Goal: Task Accomplishment & Management: Use online tool/utility

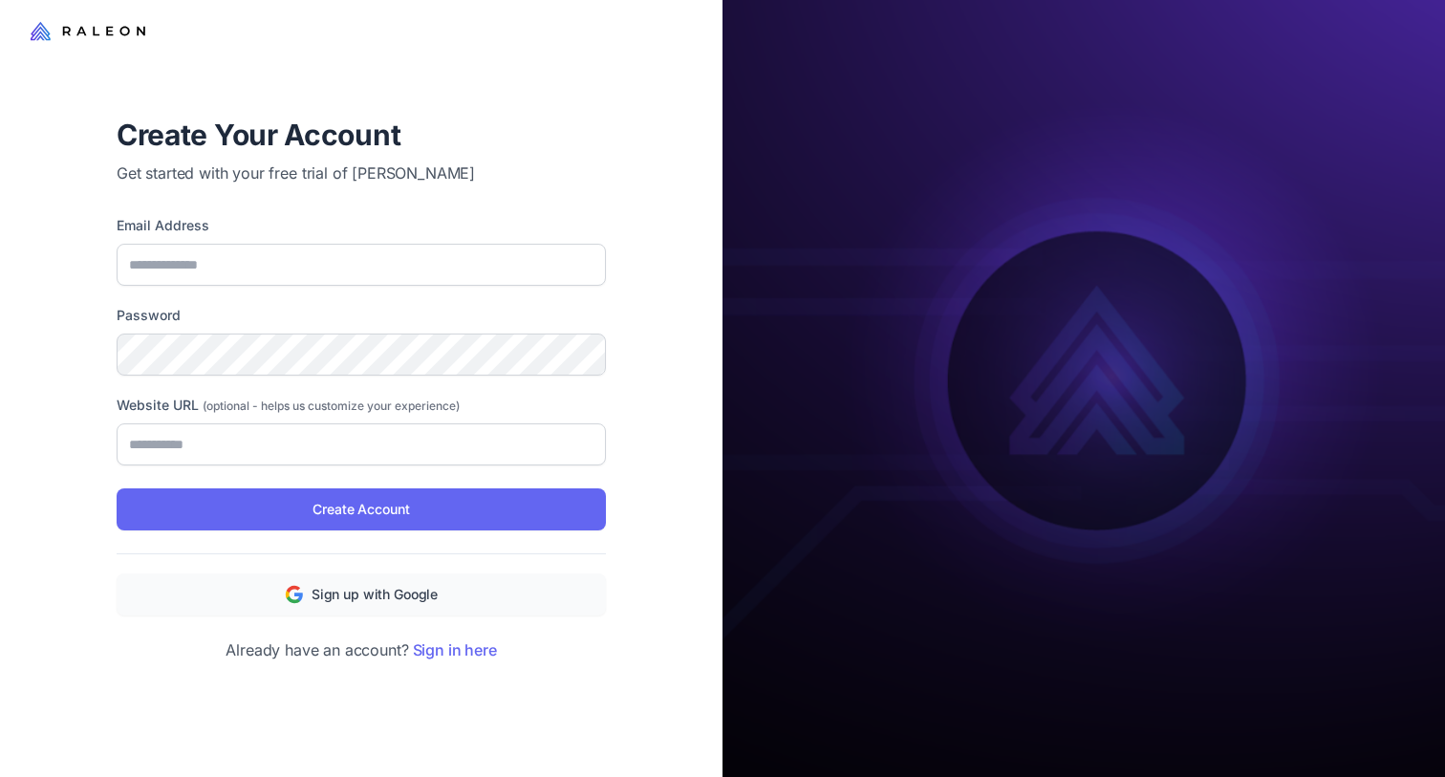
click at [597, 162] on p "Get started with your free trial of [PERSON_NAME]" at bounding box center [361, 173] width 489 height 23
click at [412, 597] on span "Sign up with Google" at bounding box center [375, 594] width 126 height 21
type input "**********"
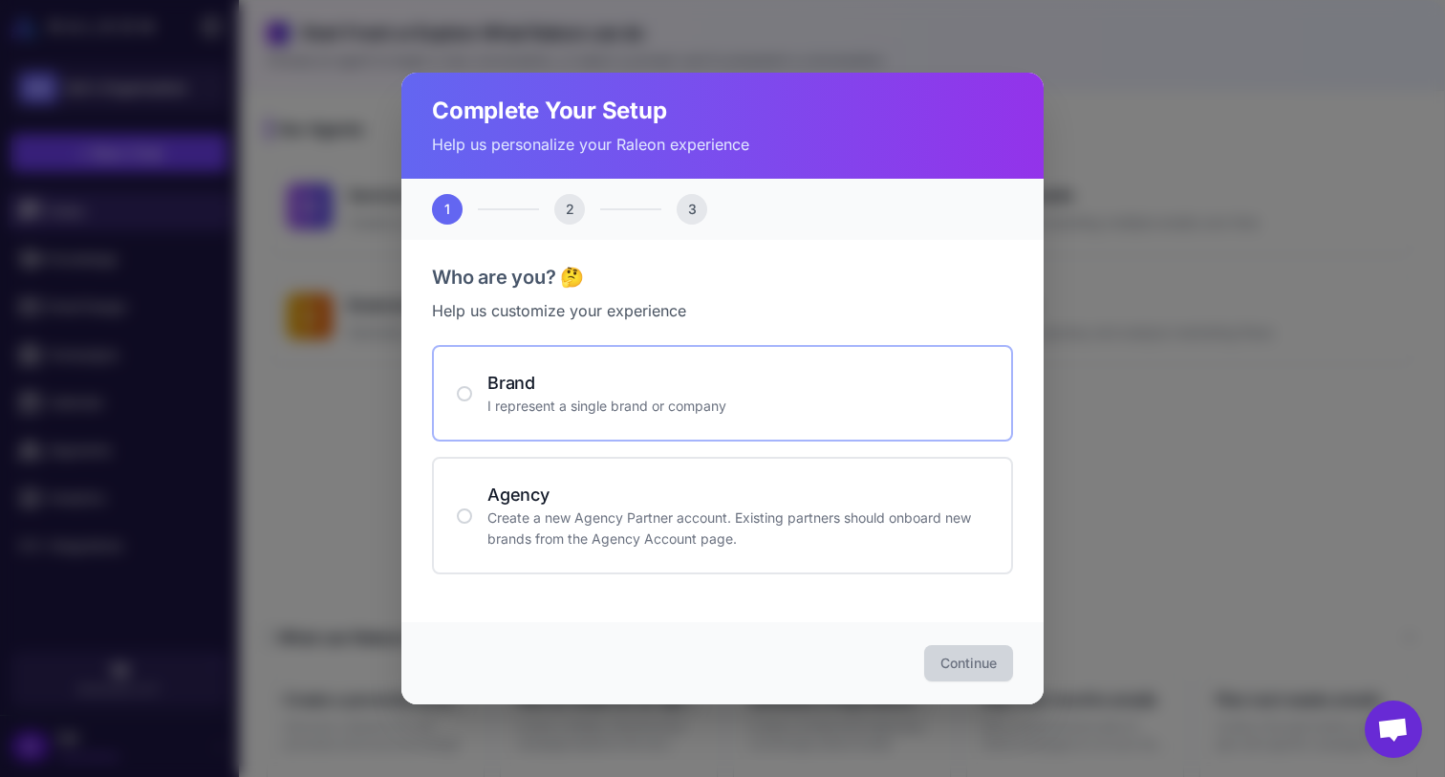
click at [650, 421] on div "Brand I represent a single brand or company" at bounding box center [722, 393] width 581 height 97
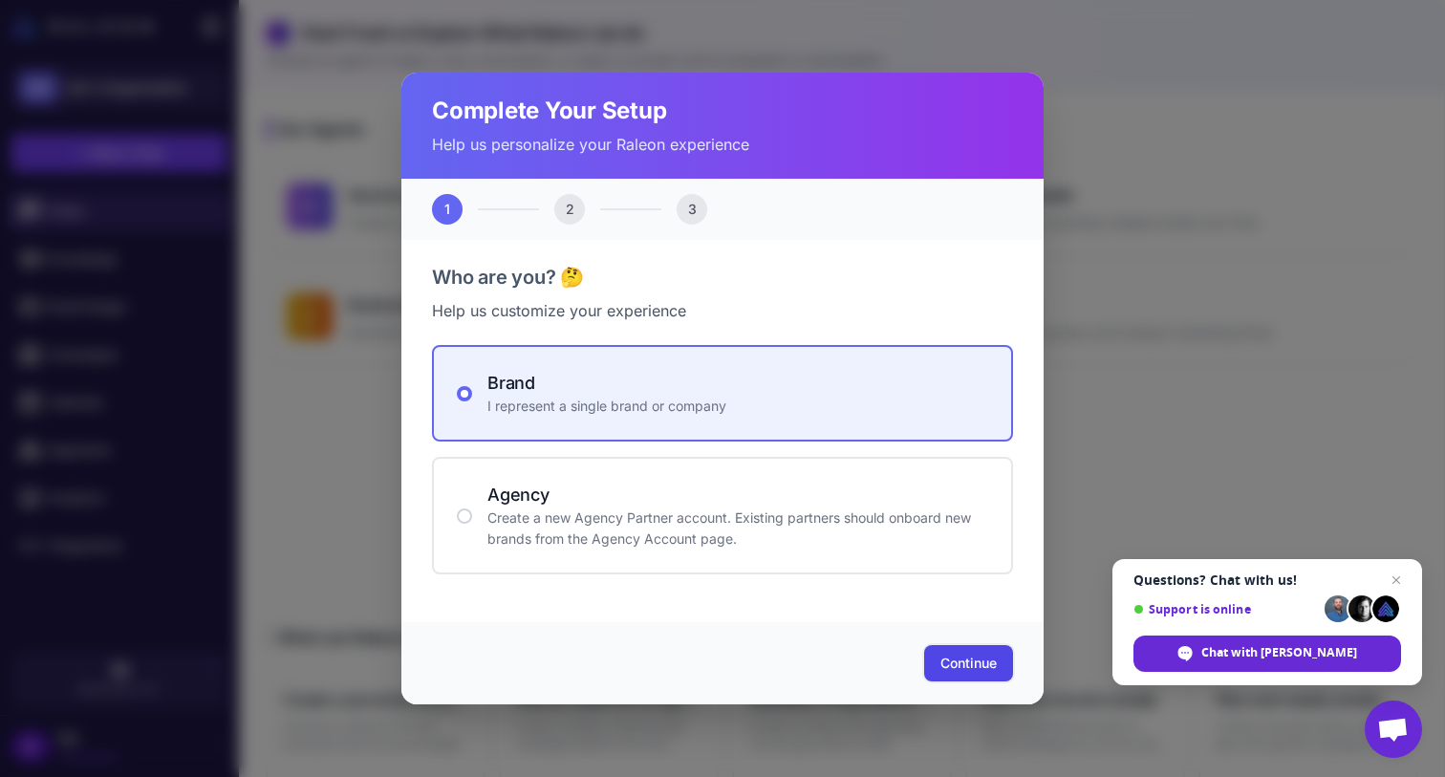
click at [954, 665] on span "Continue" at bounding box center [969, 663] width 56 height 19
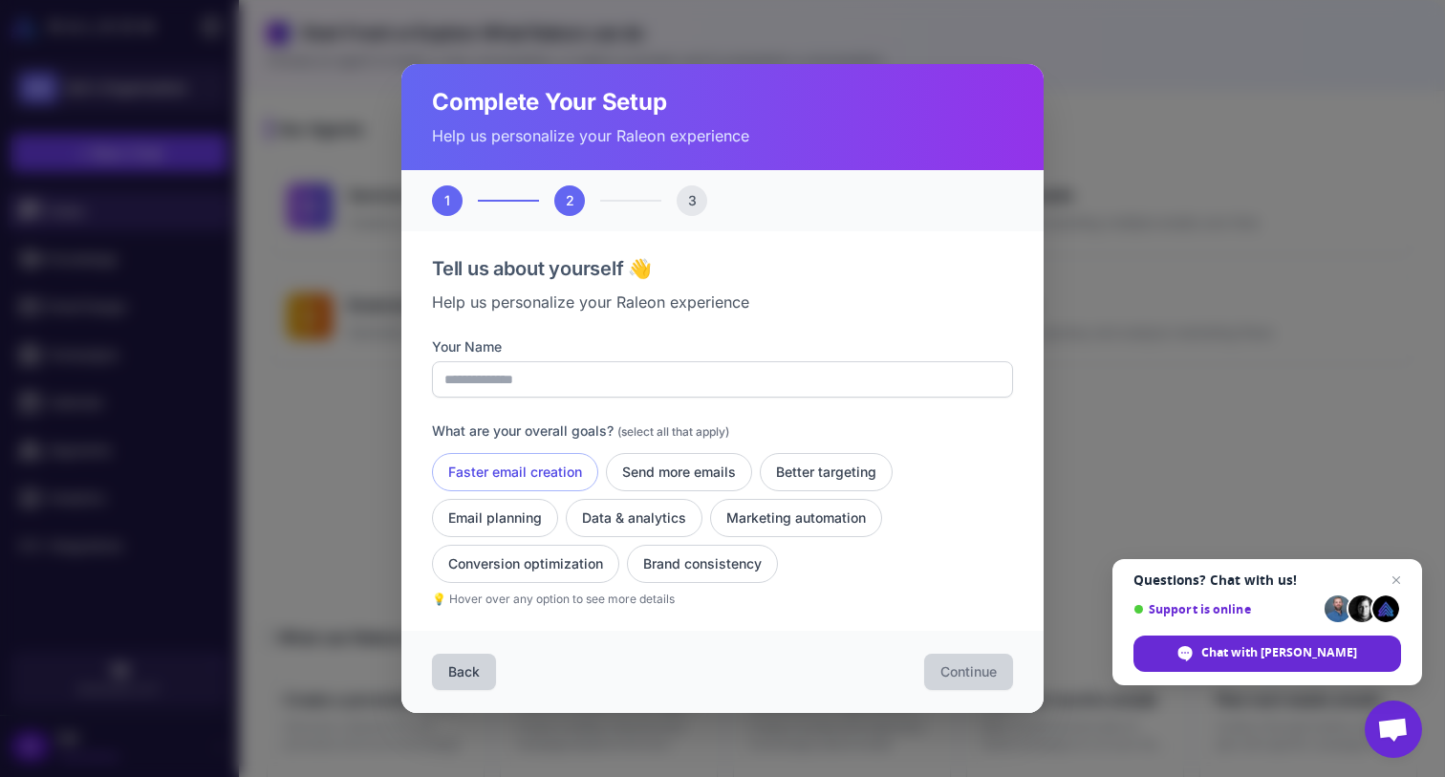
click at [563, 474] on button "Faster email creation" at bounding box center [515, 472] width 166 height 38
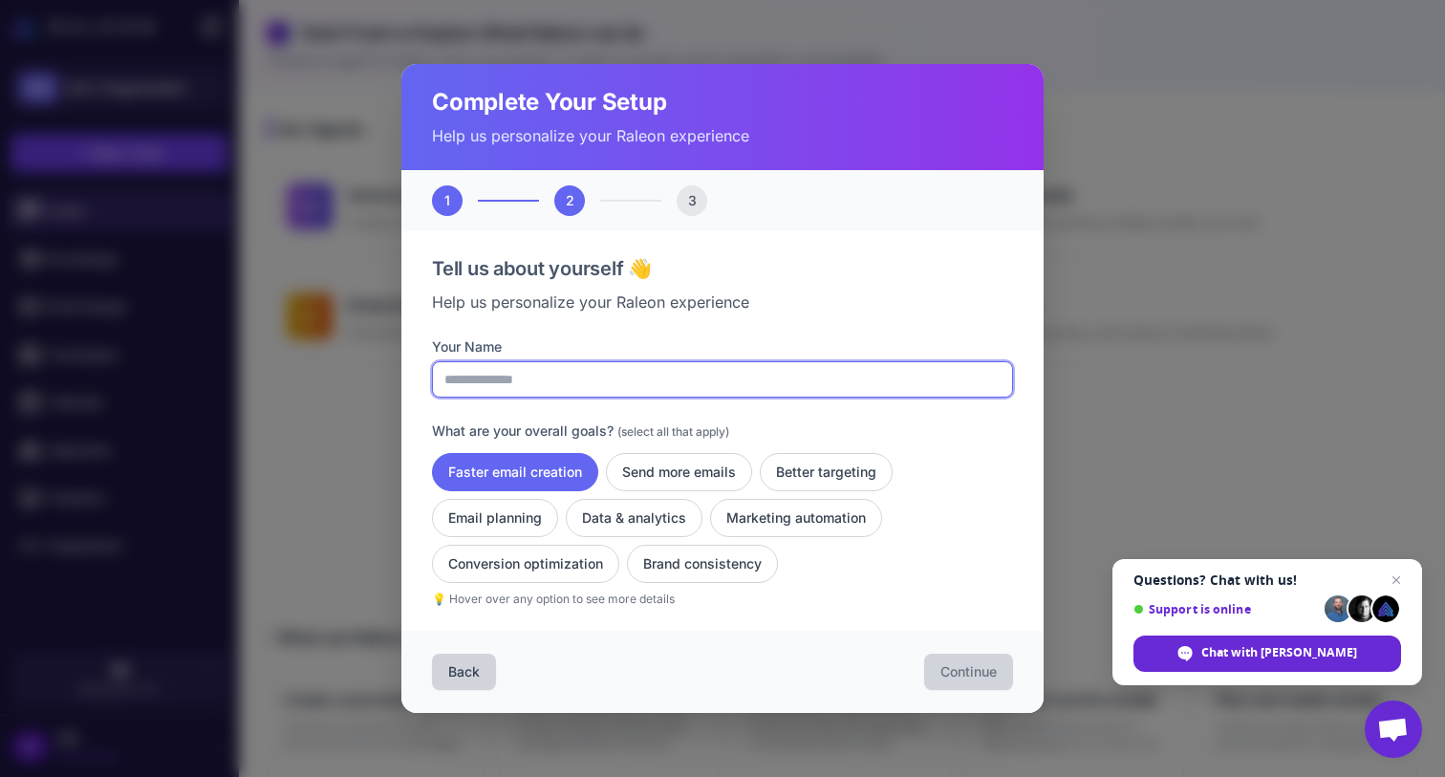
click at [675, 380] on input "Your Name" at bounding box center [722, 379] width 581 height 36
type input "*********"
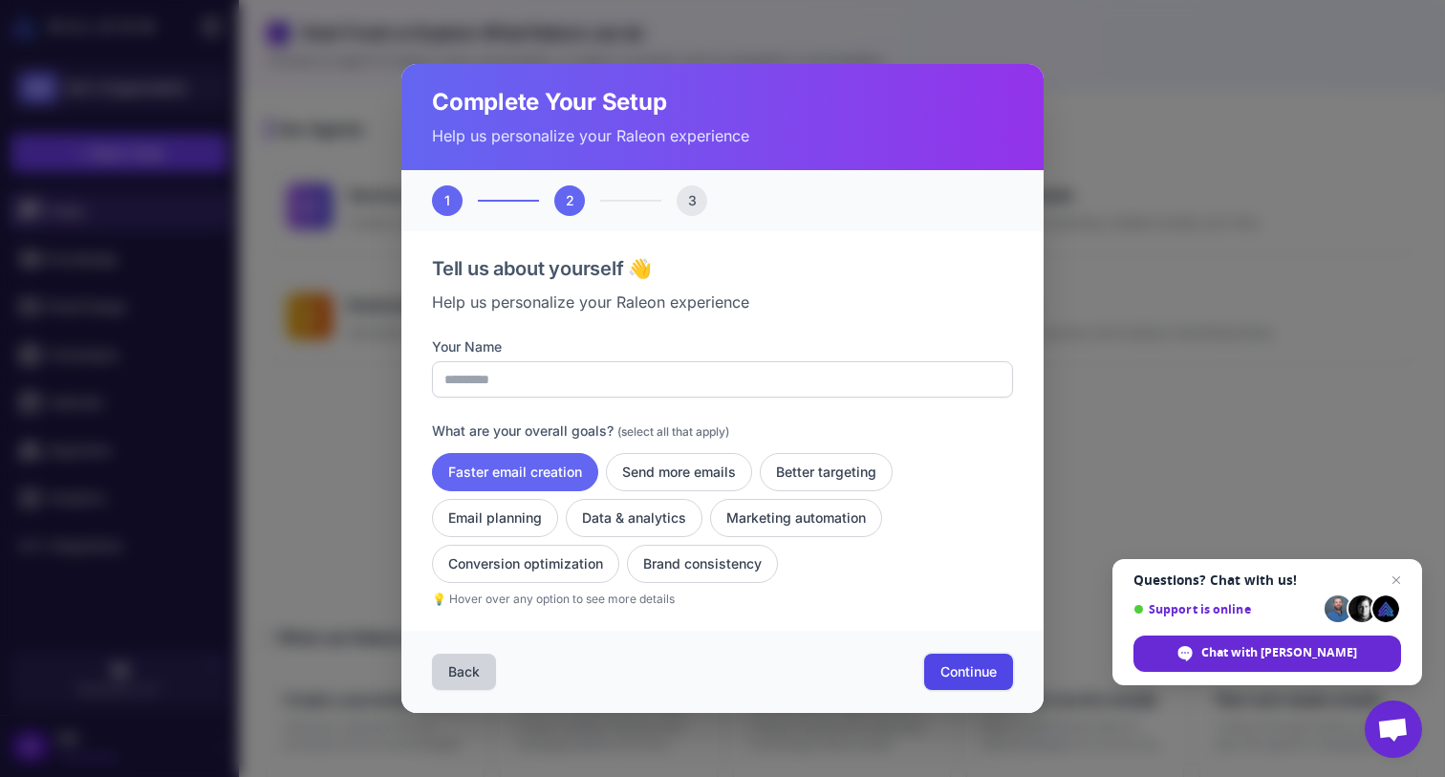
click at [942, 669] on span "Continue" at bounding box center [969, 672] width 56 height 19
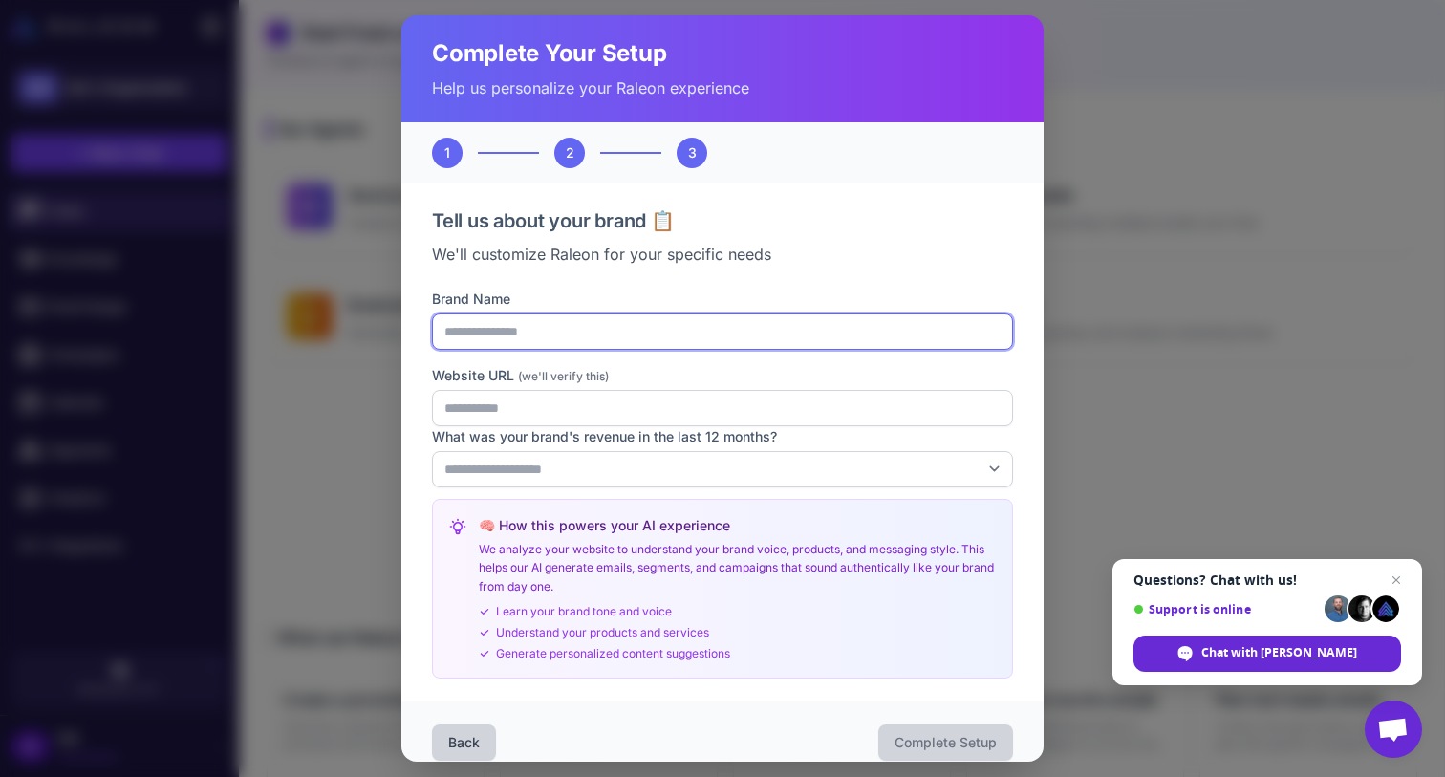
click at [599, 341] on input "Brand Name" at bounding box center [722, 332] width 581 height 36
type input "**********"
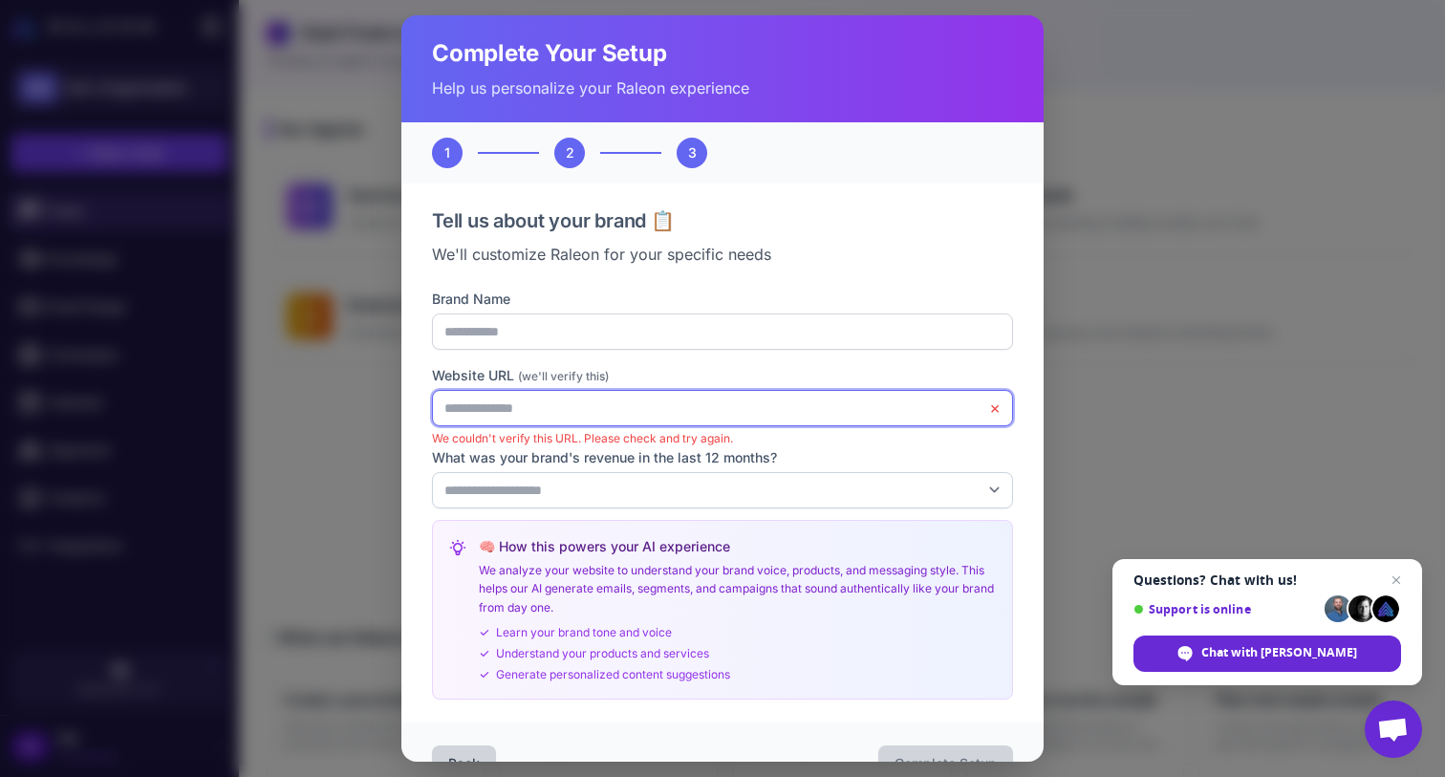
type input "**********"
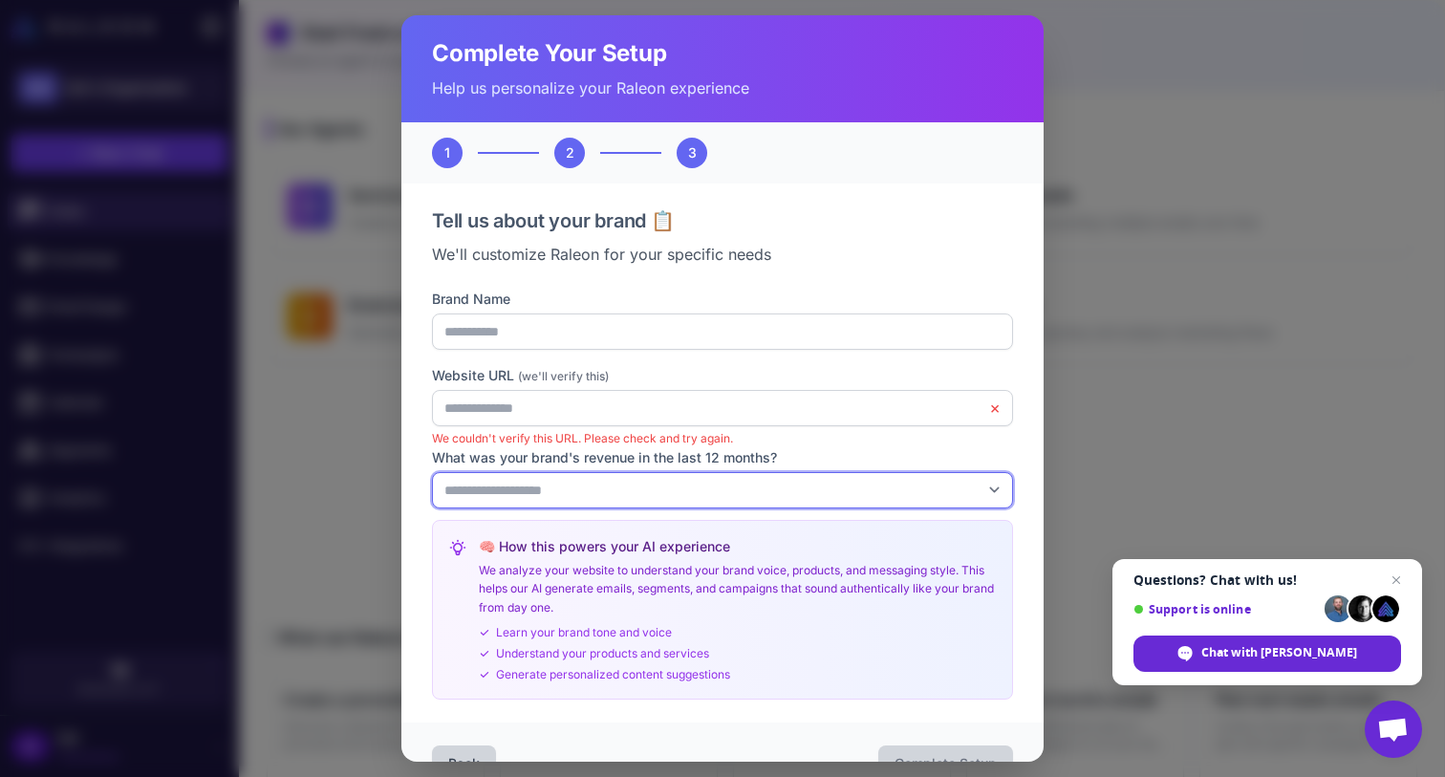
click at [675, 475] on select "**********" at bounding box center [722, 490] width 581 height 36
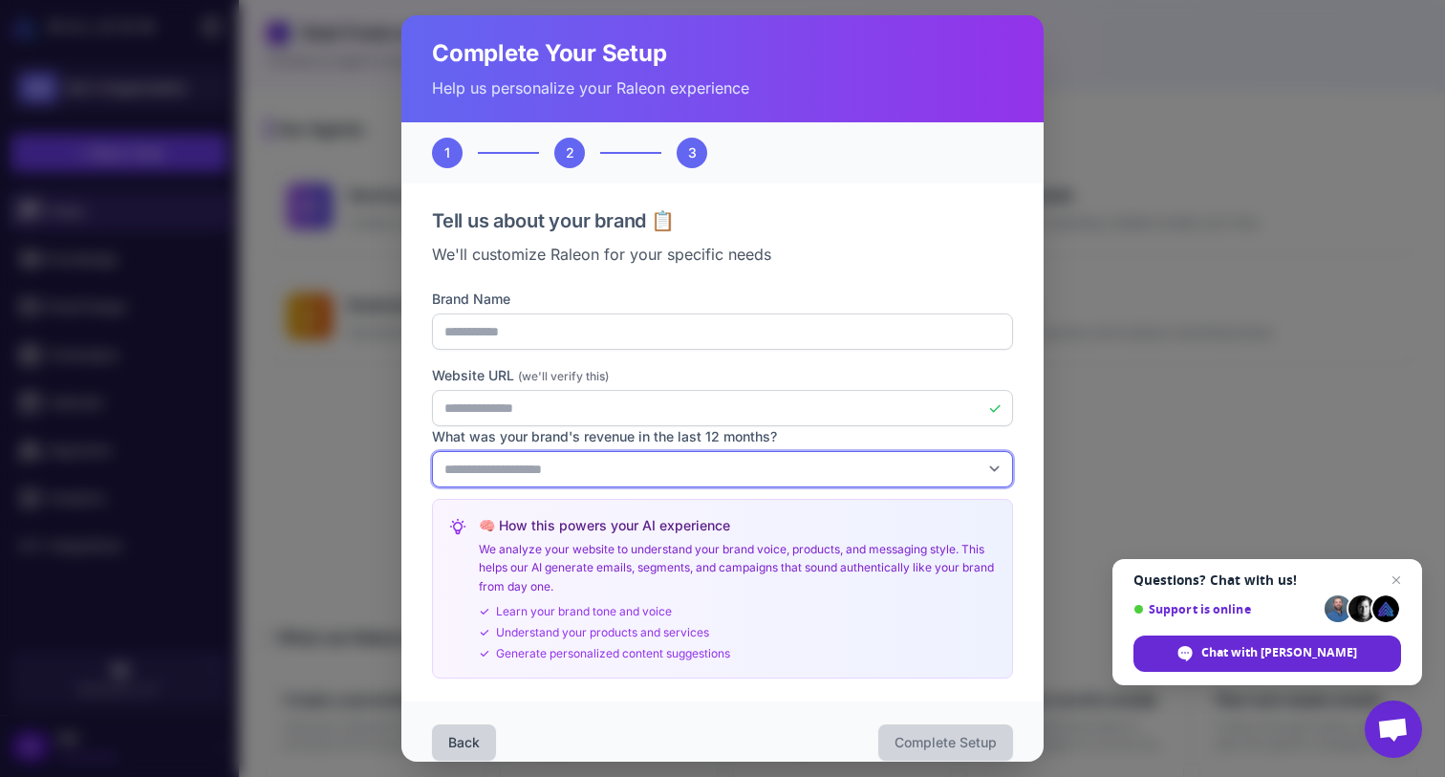
click at [639, 474] on select "**********" at bounding box center [722, 469] width 581 height 36
select select "*"
click at [432, 451] on select "**********" at bounding box center [722, 469] width 581 height 36
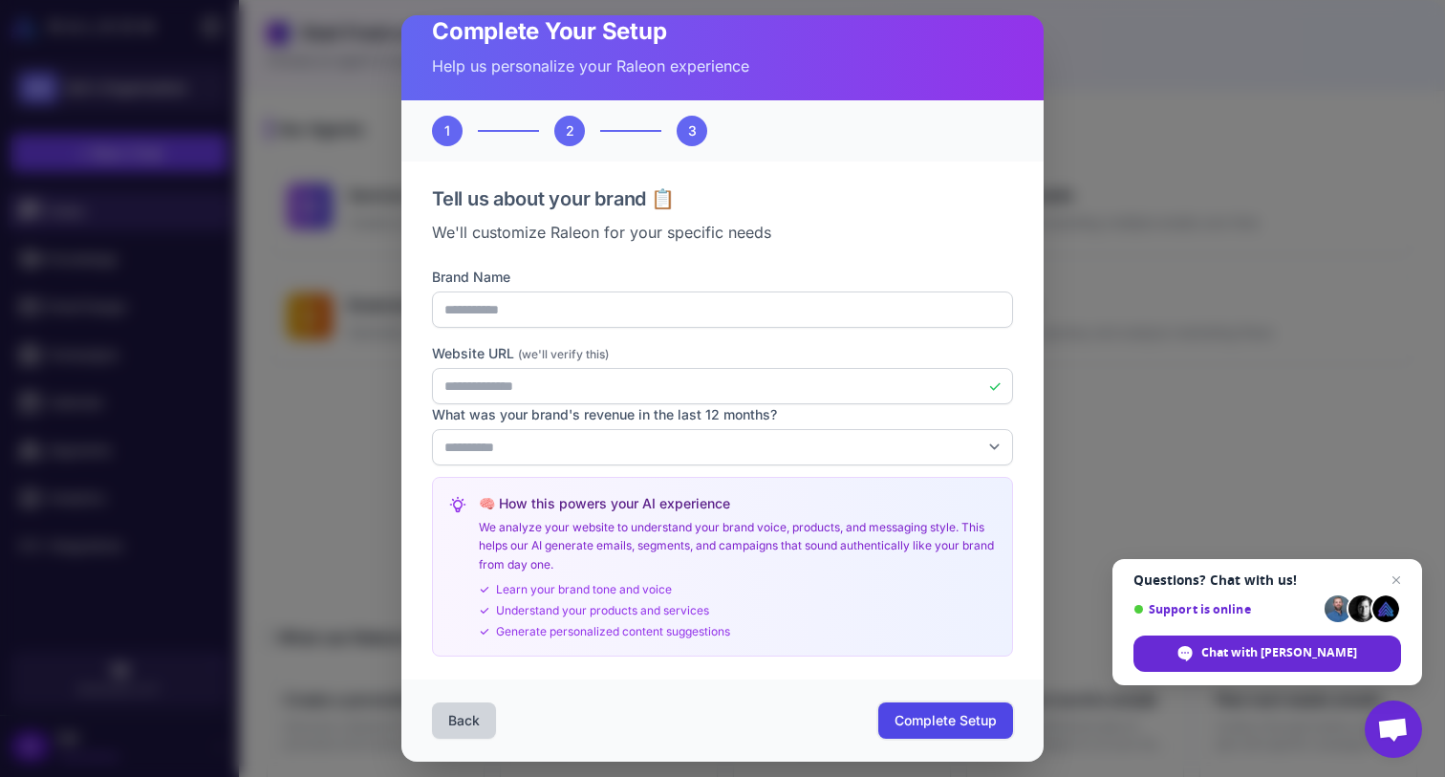
click at [912, 718] on span "Complete Setup" at bounding box center [946, 720] width 102 height 19
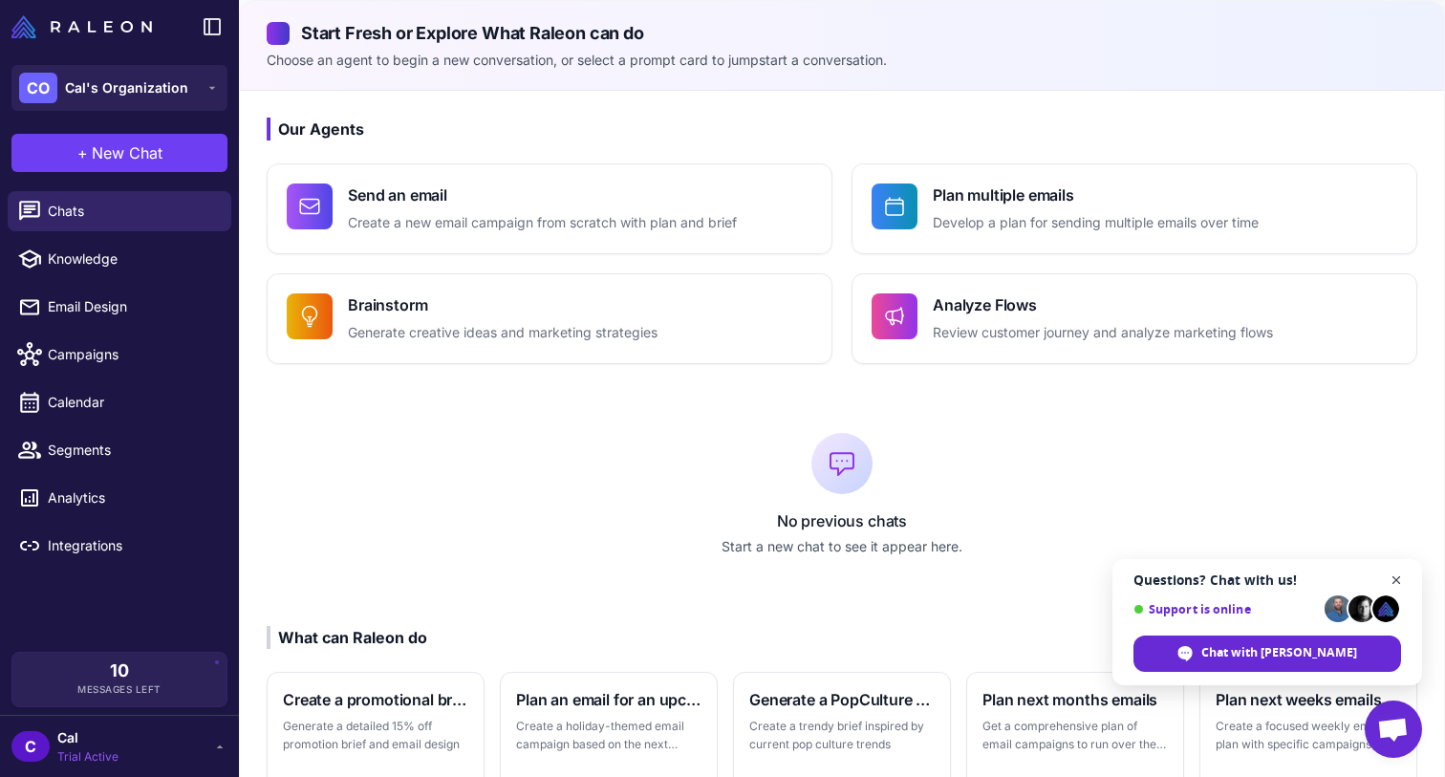
click at [1399, 577] on span "Close chat" at bounding box center [1397, 581] width 24 height 24
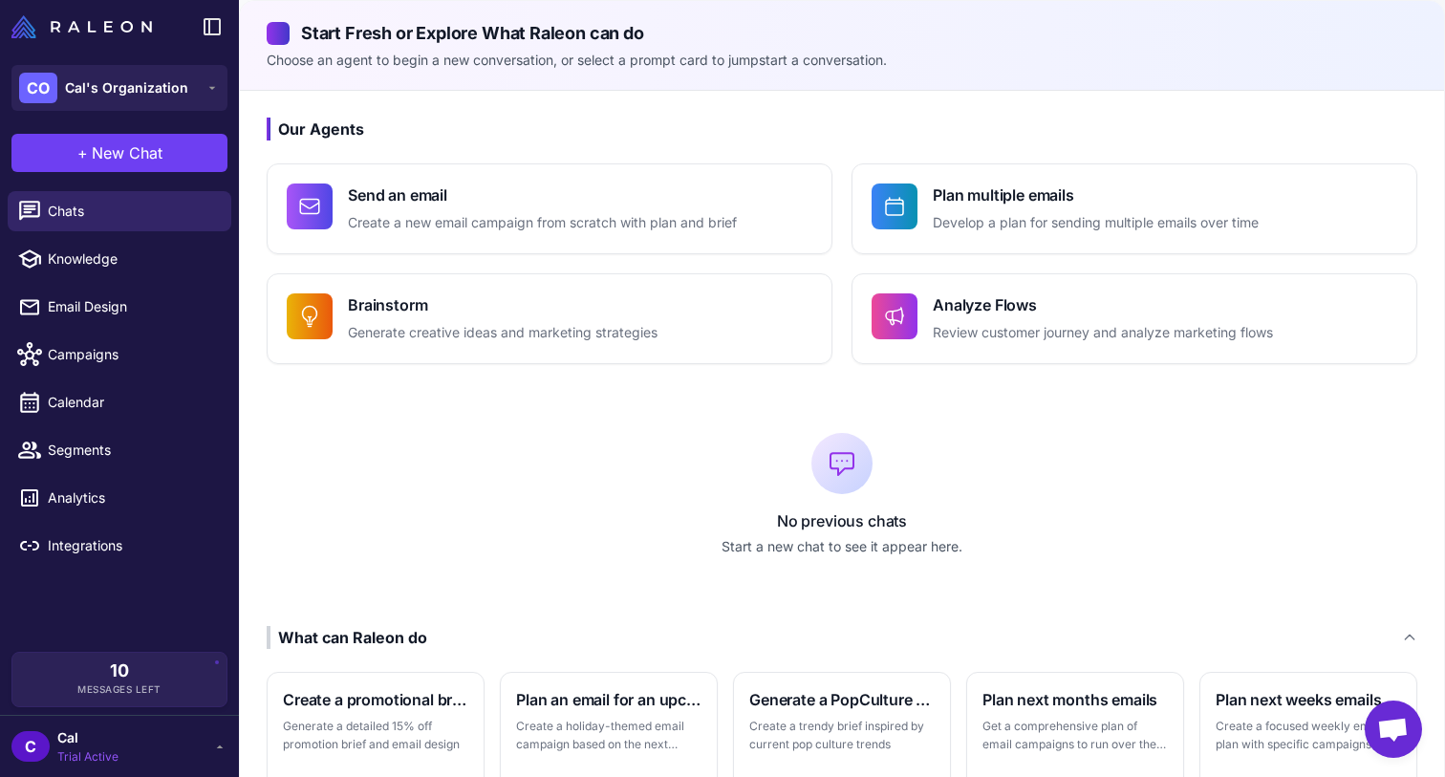
click at [613, 456] on div "No previous chats Start a new chat to see it appear here." at bounding box center [842, 495] width 1151 height 201
click at [1132, 461] on div "No previous chats Start a new chat to see it appear here." at bounding box center [842, 495] width 1151 height 201
click at [201, 82] on button "CO Cal's Organization" at bounding box center [119, 88] width 216 height 46
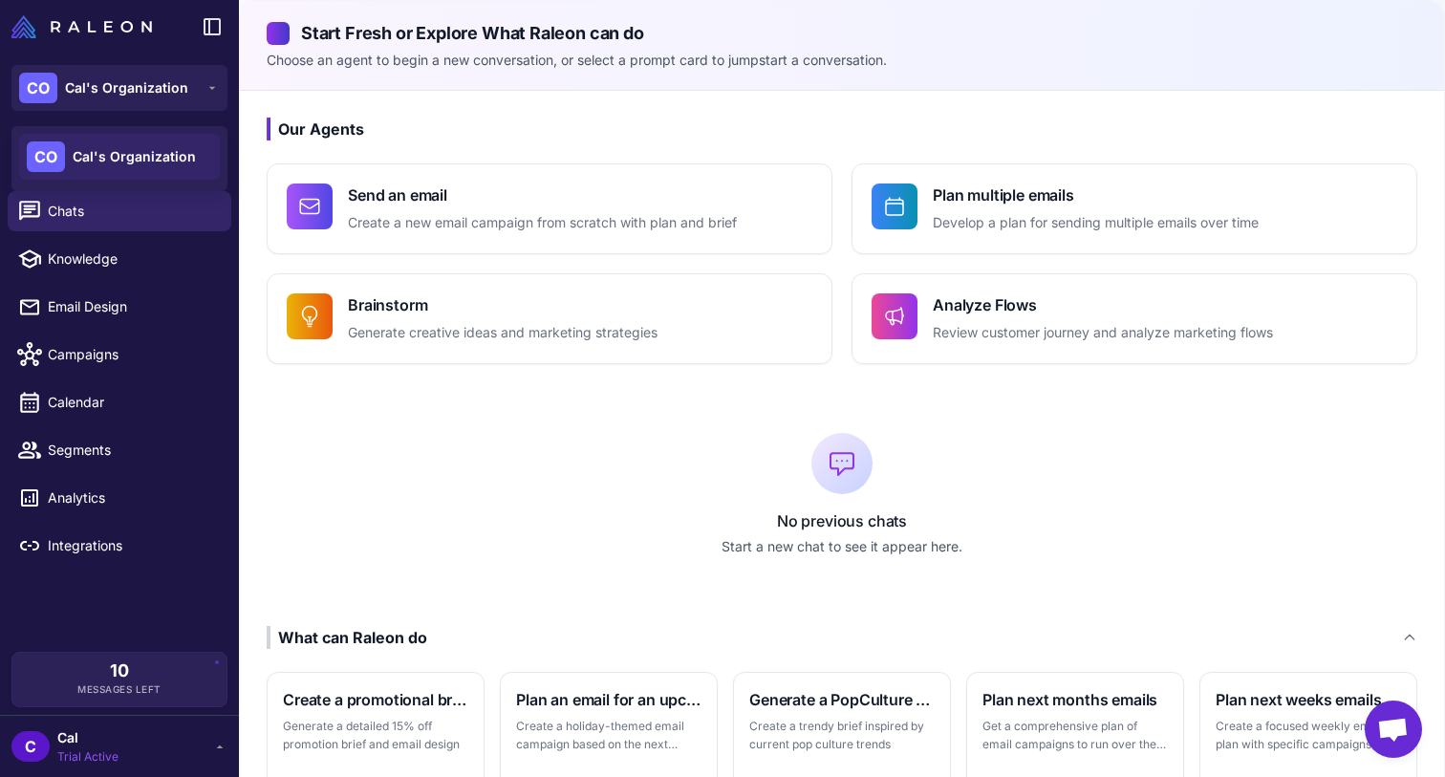
click at [566, 110] on div "Our Agents Send an email Create a new email campaign from scratch with plan and…" at bounding box center [842, 574] width 1205 height 967
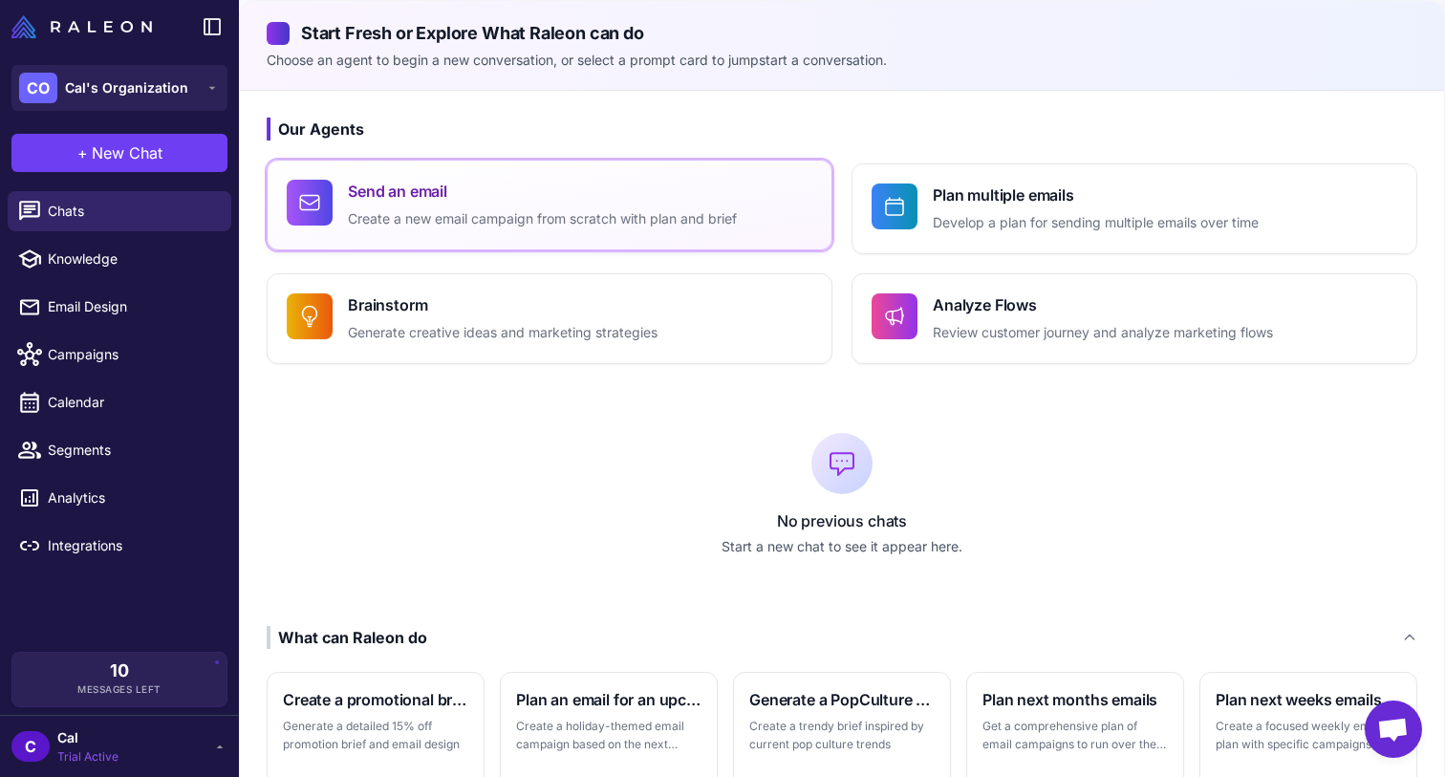
click at [648, 228] on p "Create a new email campaign from scratch with plan and brief" at bounding box center [542, 219] width 389 height 22
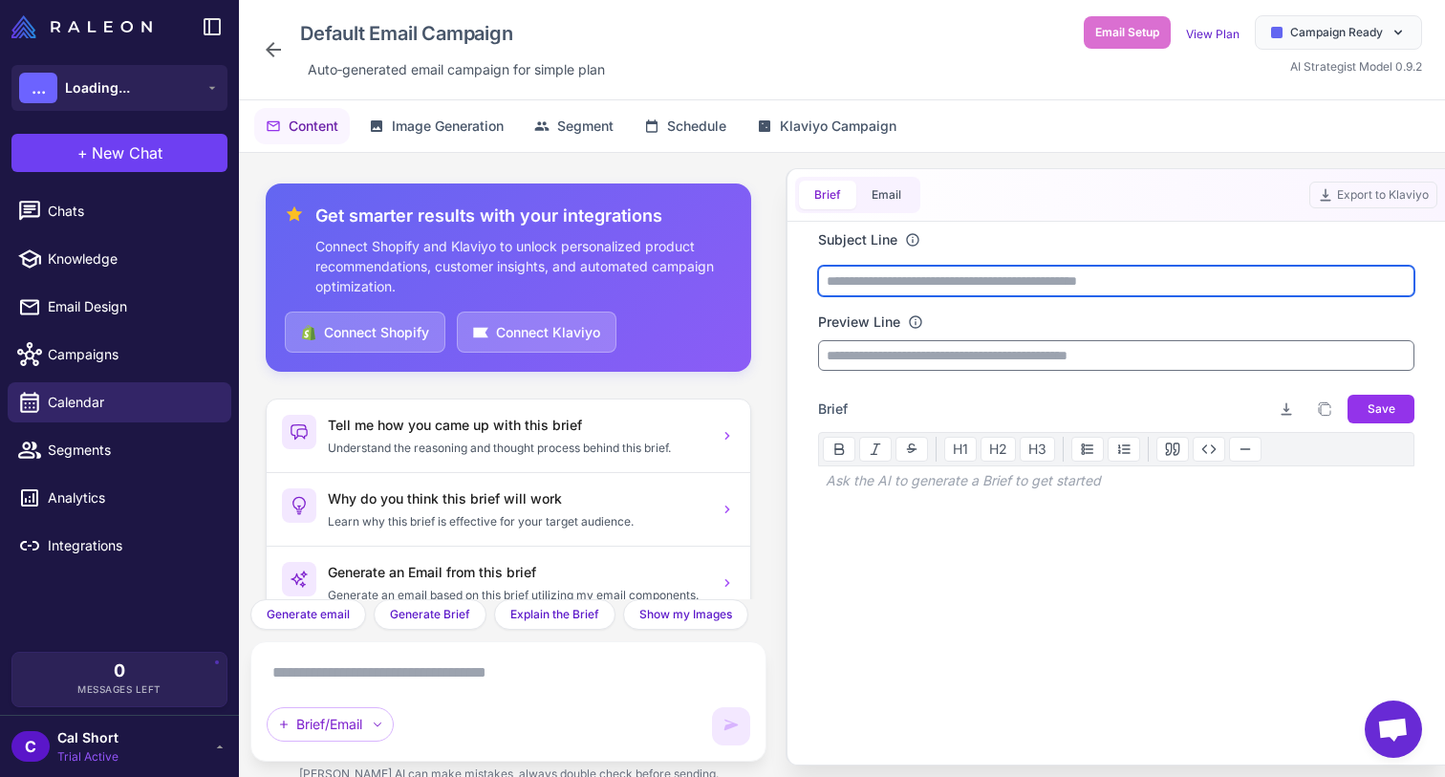
click at [1047, 287] on input "text" at bounding box center [1116, 281] width 597 height 31
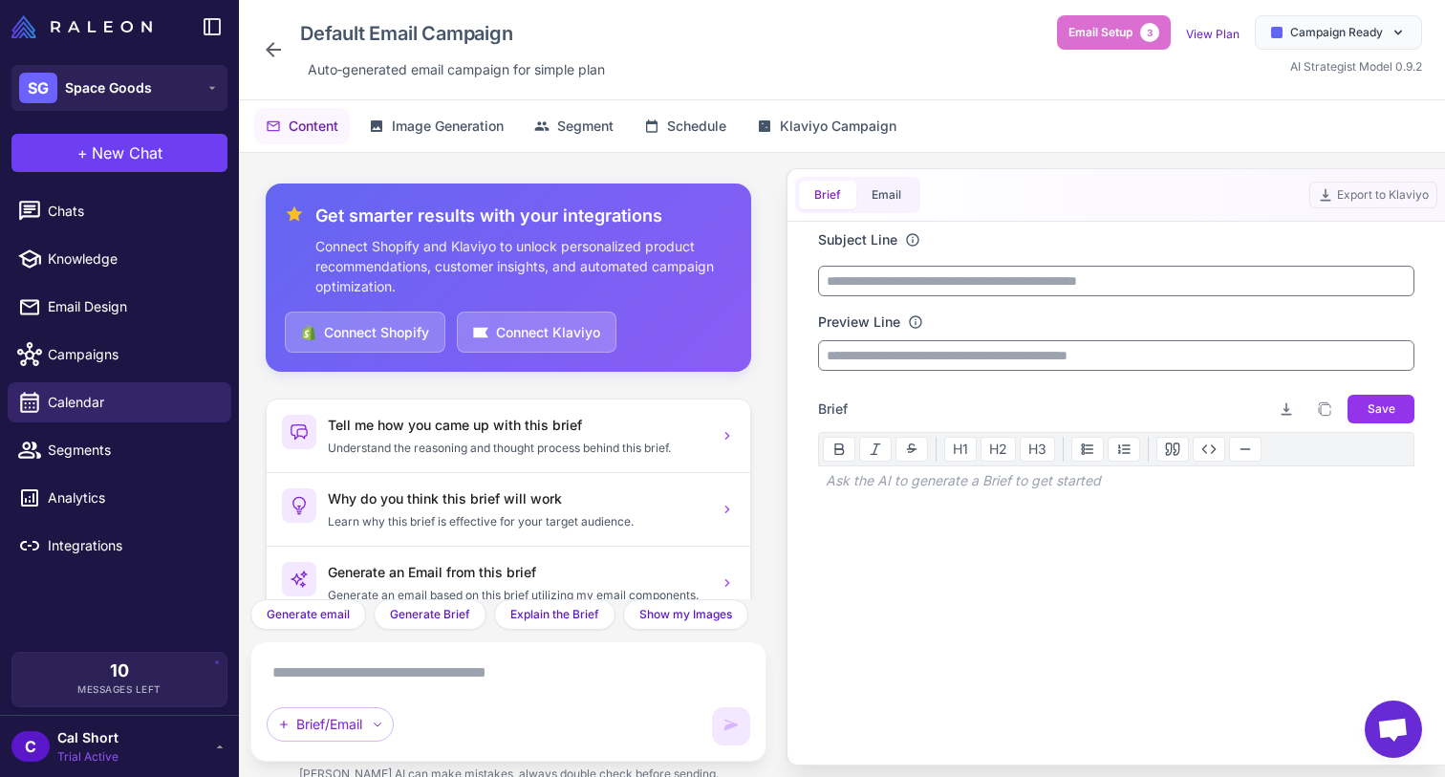
click at [1143, 543] on div at bounding box center [1116, 579] width 597 height 153
click at [1113, 297] on div "Subject Line Preview Line" at bounding box center [1116, 299] width 597 height 141
click at [1044, 495] on div at bounding box center [1116, 575] width 597 height 161
click at [1029, 484] on div "Ask the AI to generate a Brief to get started" at bounding box center [1116, 481] width 597 height 29
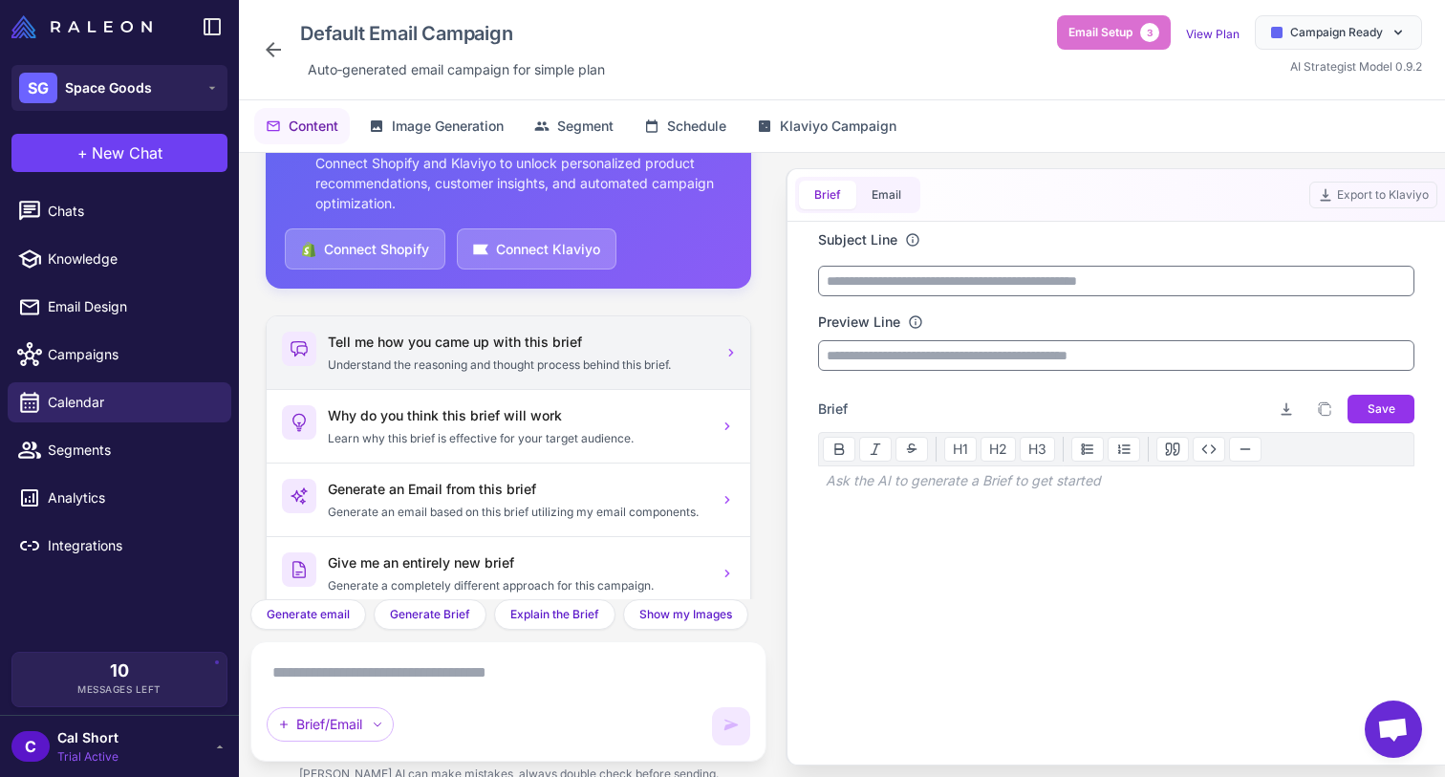
scroll to position [118, 0]
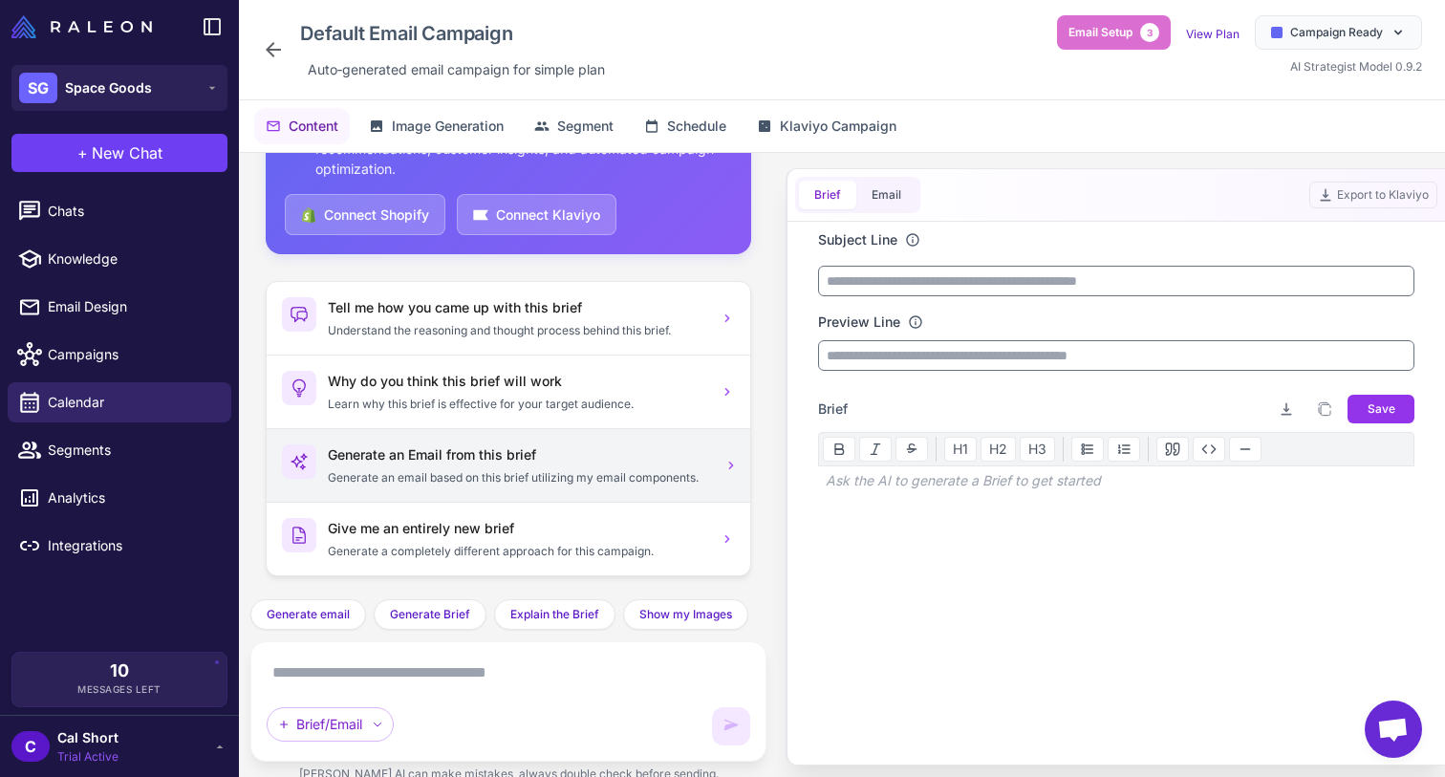
click at [644, 474] on p "Generate an email based on this brief utilizing my email components." at bounding box center [518, 477] width 380 height 17
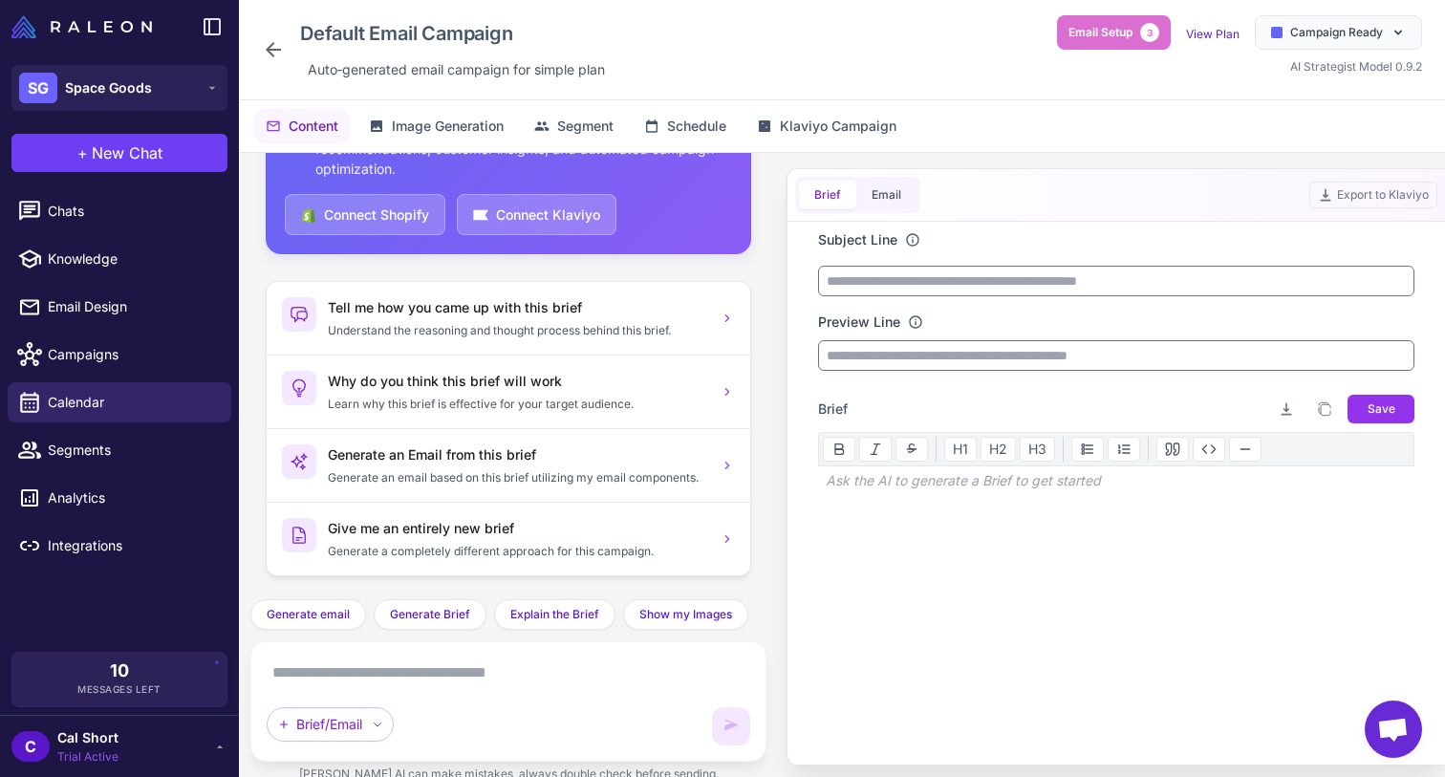
scroll to position [0, 0]
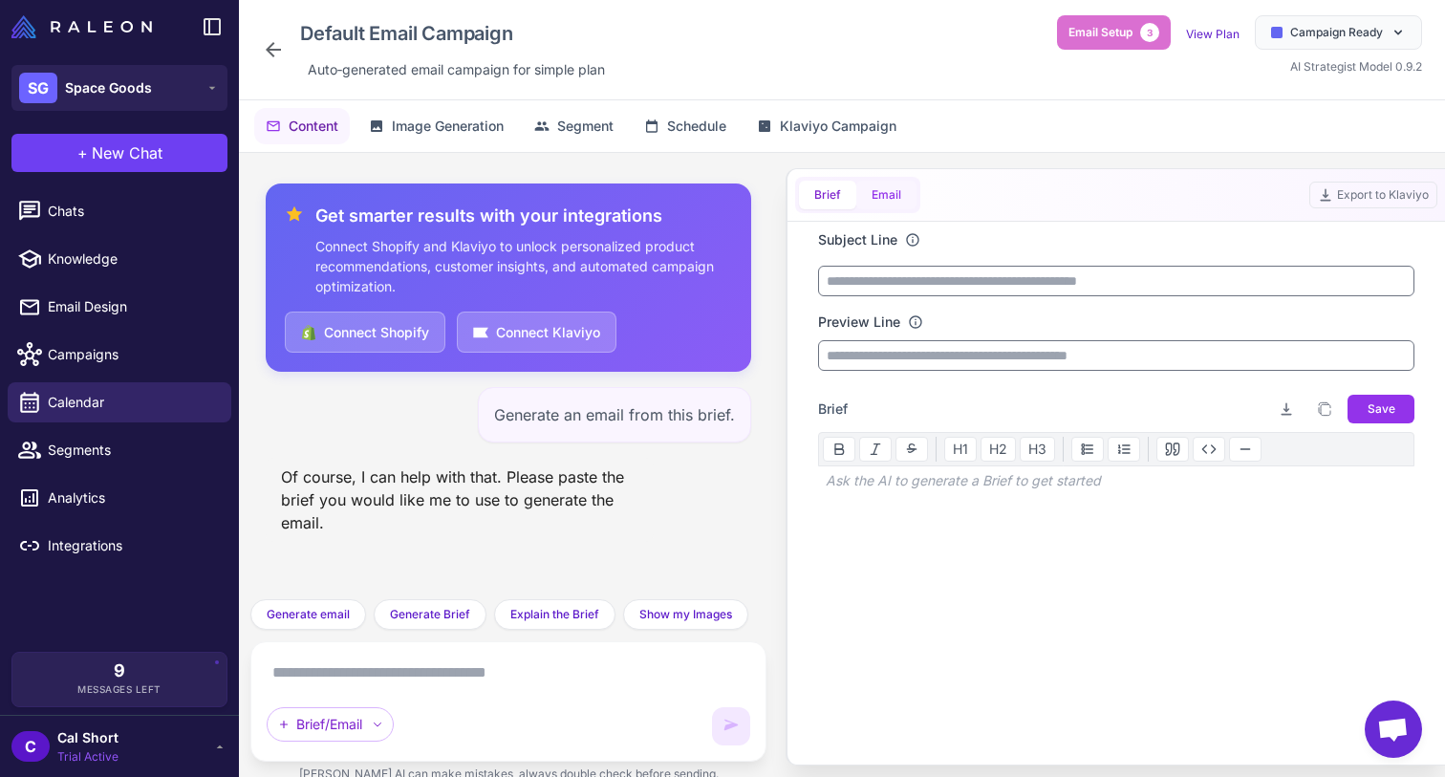
click at [874, 186] on button "Email" at bounding box center [887, 195] width 60 height 29
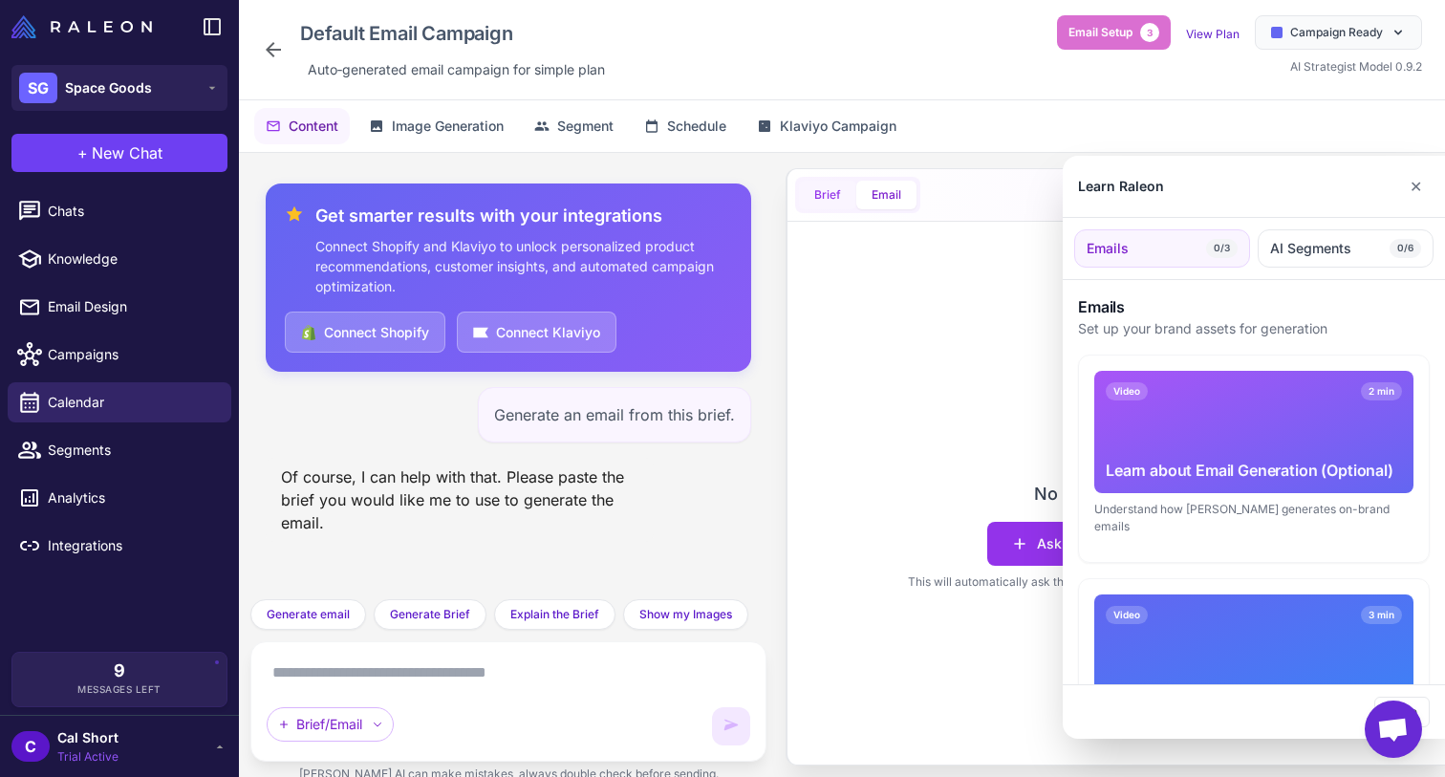
click at [836, 191] on div at bounding box center [722, 388] width 1445 height 777
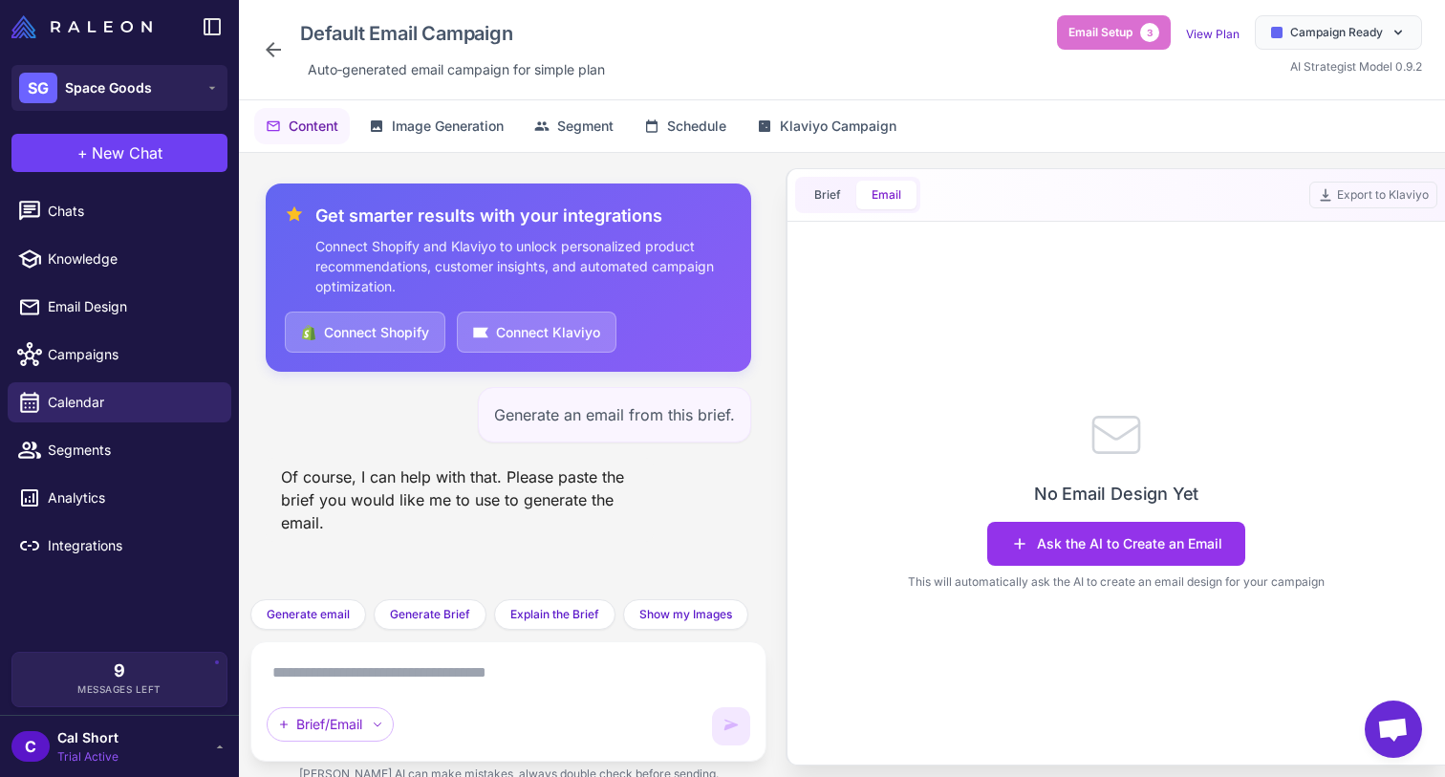
click at [857, 191] on button "Email" at bounding box center [887, 195] width 60 height 29
click at [820, 191] on span "Brief" at bounding box center [828, 194] width 27 height 17
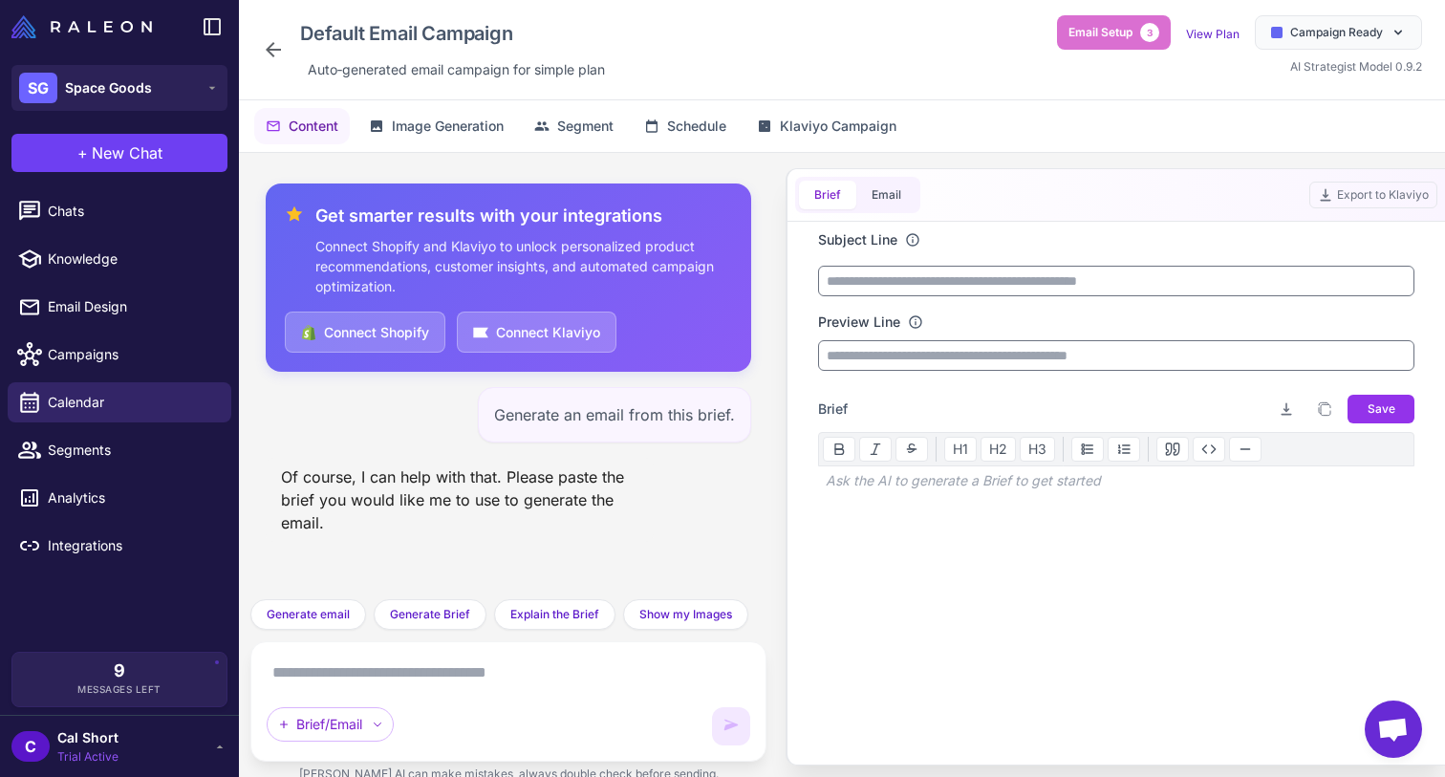
click at [1405, 715] on span "Open chat" at bounding box center [1393, 729] width 57 height 57
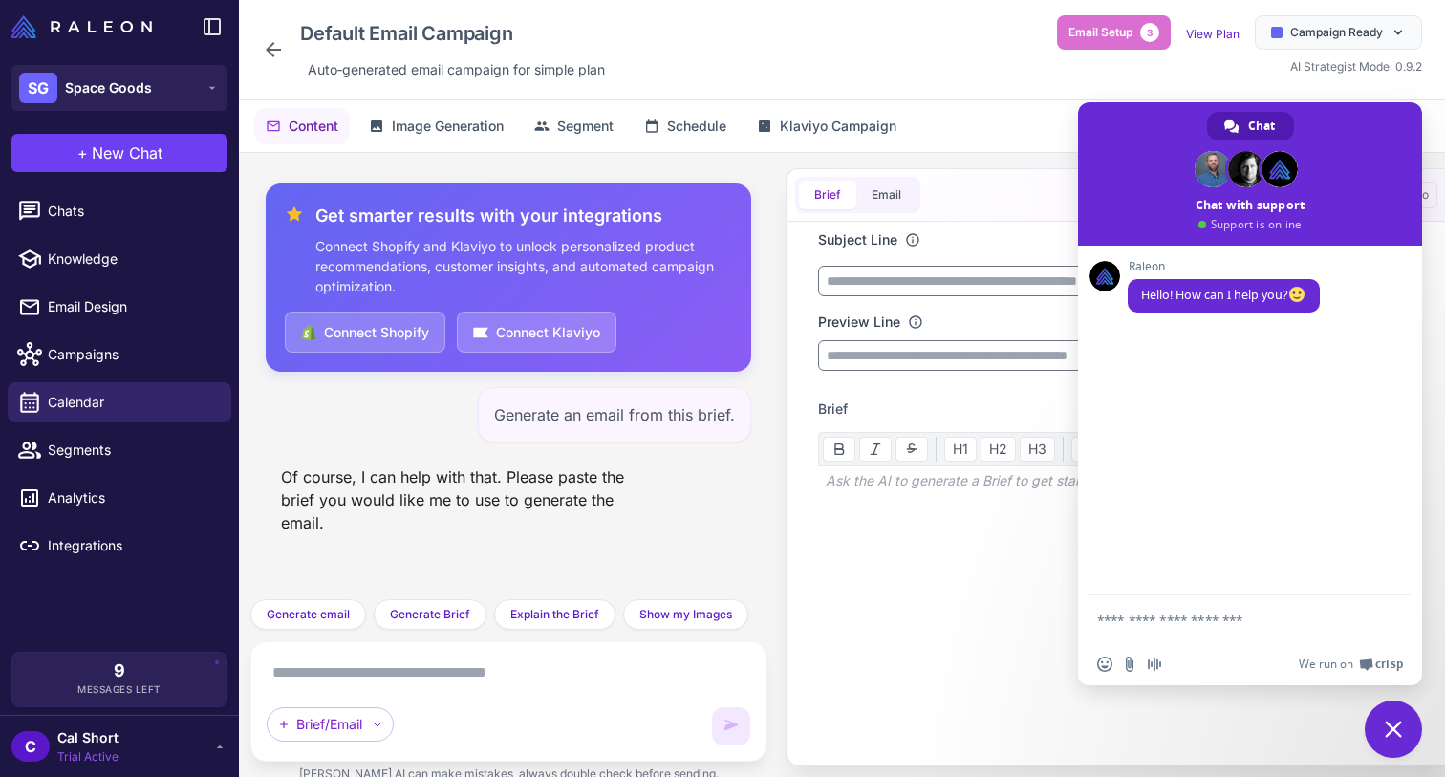
click at [1222, 628] on textarea "Compose your message..." at bounding box center [1229, 620] width 264 height 17
type textarea "**********"
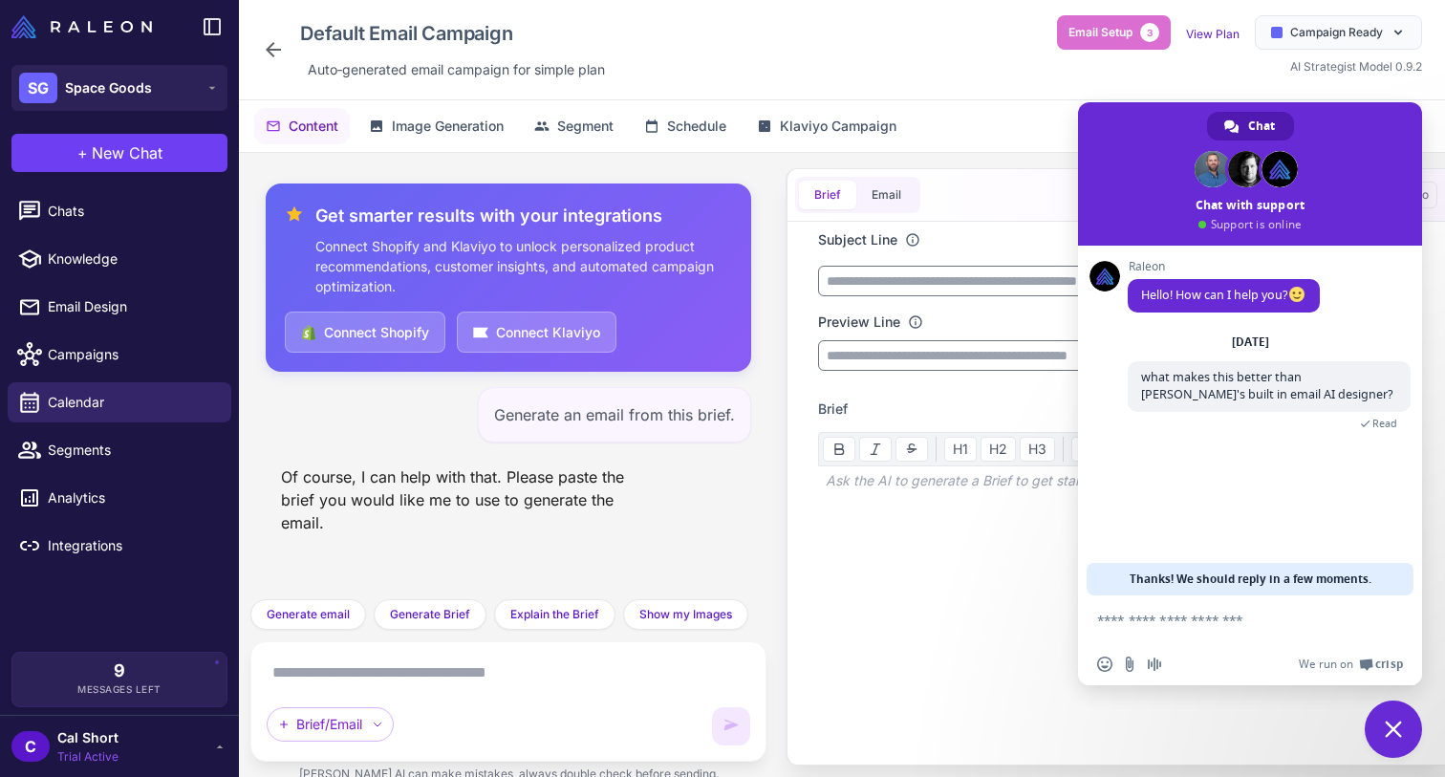
click at [1410, 743] on span "Close chat" at bounding box center [1393, 729] width 57 height 57
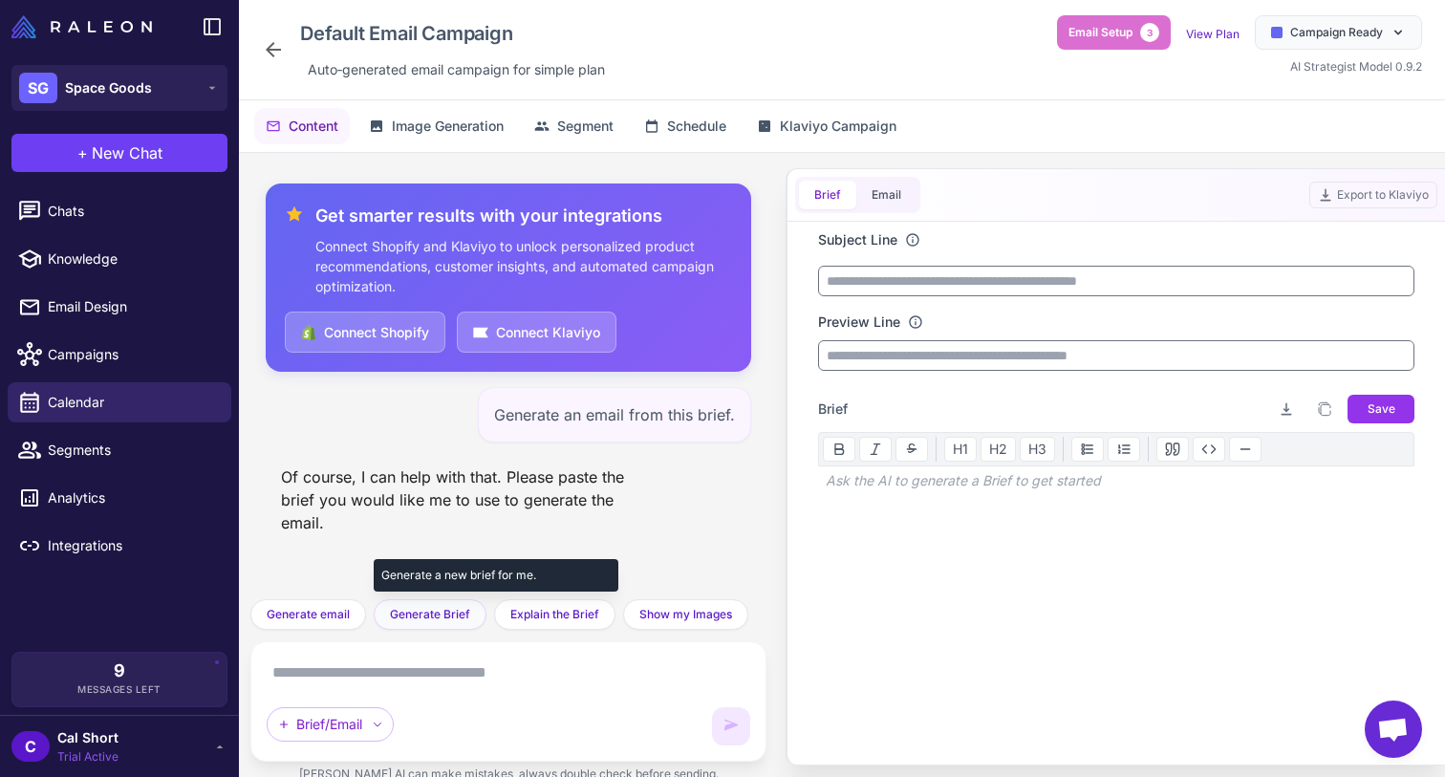
click at [440, 611] on span "Generate Brief" at bounding box center [430, 614] width 80 height 17
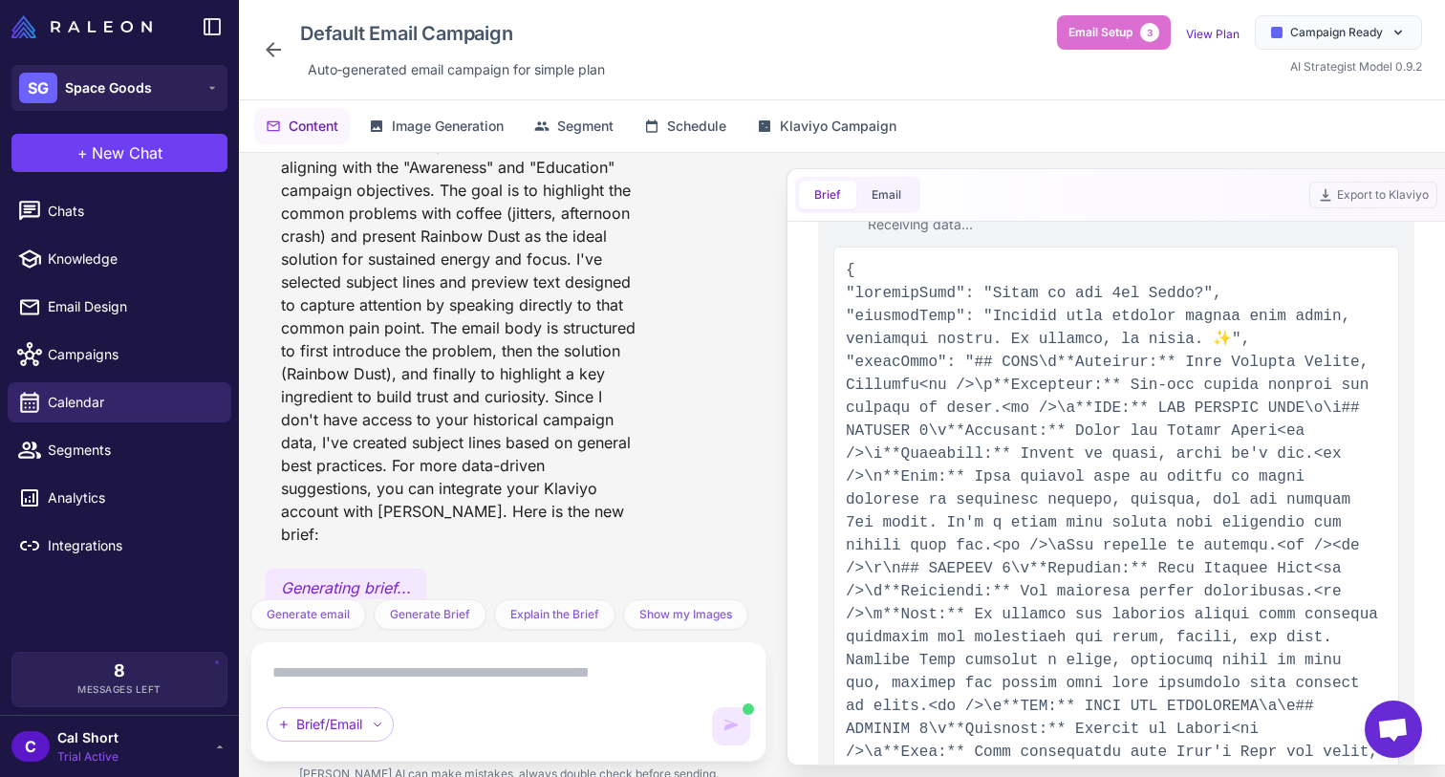
scroll to position [264, 0]
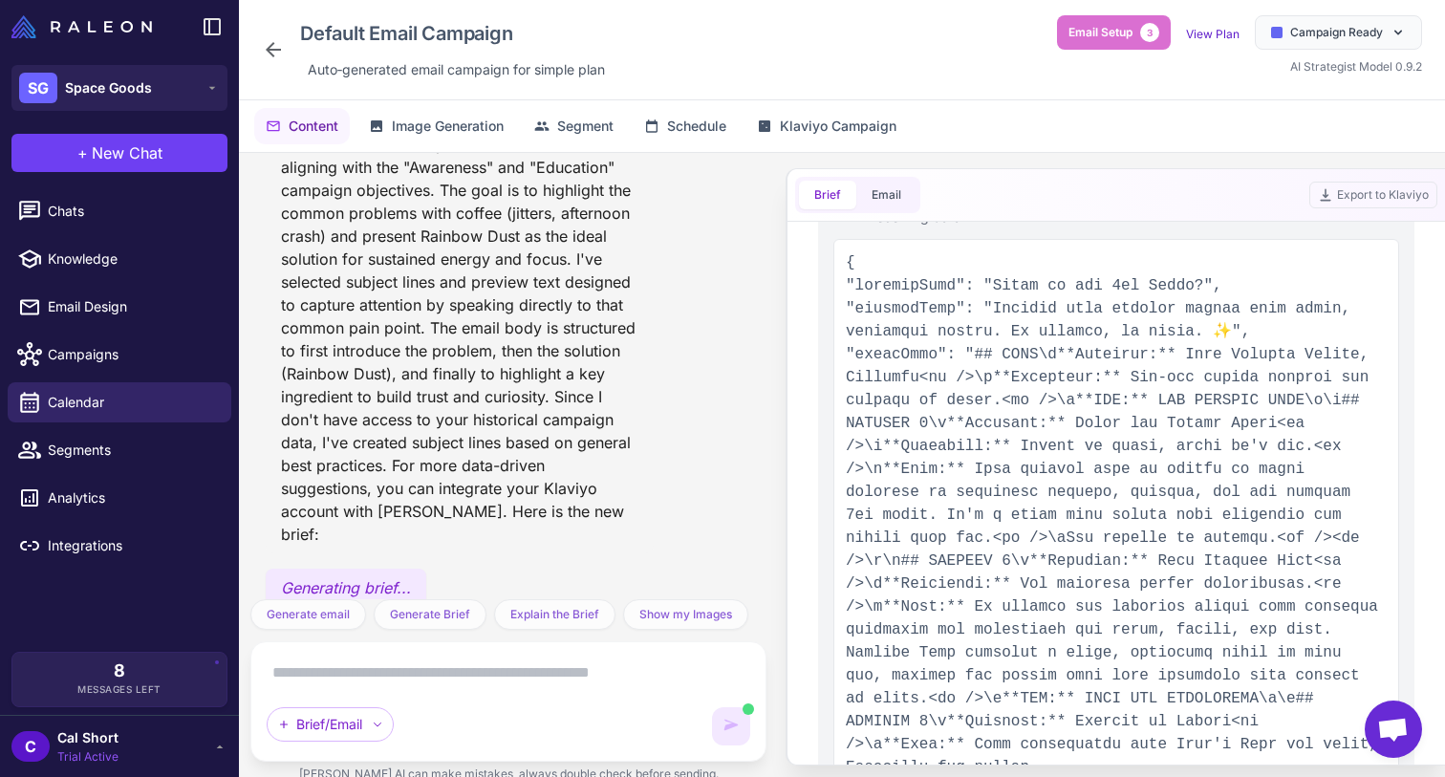
type input "**********"
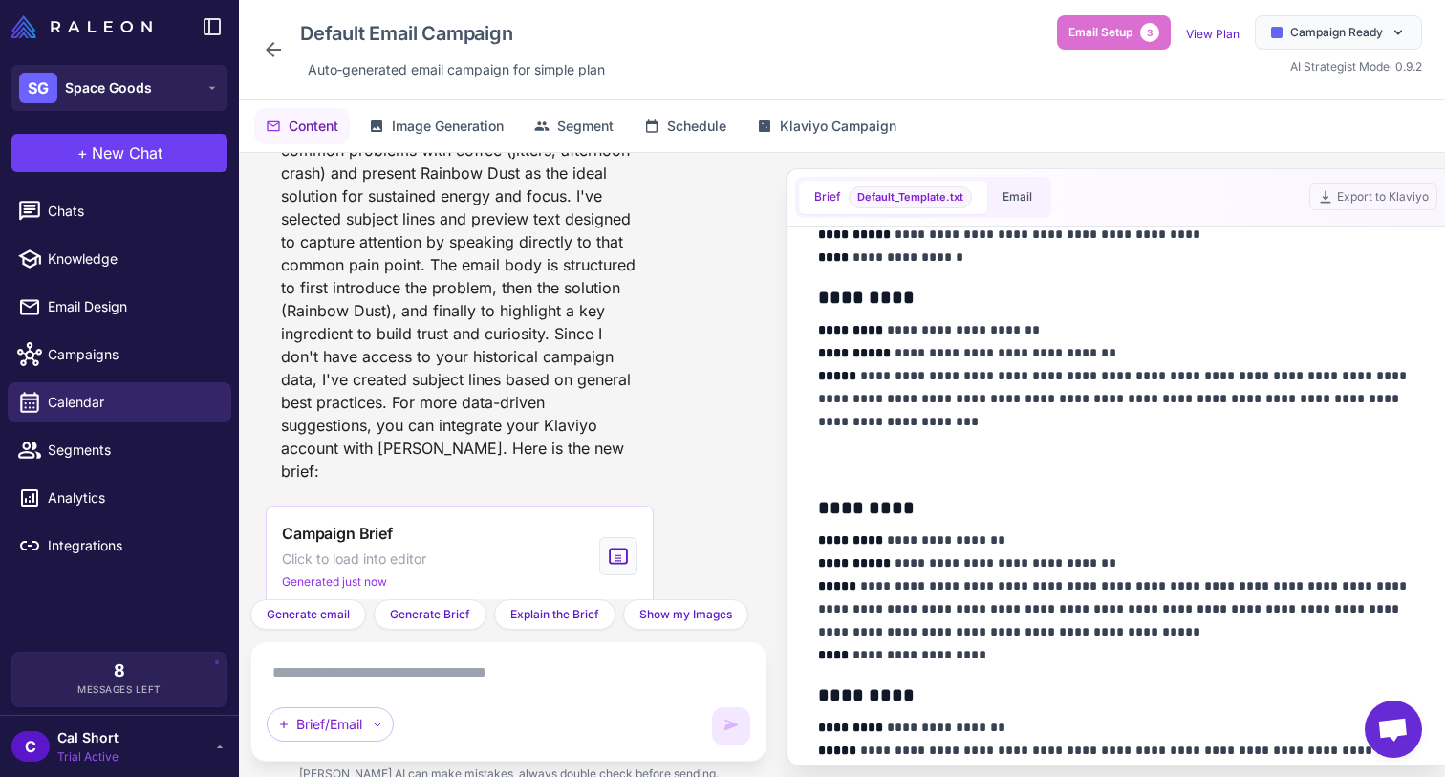
scroll to position [371, 0]
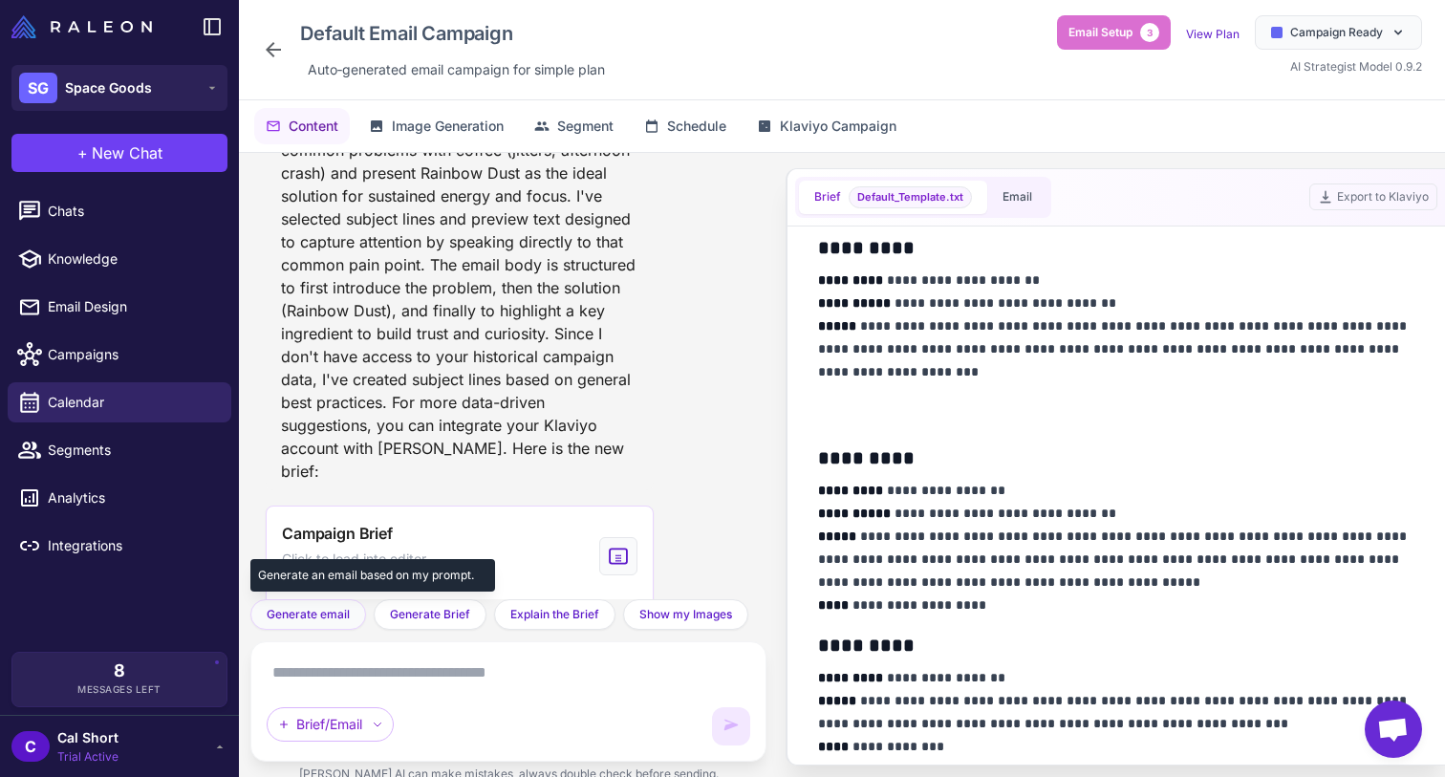
click at [341, 617] on span "Generate email" at bounding box center [308, 614] width 83 height 17
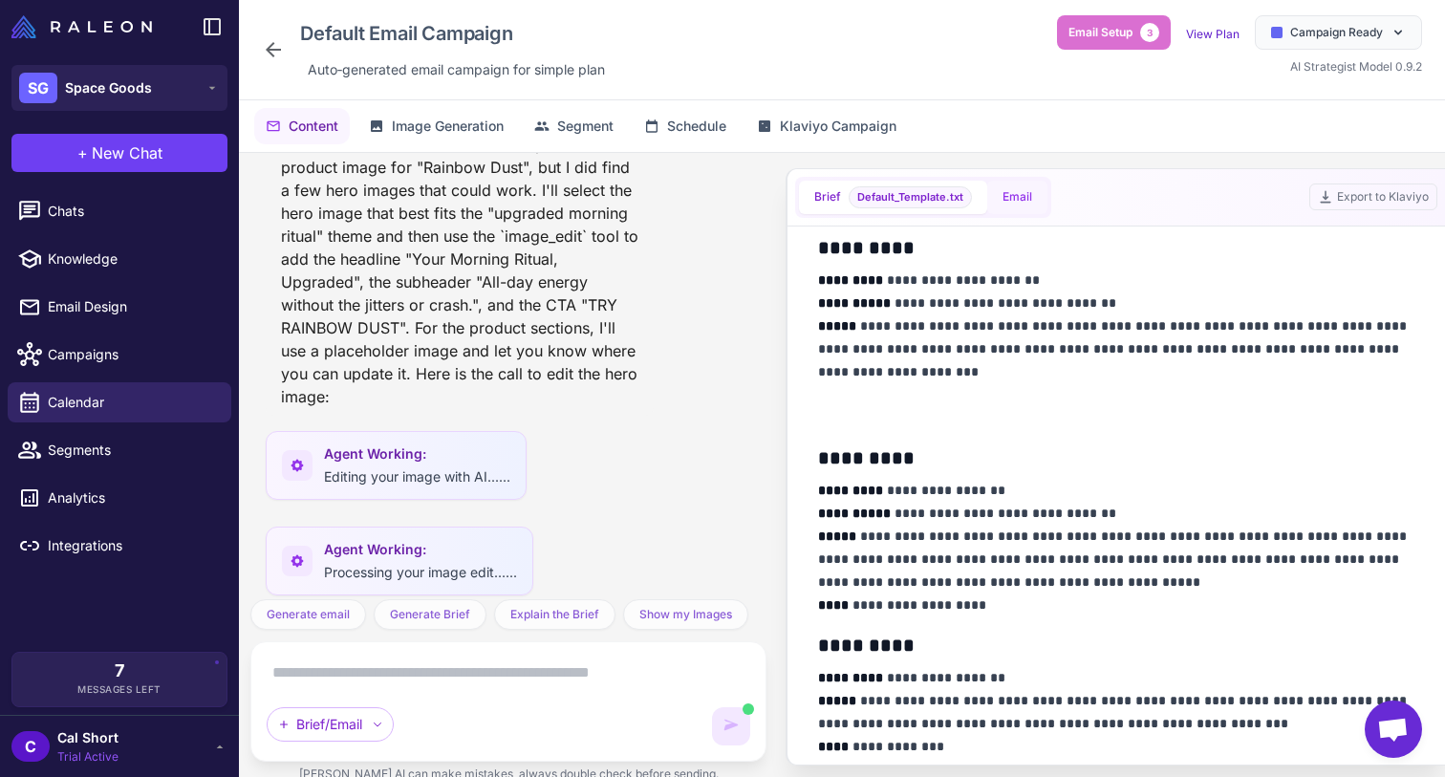
click at [1024, 191] on button "Email" at bounding box center [1018, 197] width 60 height 33
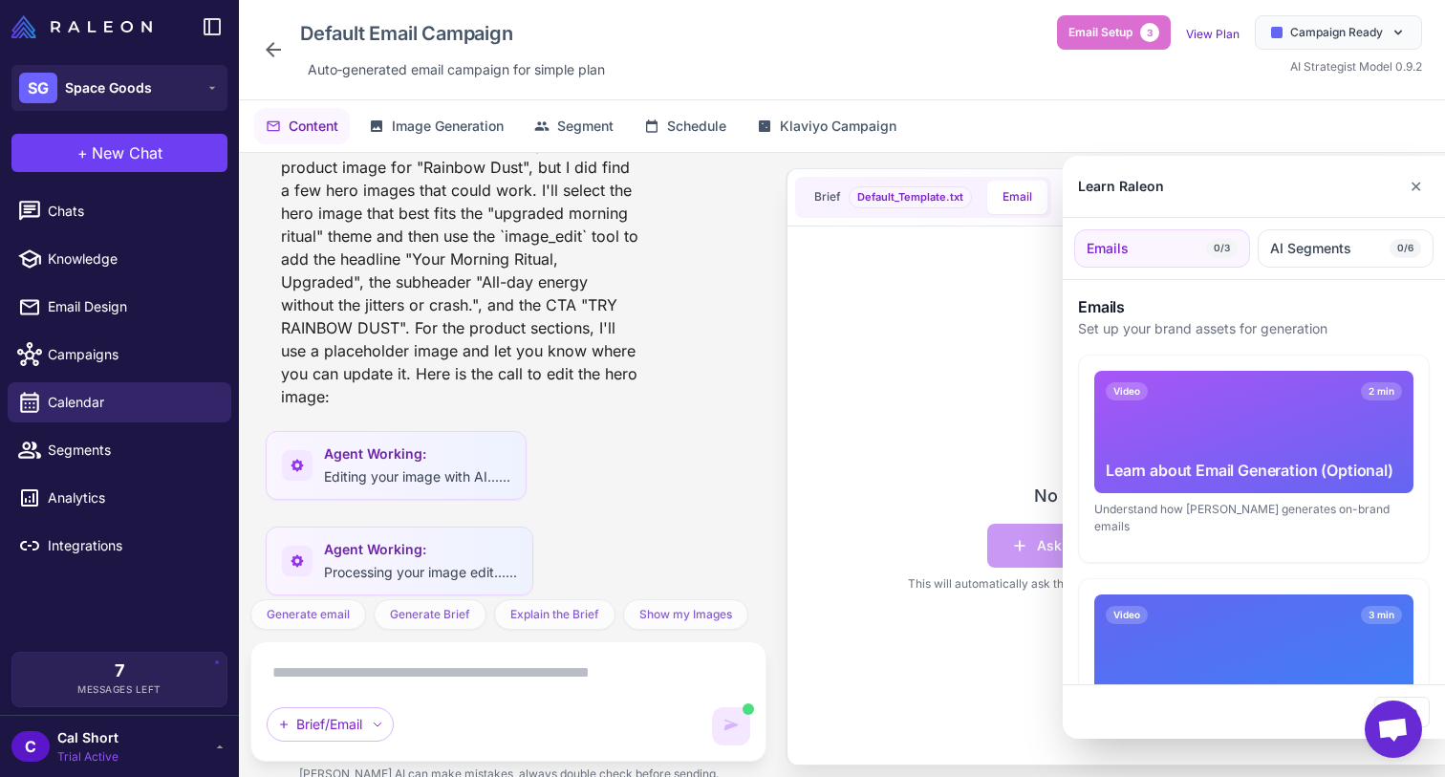
click at [976, 321] on div at bounding box center [722, 388] width 1445 height 777
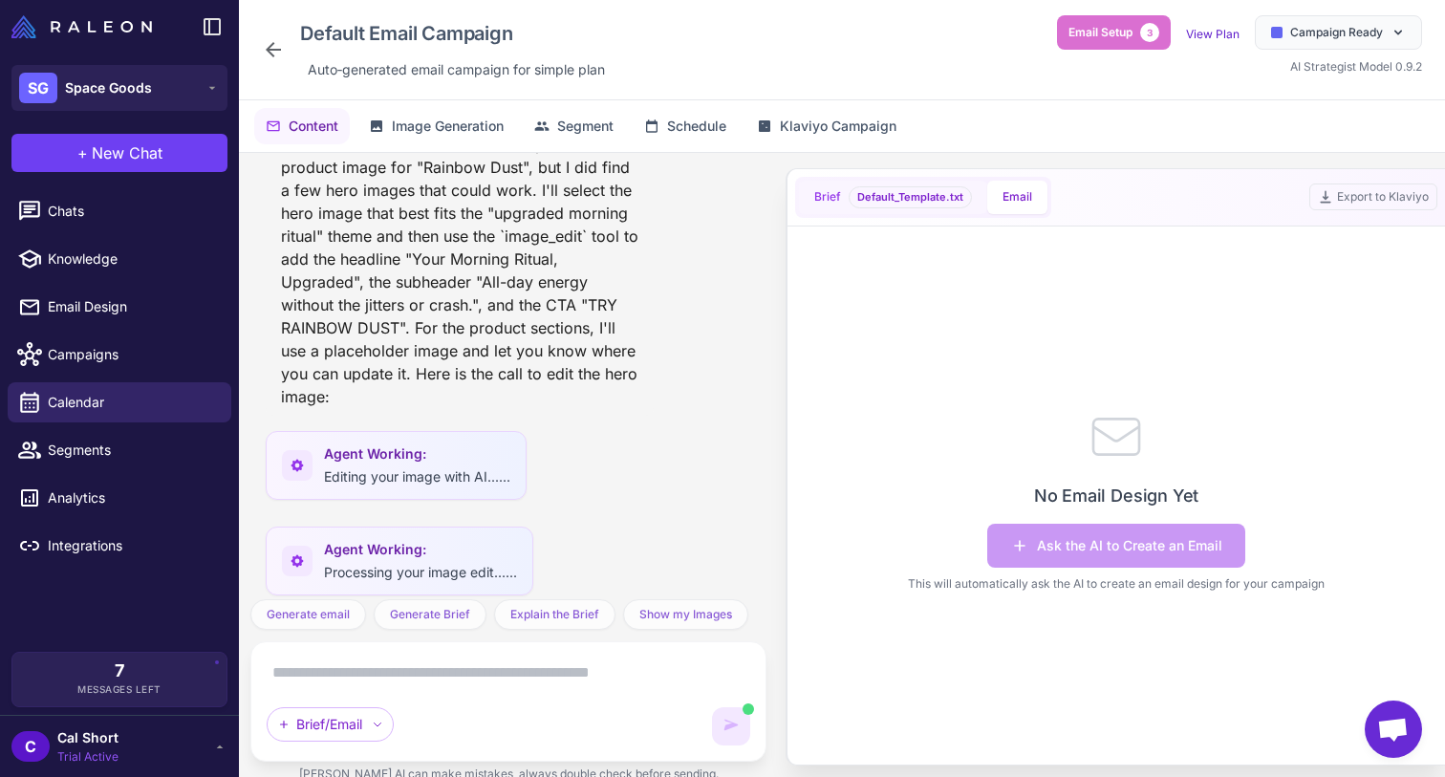
click at [939, 196] on span "Default_Template.txt" at bounding box center [910, 197] width 123 height 22
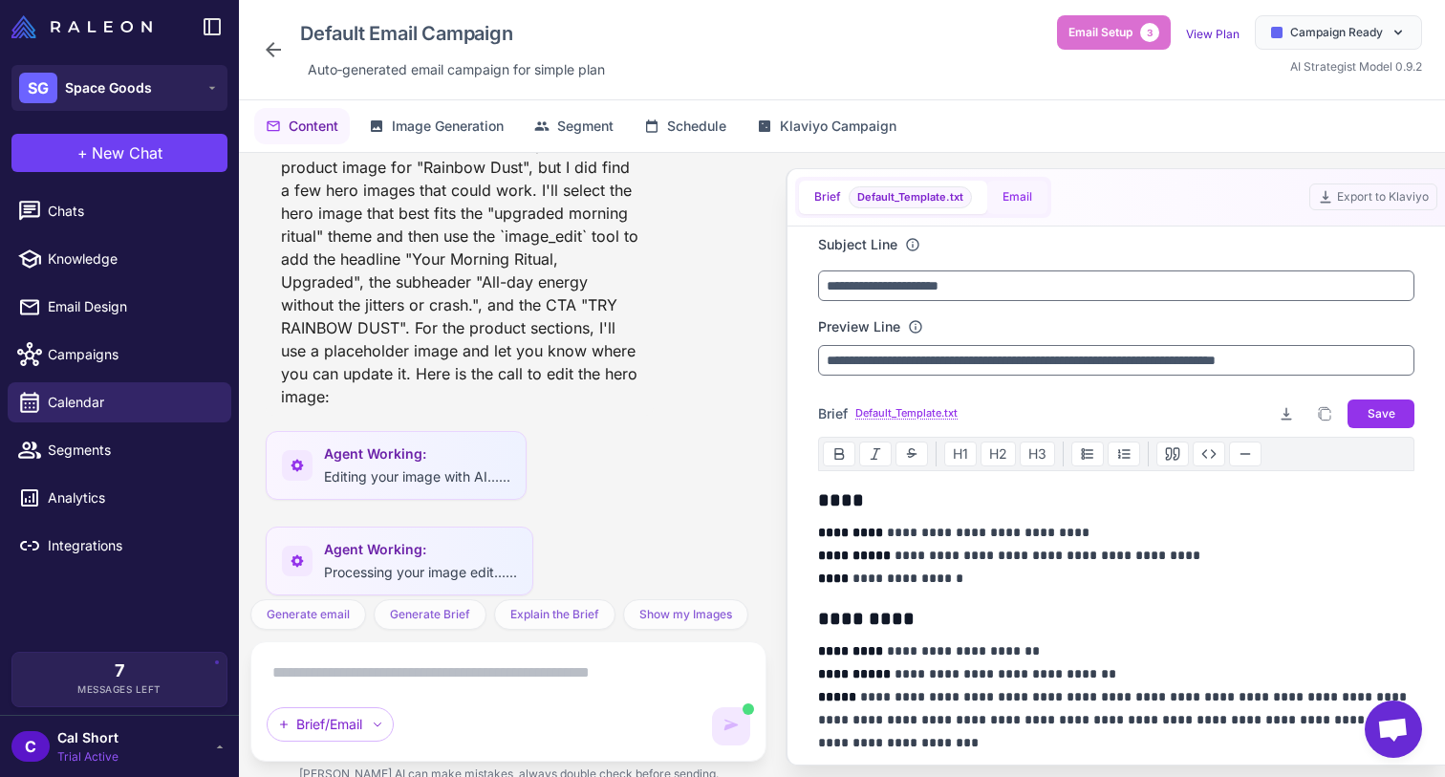
scroll to position [1941, 0]
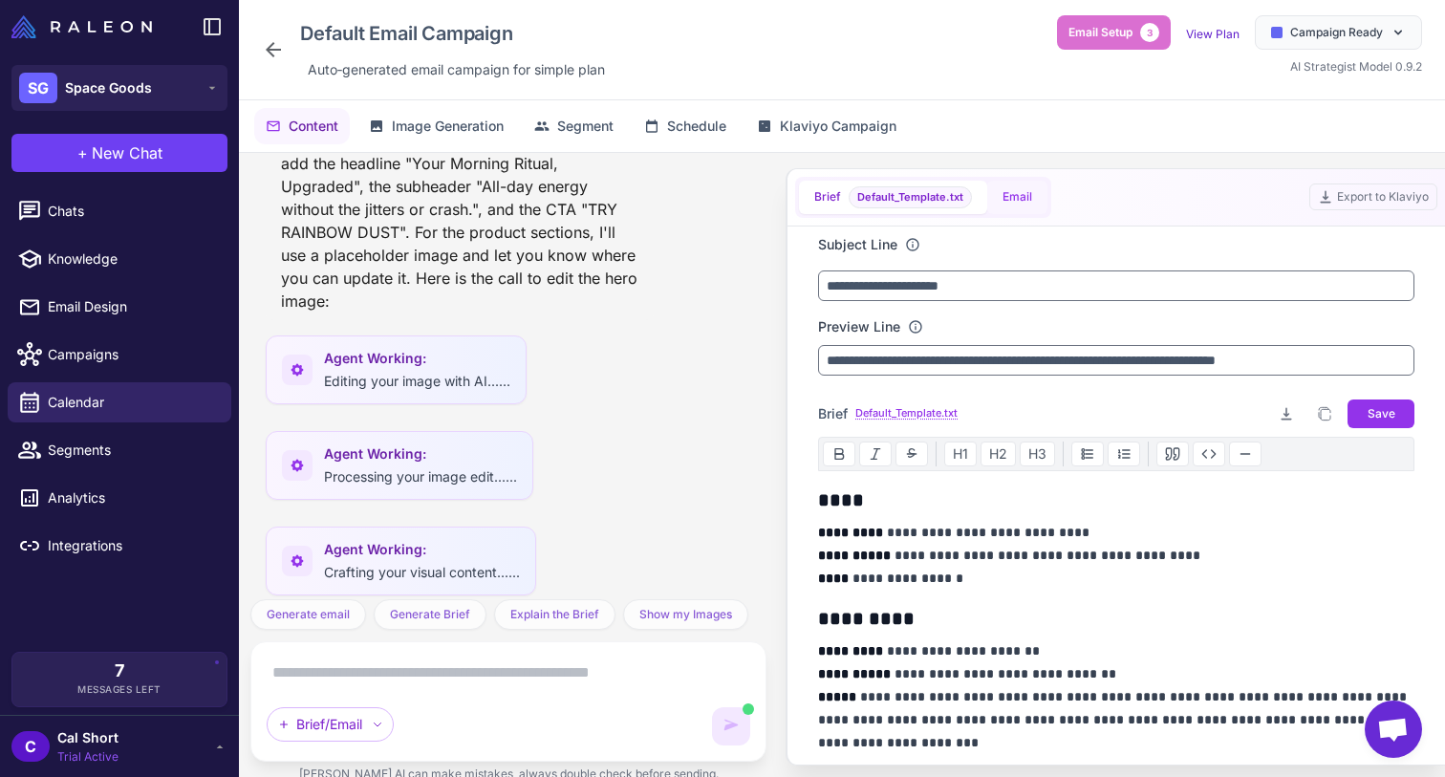
click at [999, 194] on button "Email" at bounding box center [1018, 197] width 60 height 33
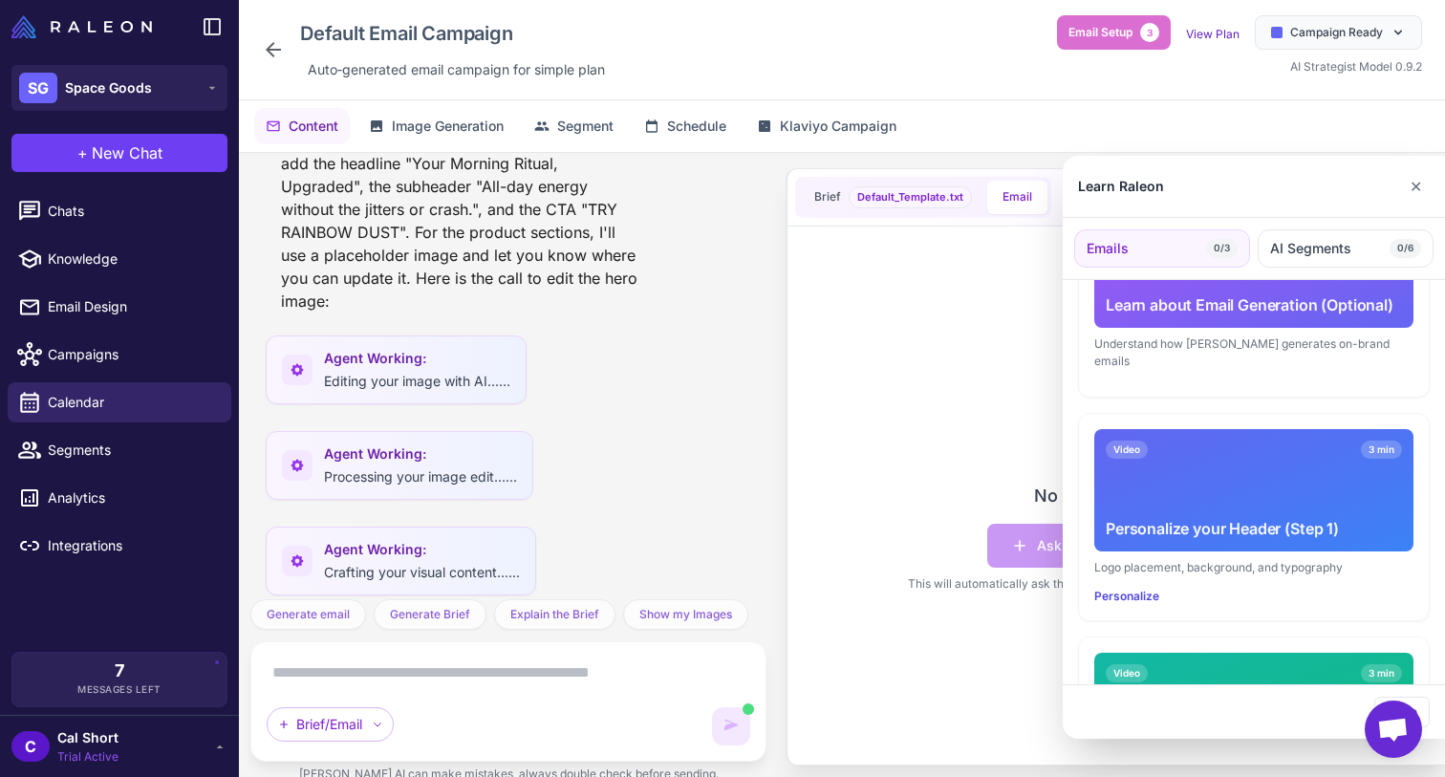
scroll to position [548, 0]
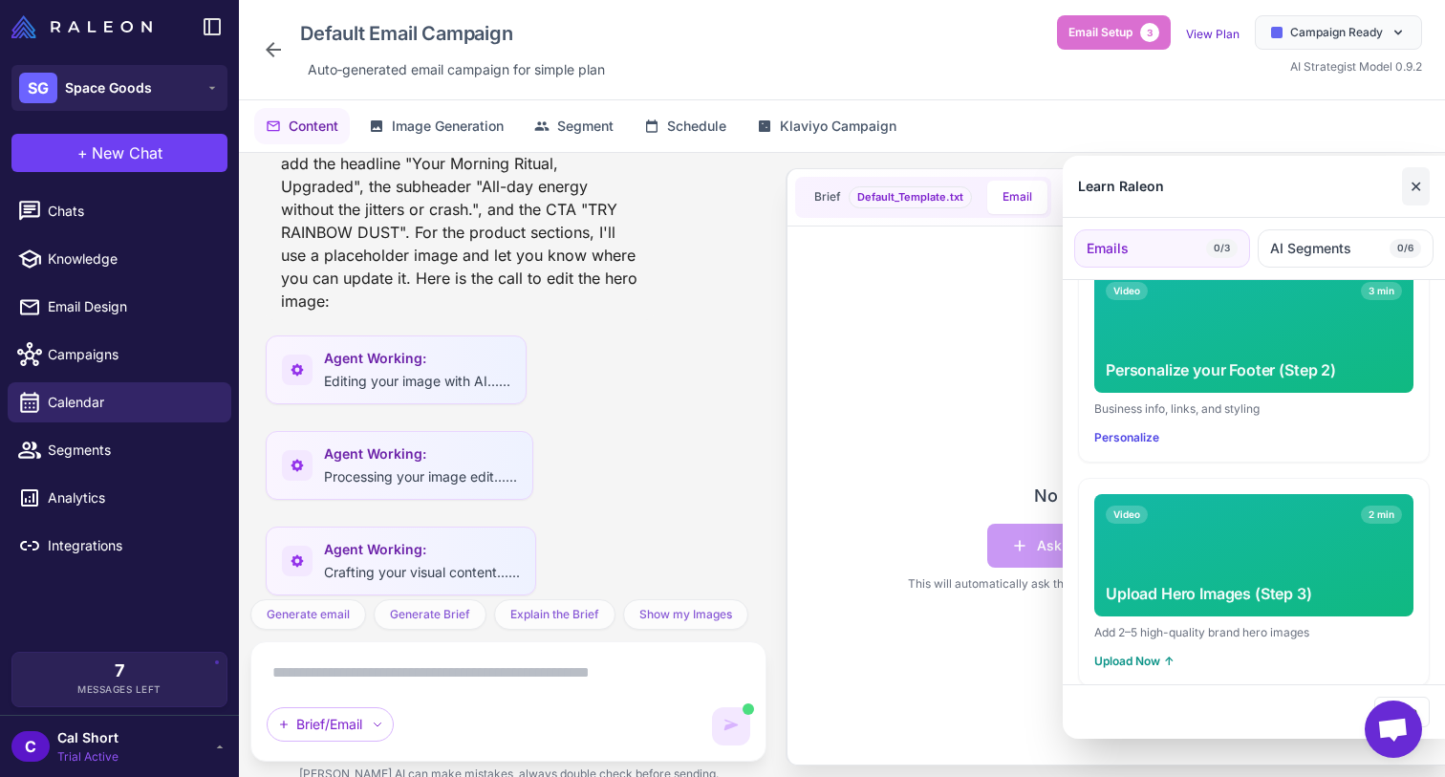
click at [1419, 169] on button "✕" at bounding box center [1416, 186] width 28 height 38
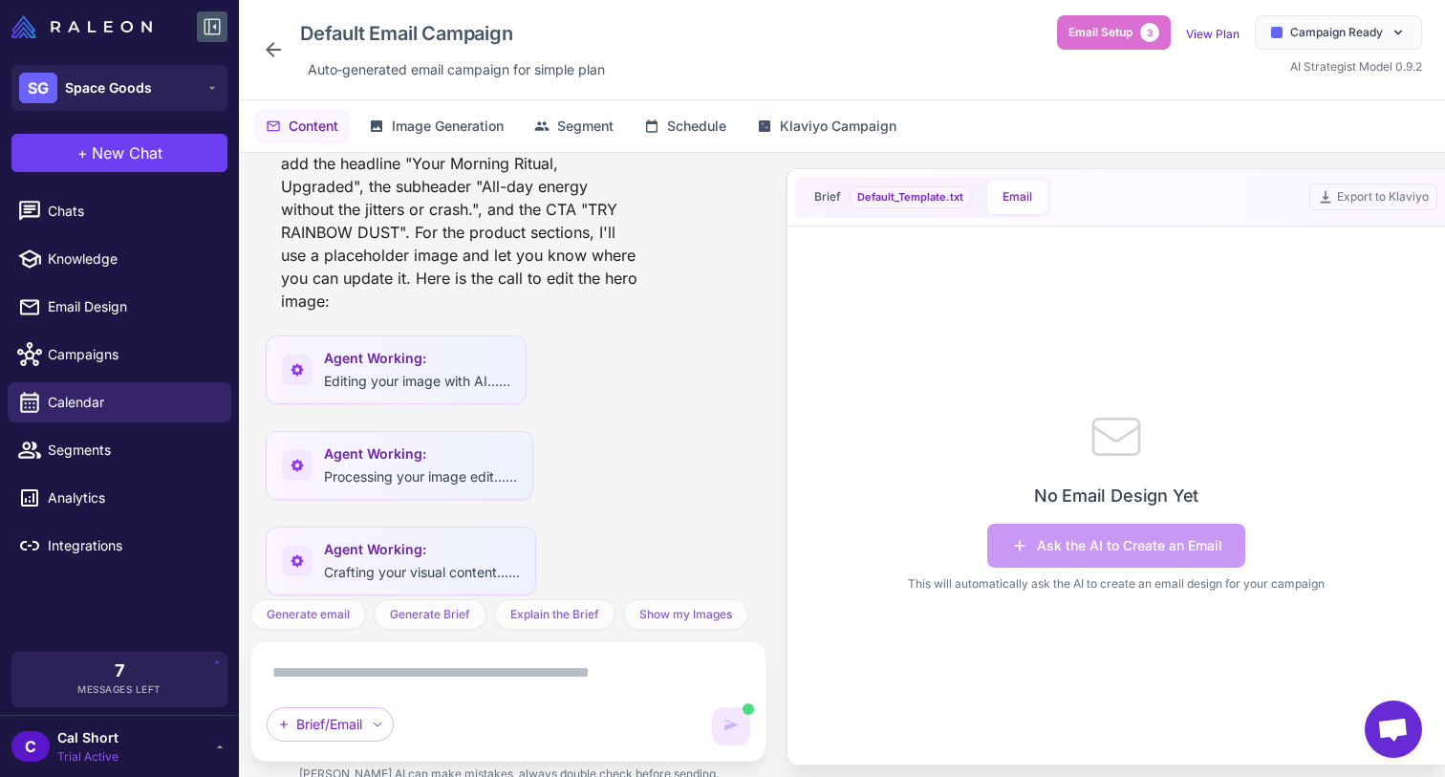
click at [206, 15] on icon at bounding box center [212, 26] width 23 height 23
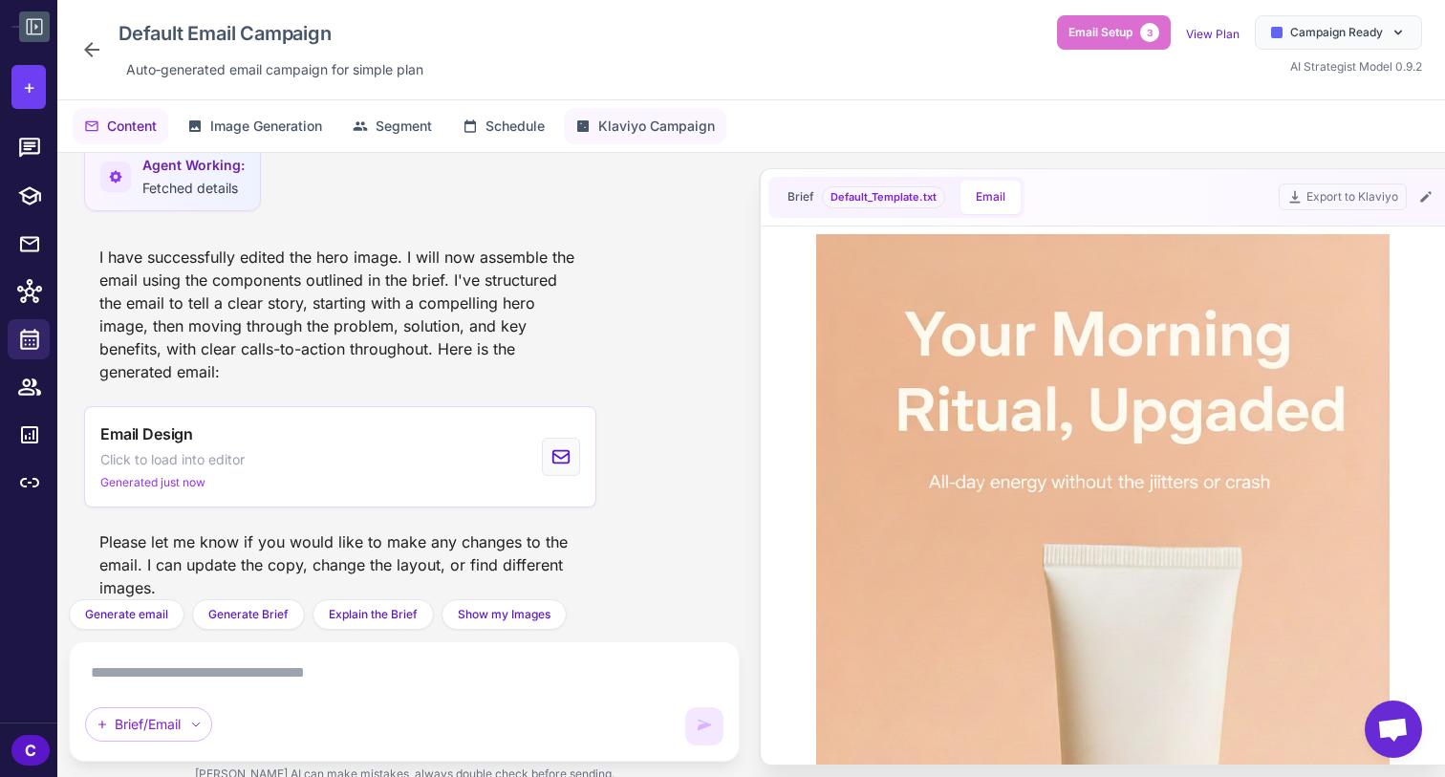
scroll to position [0, 0]
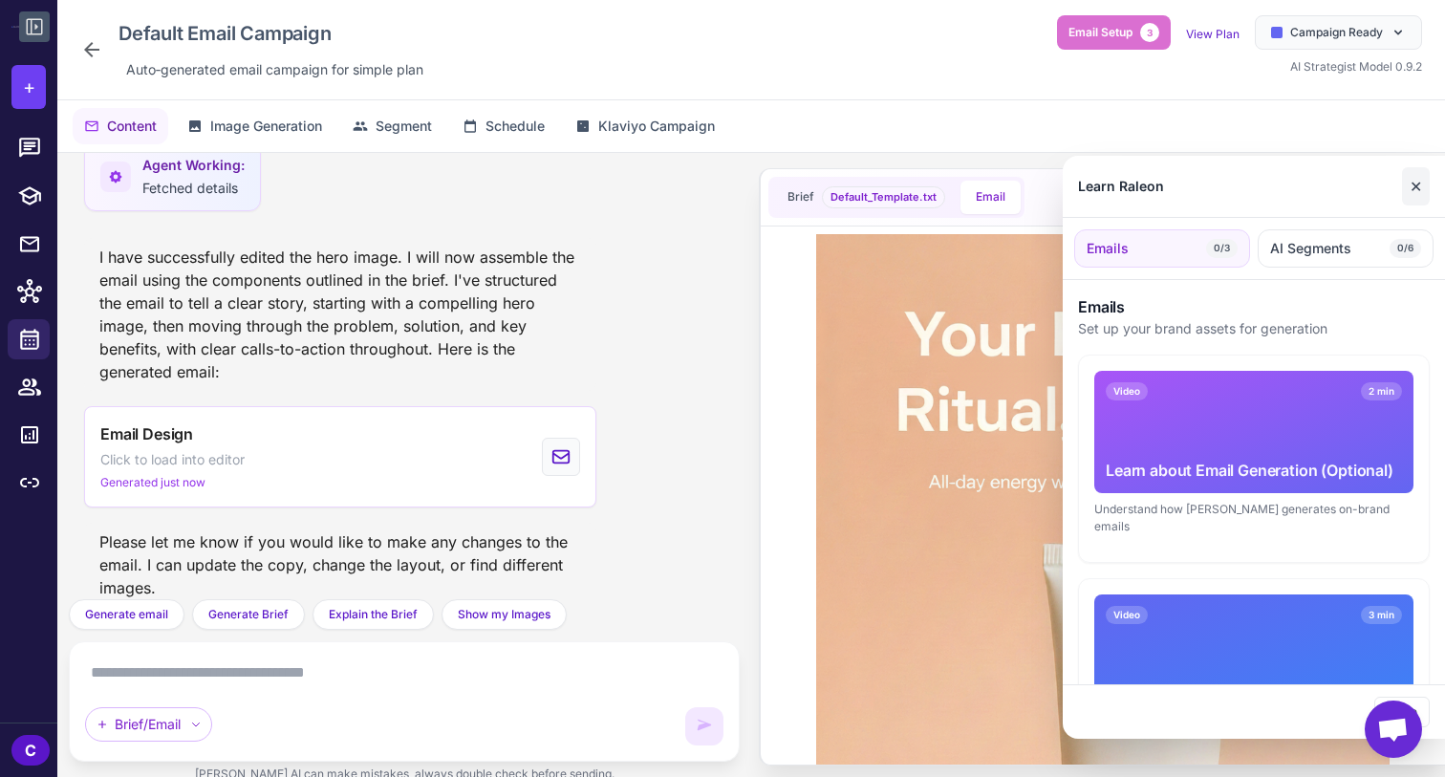
click at [1423, 189] on button "✕" at bounding box center [1416, 186] width 28 height 38
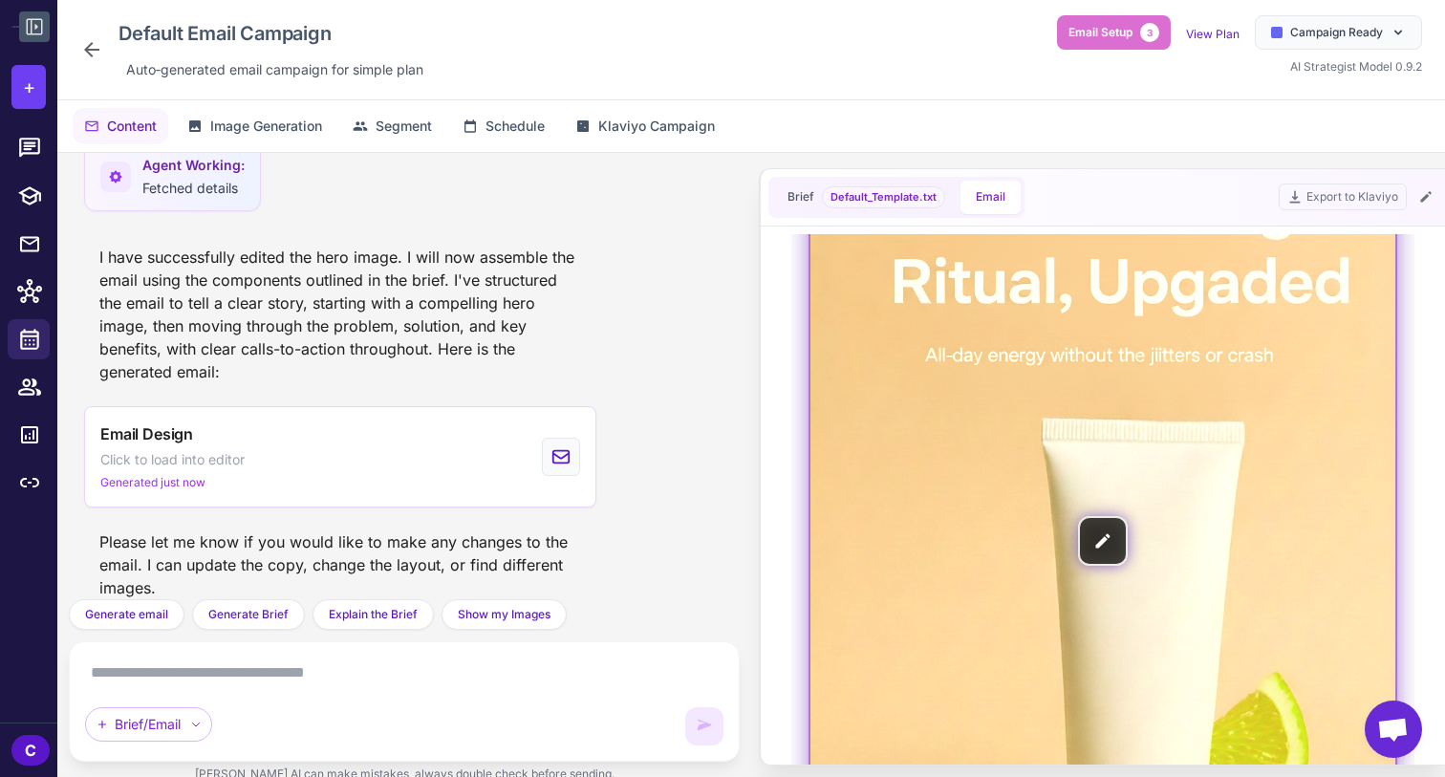
scroll to position [524, 0]
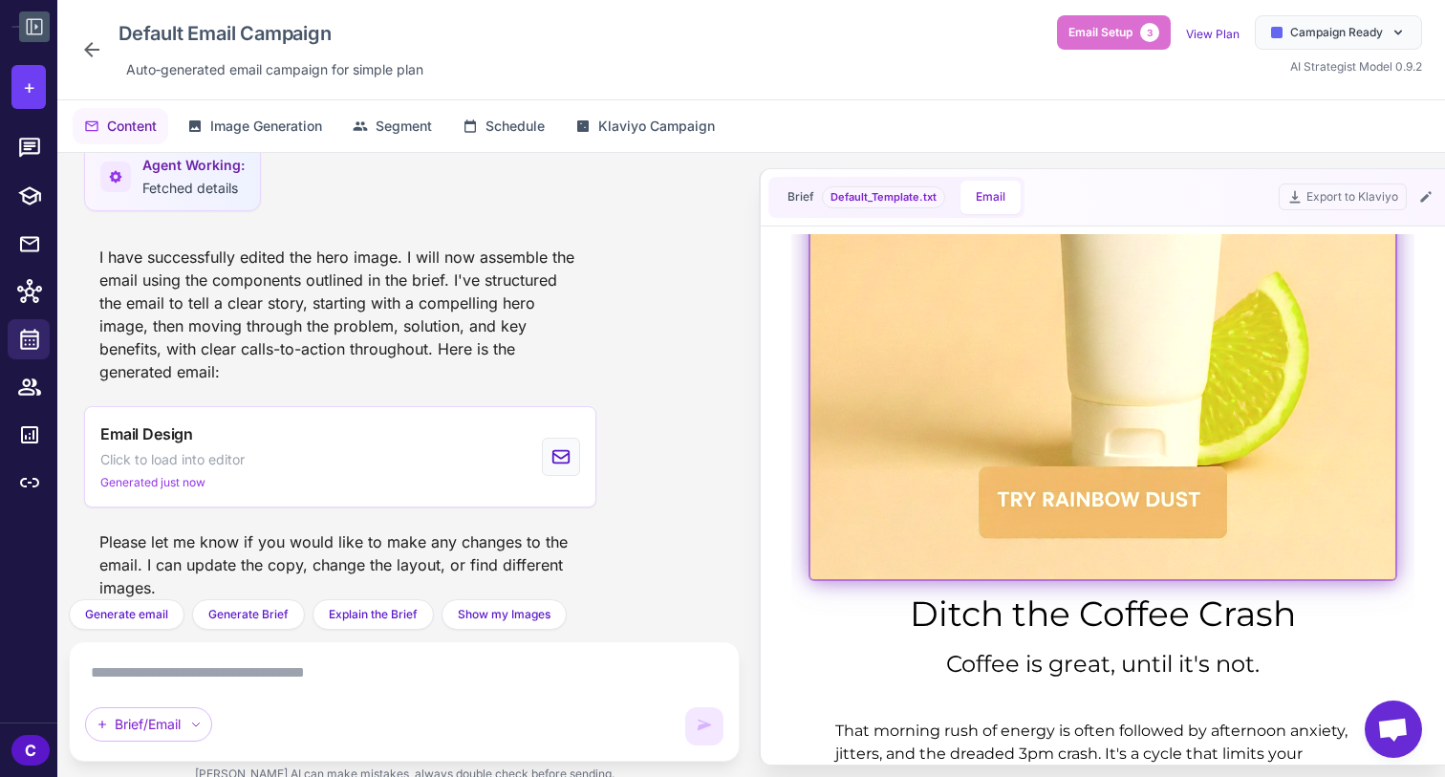
click at [1018, 455] on img at bounding box center [1103, 140] width 585 height 878
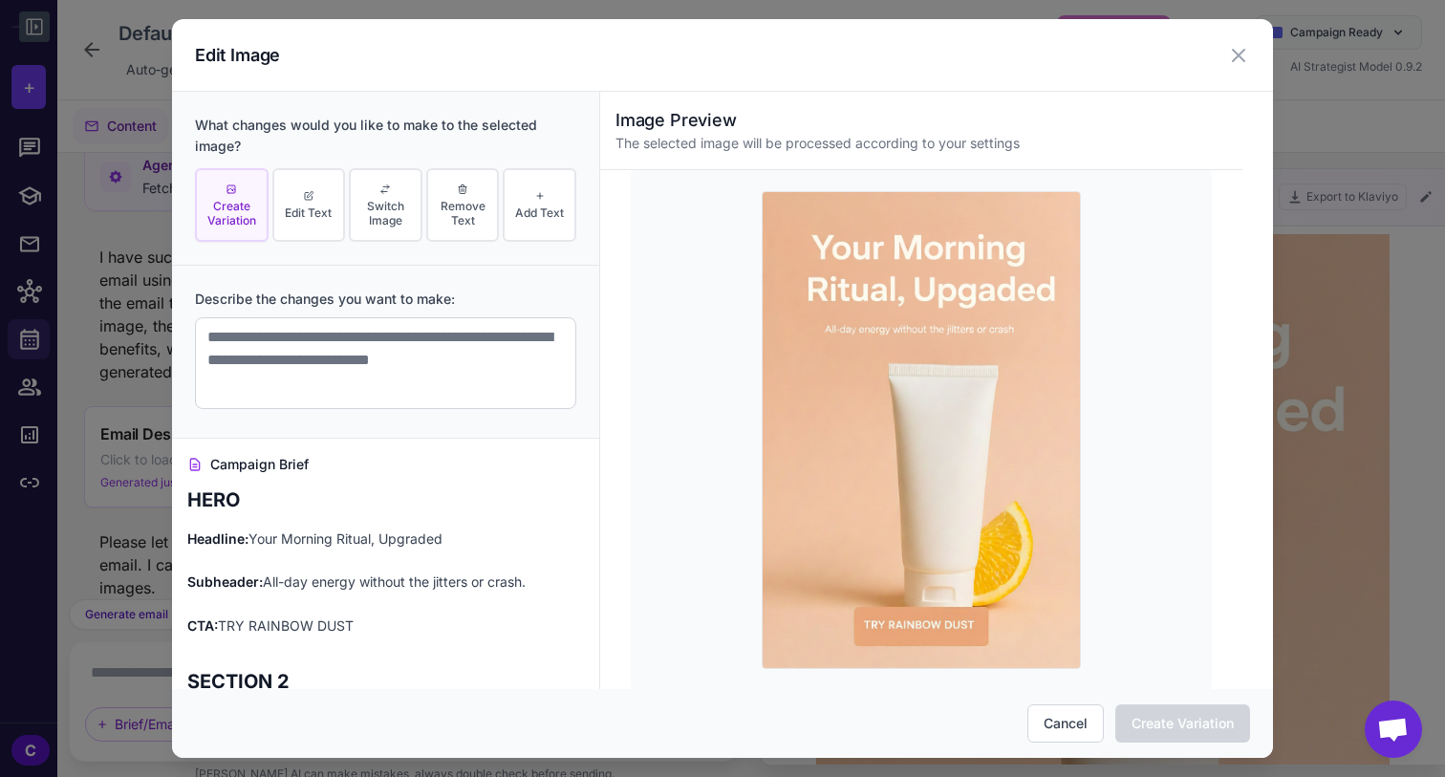
scroll to position [0, 0]
click at [1246, 50] on icon at bounding box center [1239, 55] width 23 height 23
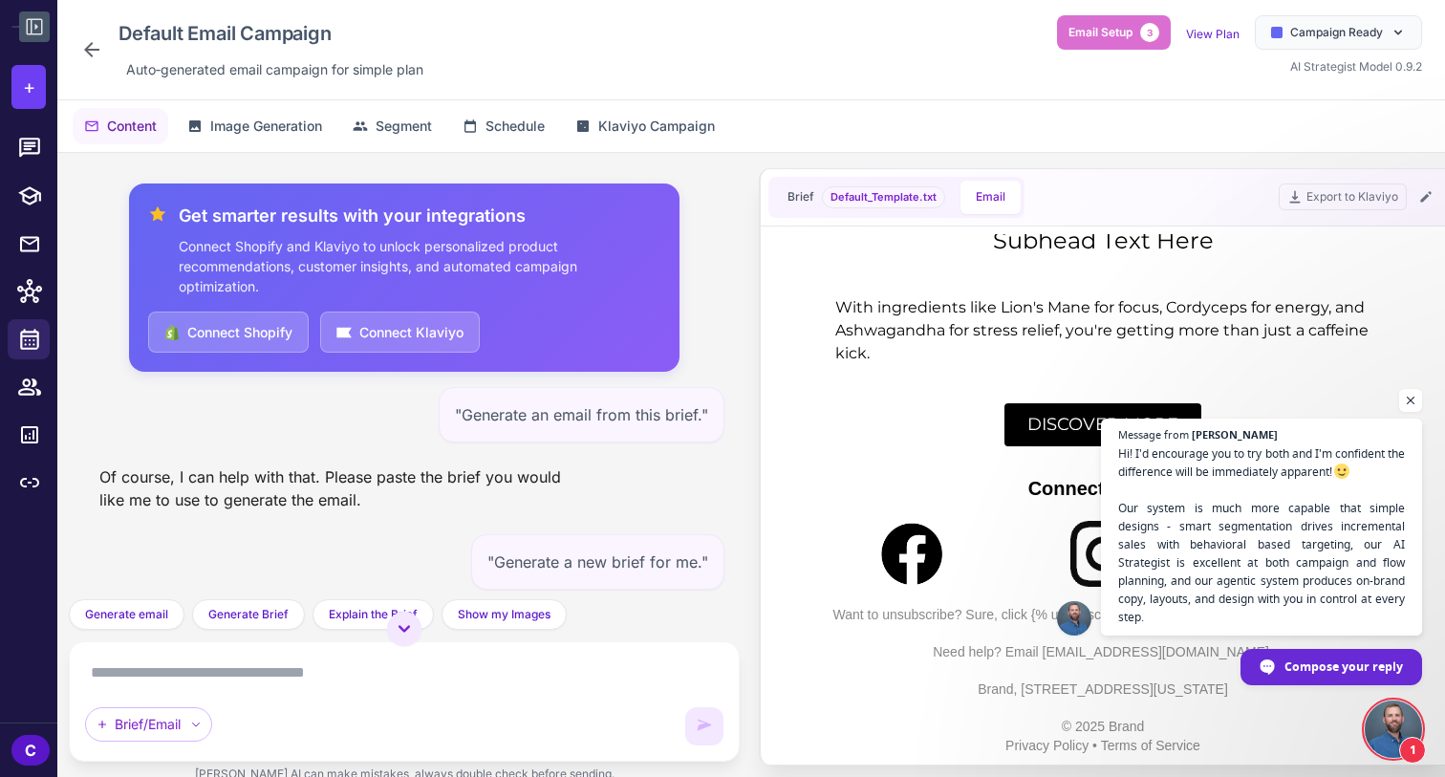
scroll to position [54, 0]
click at [1232, 596] on span "Hi! I'd encourage you to try both and I'm confident the difference will be imme…" at bounding box center [1263, 536] width 292 height 185
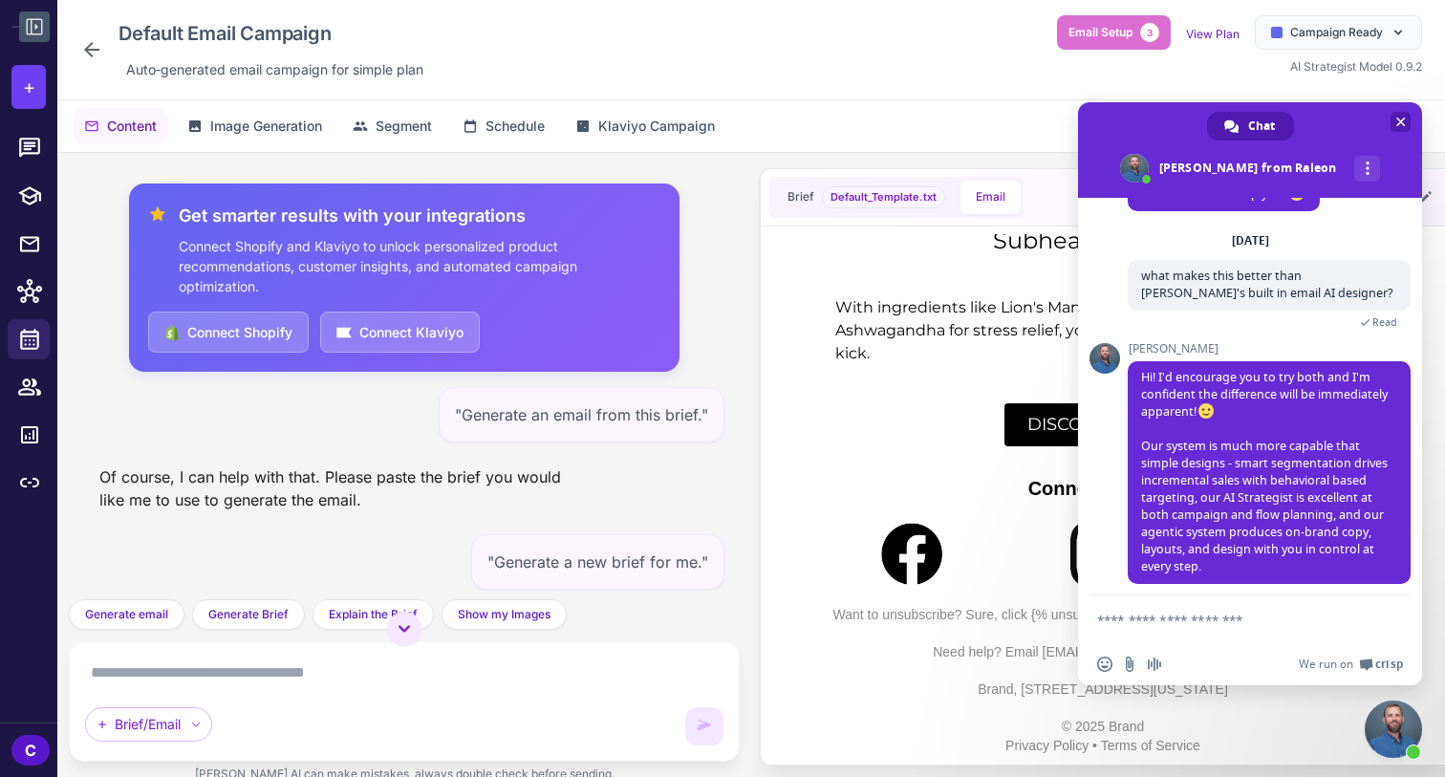
click at [1399, 124] on span "Close chat" at bounding box center [1402, 123] width 10 height 10
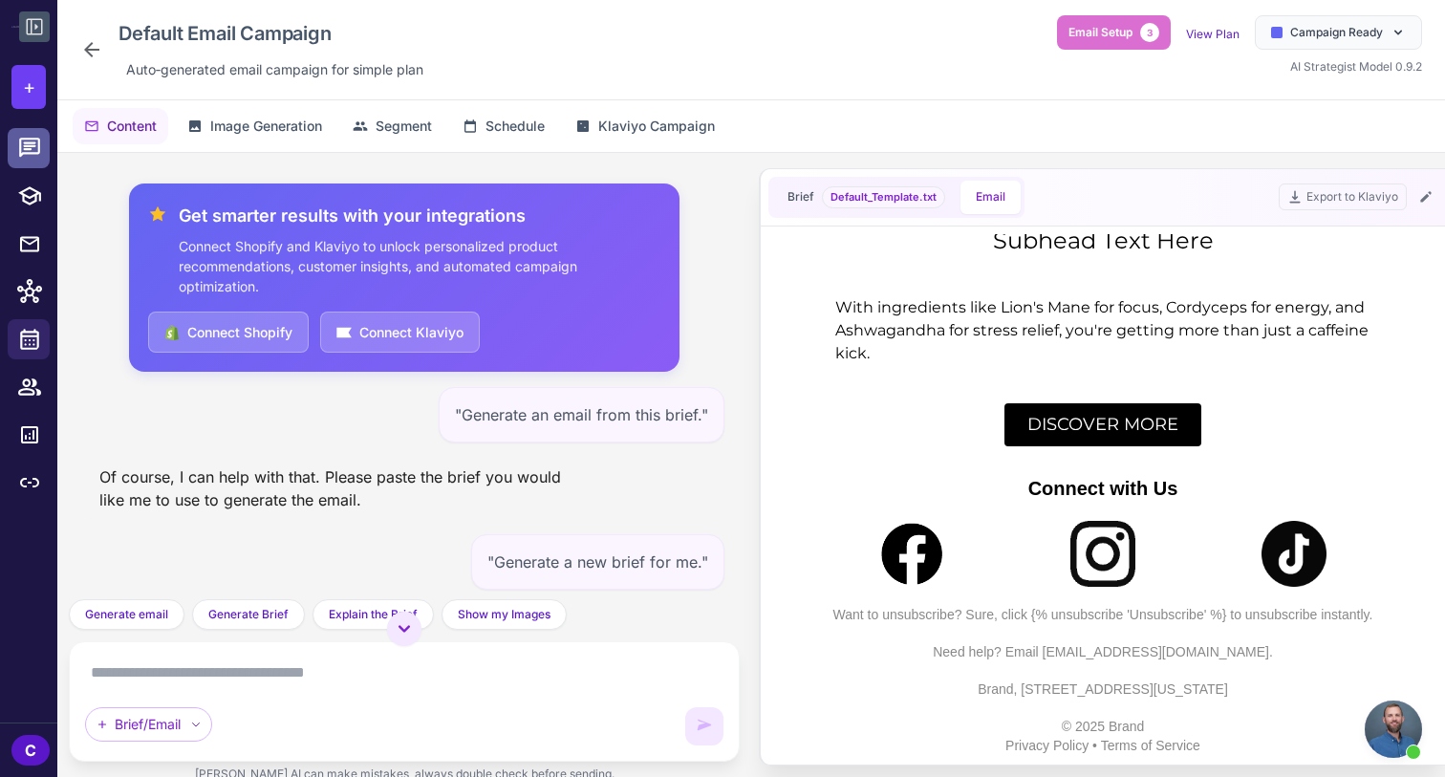
click at [29, 144] on icon at bounding box center [29, 147] width 21 height 19
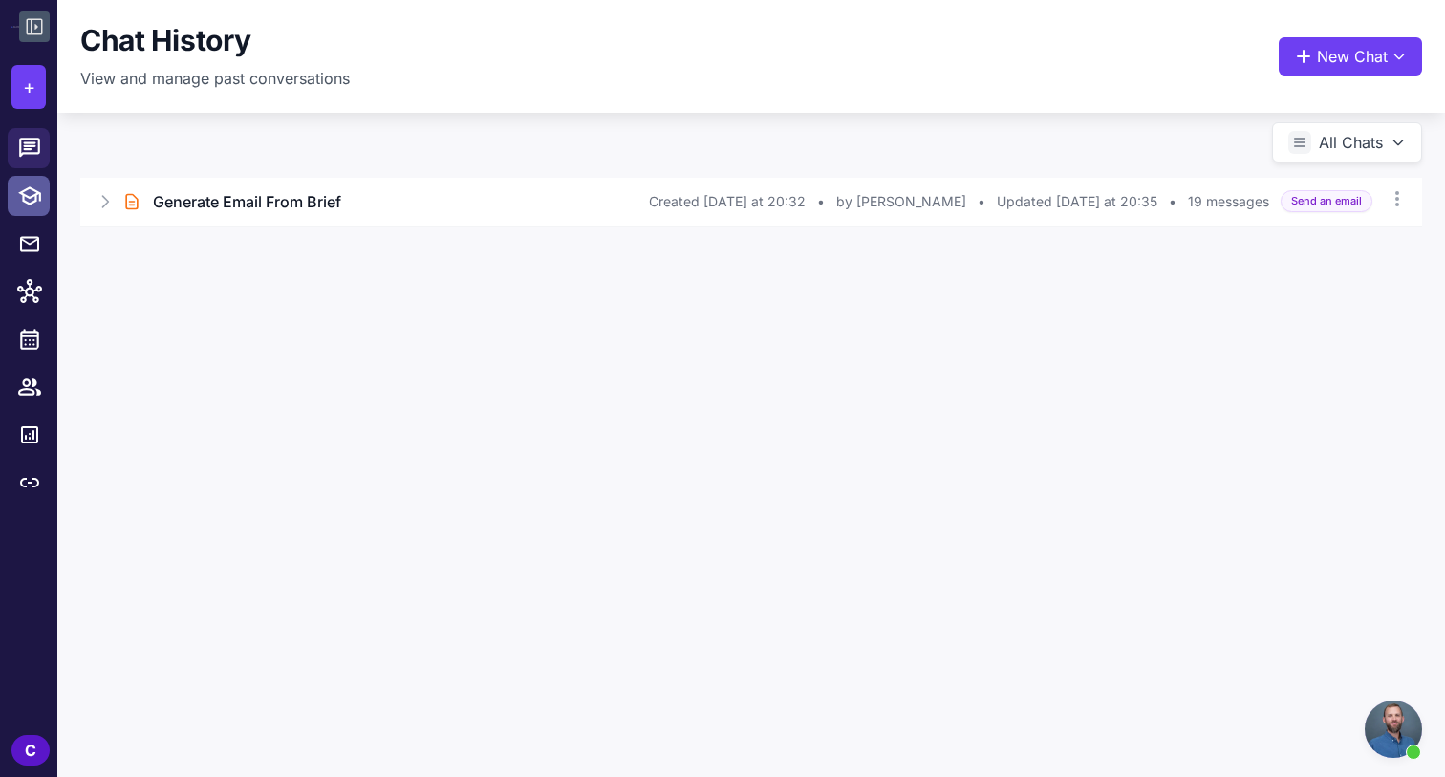
click at [25, 192] on icon at bounding box center [29, 196] width 25 height 25
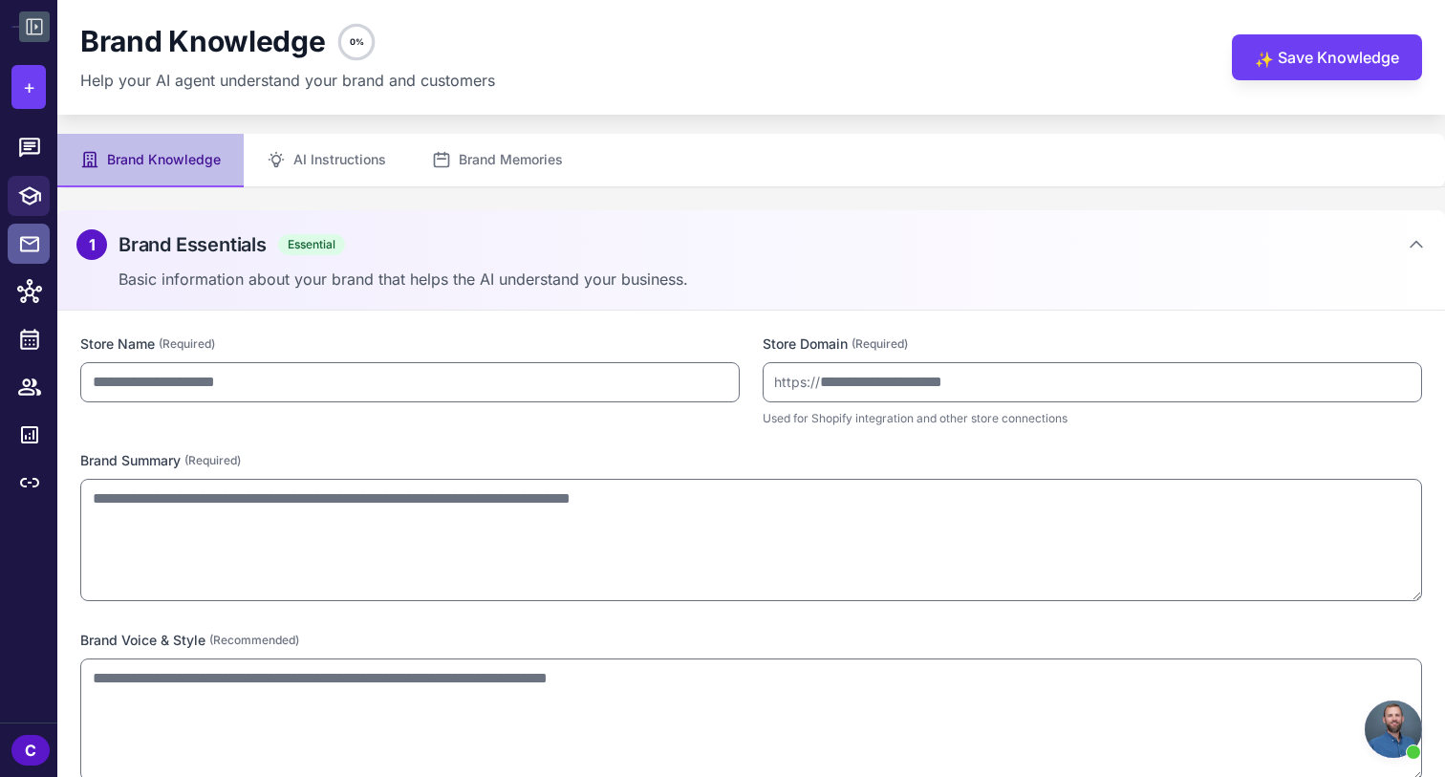
type input "**********"
type textarea "**********"
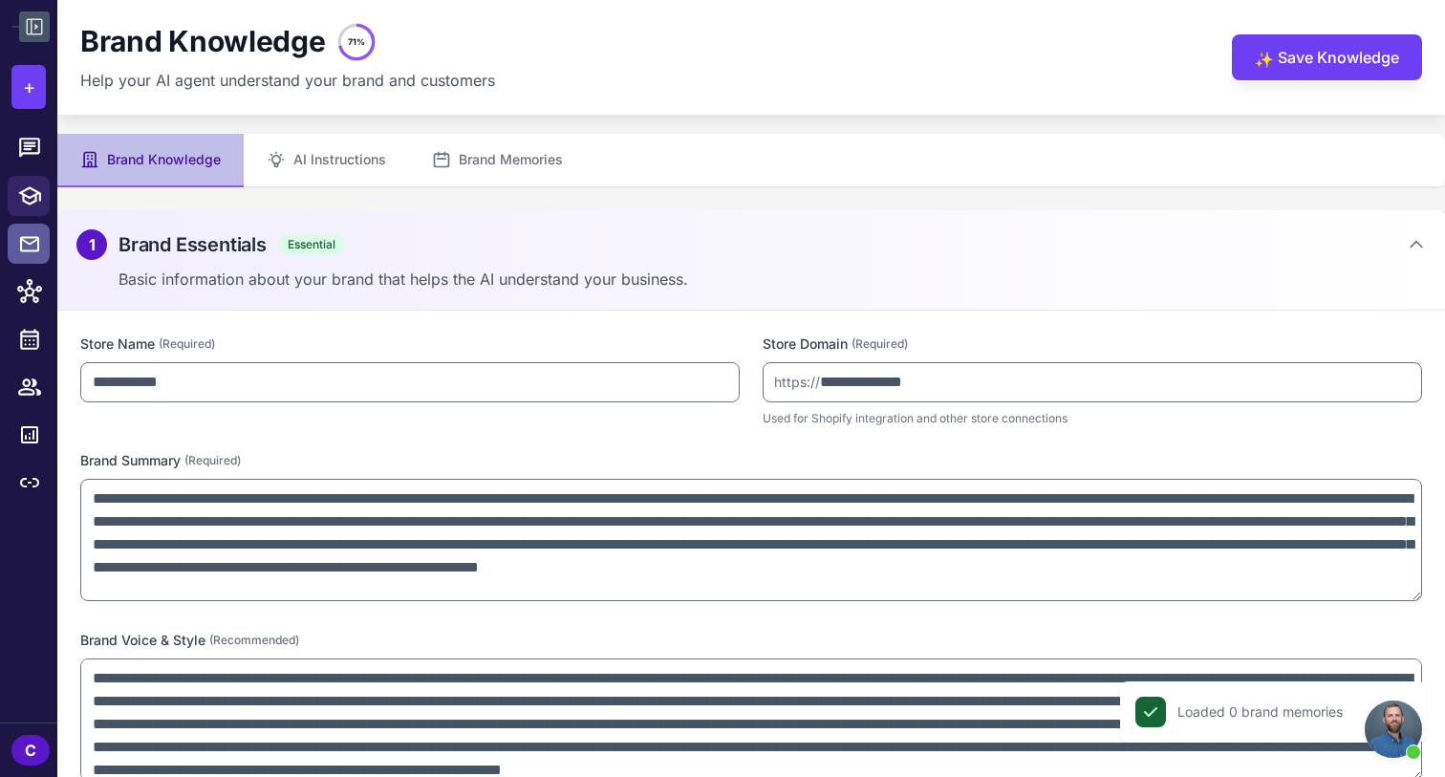
click at [25, 241] on icon at bounding box center [29, 243] width 19 height 15
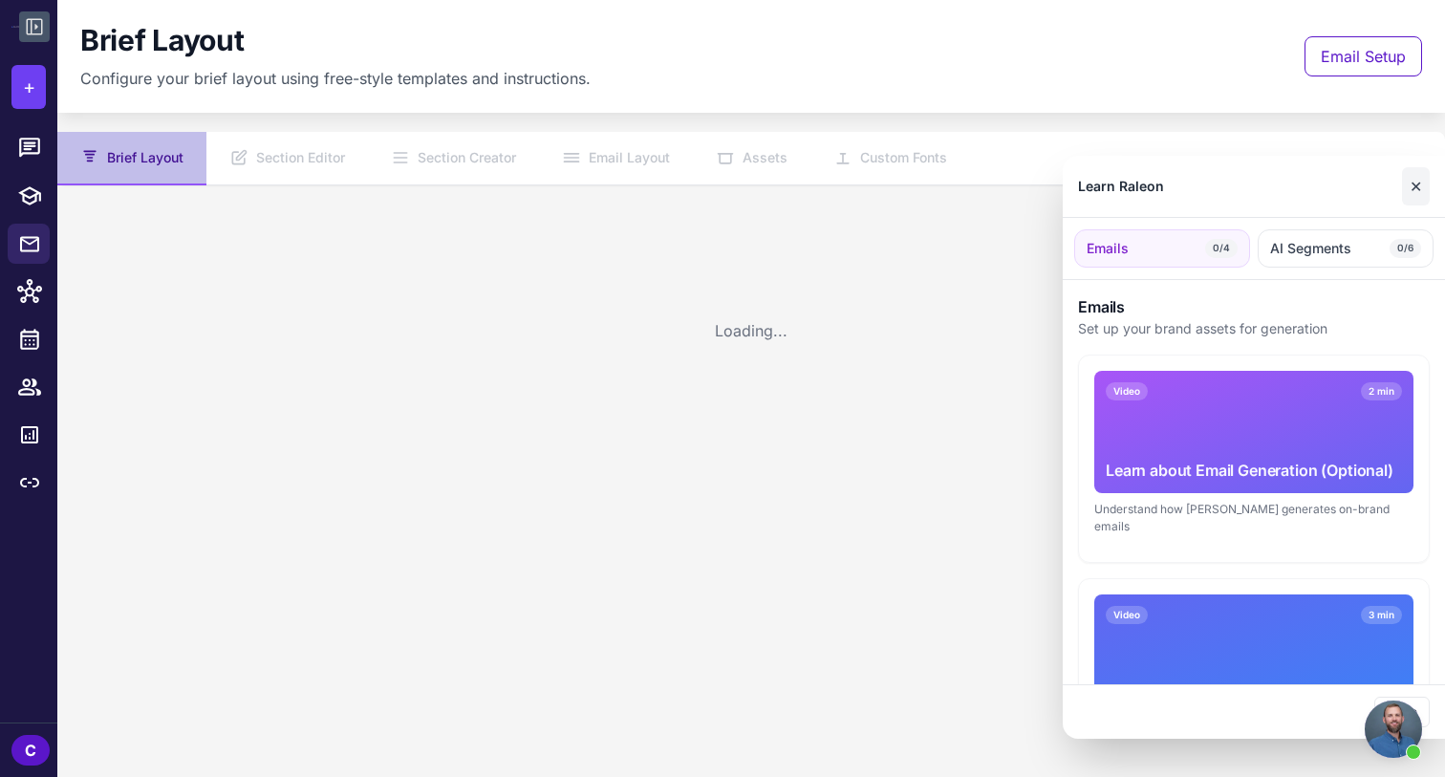
click at [1418, 193] on button "✕" at bounding box center [1416, 186] width 28 height 38
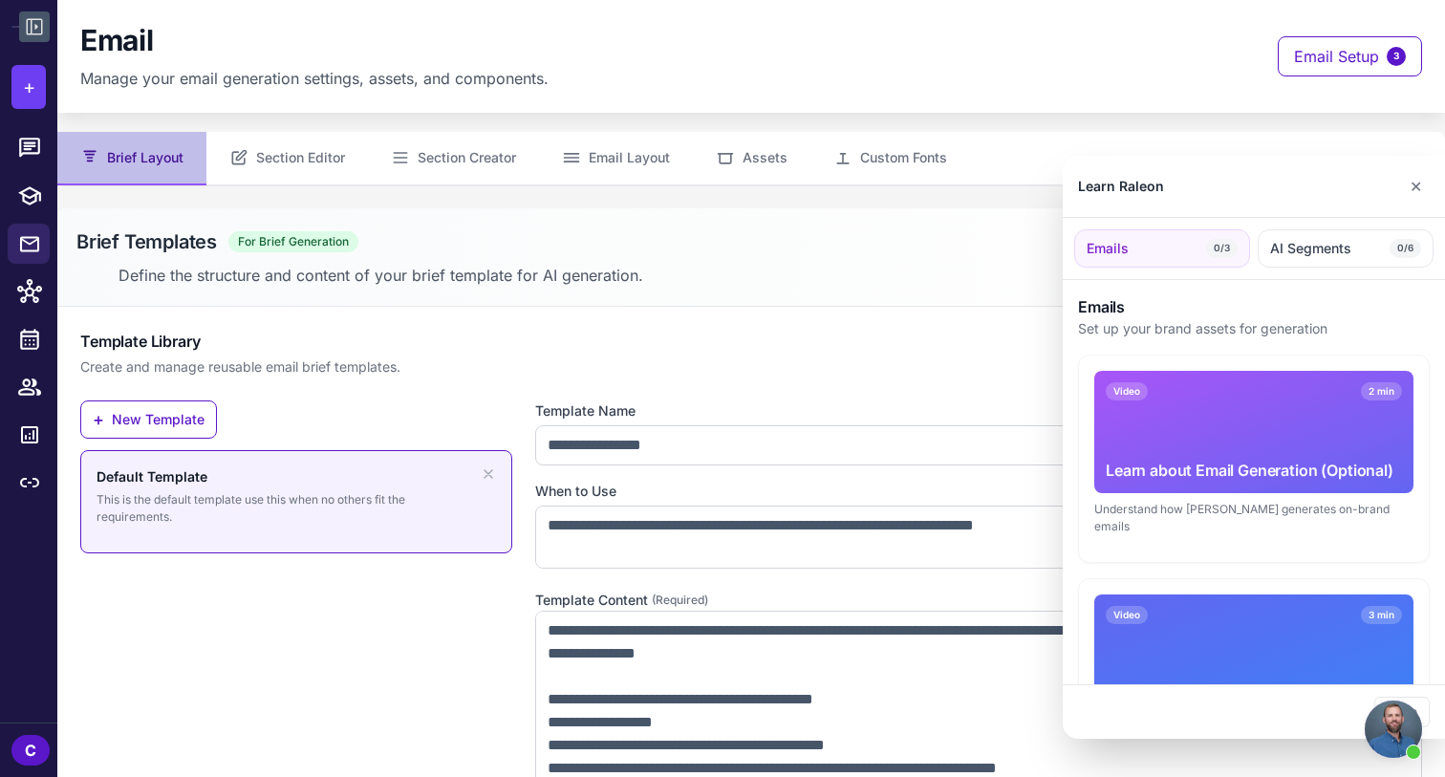
drag, startPoint x: 1417, startPoint y: 181, endPoint x: 1445, endPoint y: 233, distance: 59.4
click at [1417, 181] on button "✕" at bounding box center [1416, 186] width 28 height 38
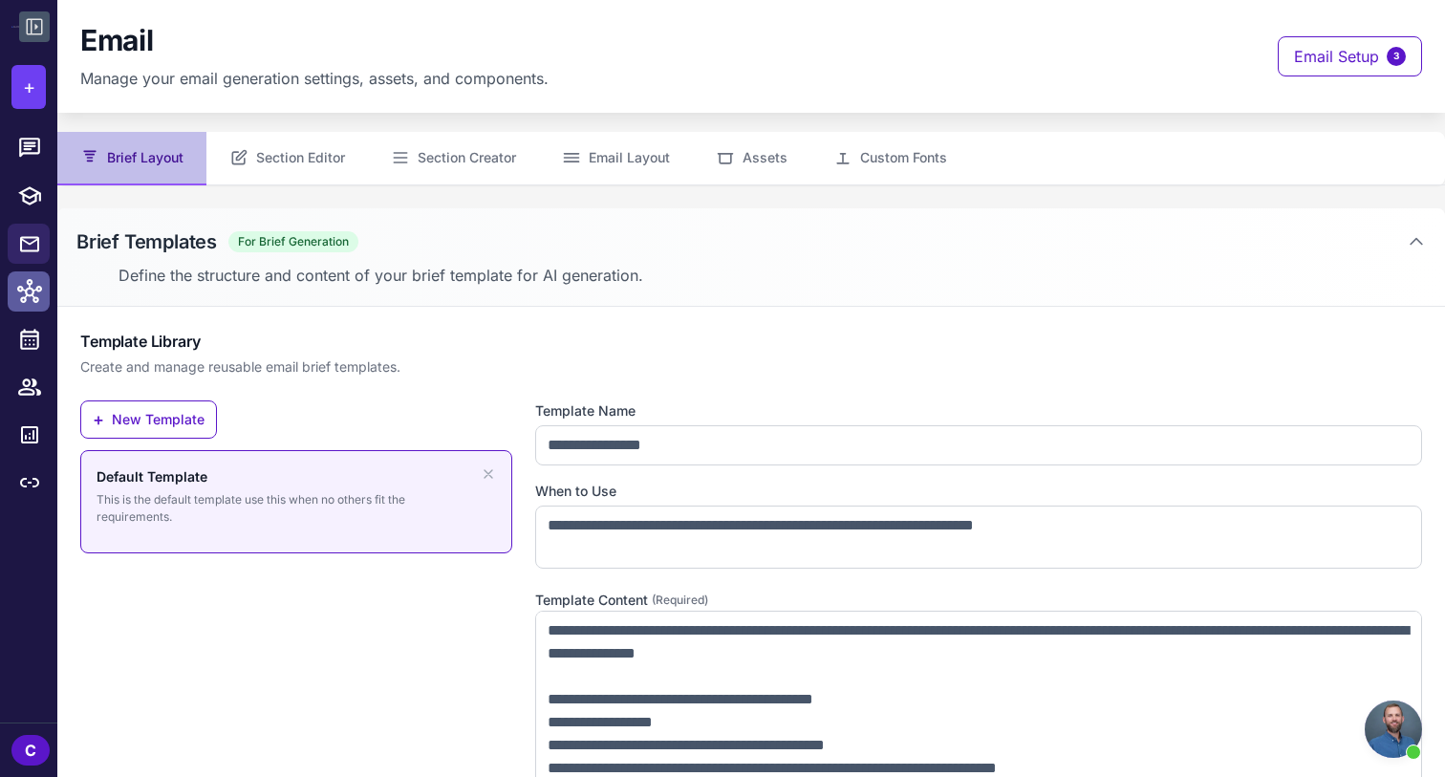
click at [41, 297] on icon at bounding box center [29, 291] width 25 height 25
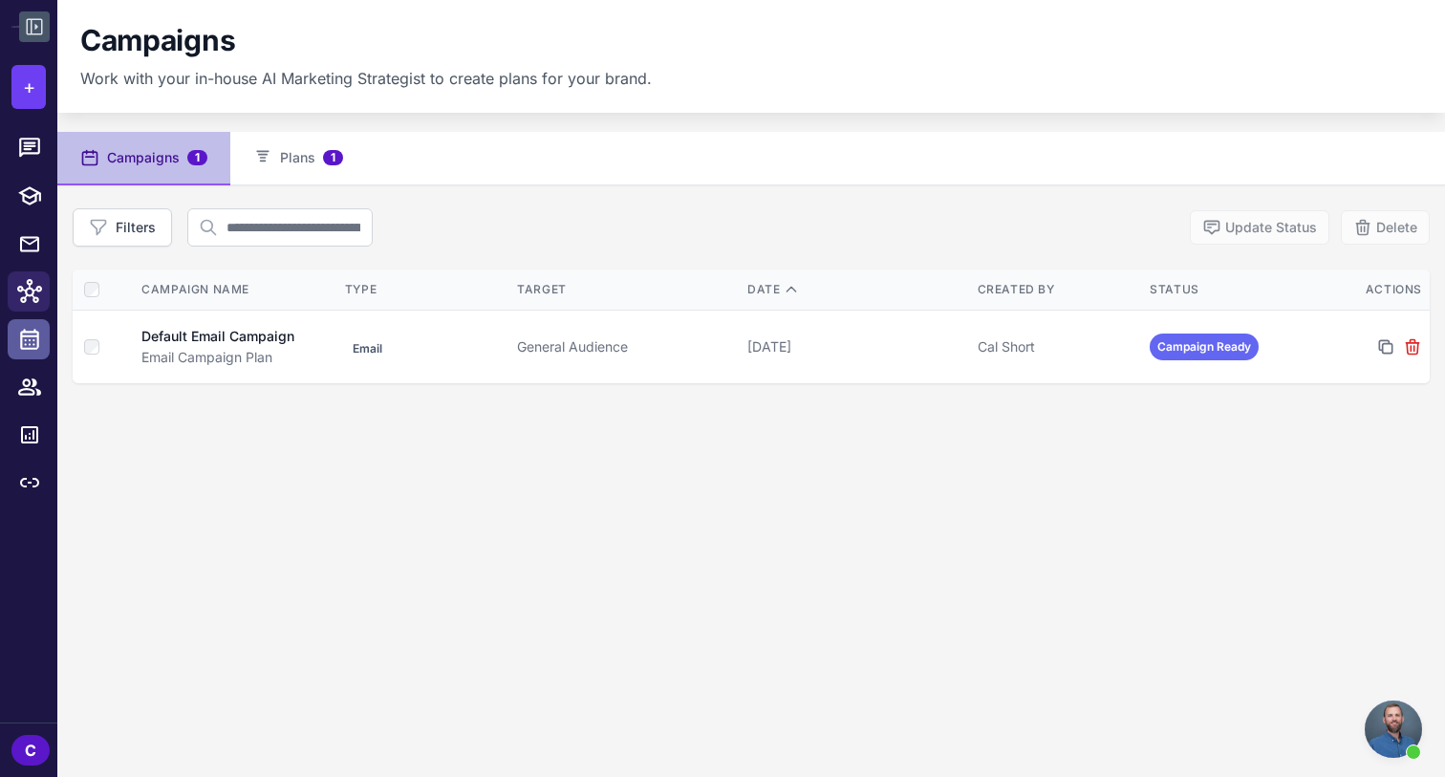
click at [28, 346] on icon at bounding box center [29, 339] width 25 height 25
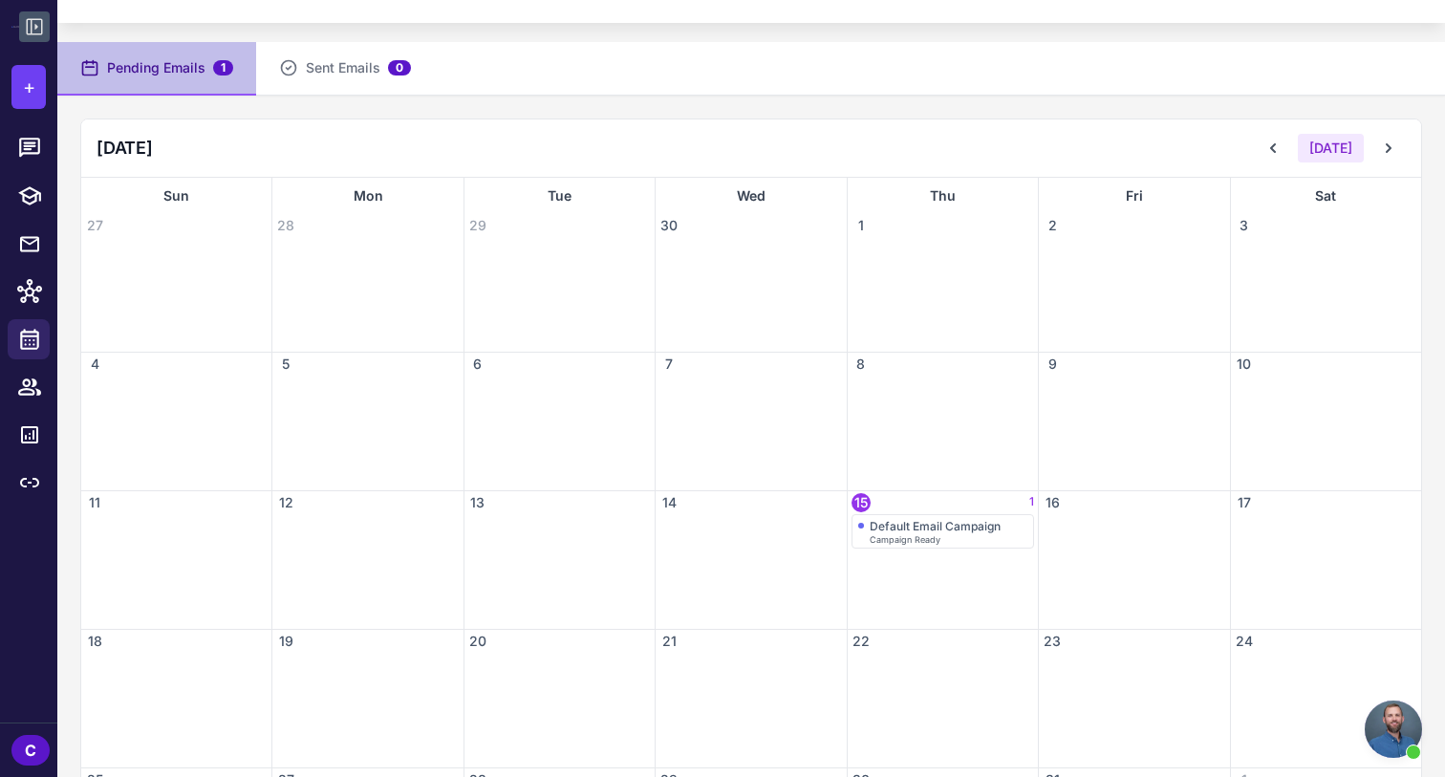
scroll to position [242, 0]
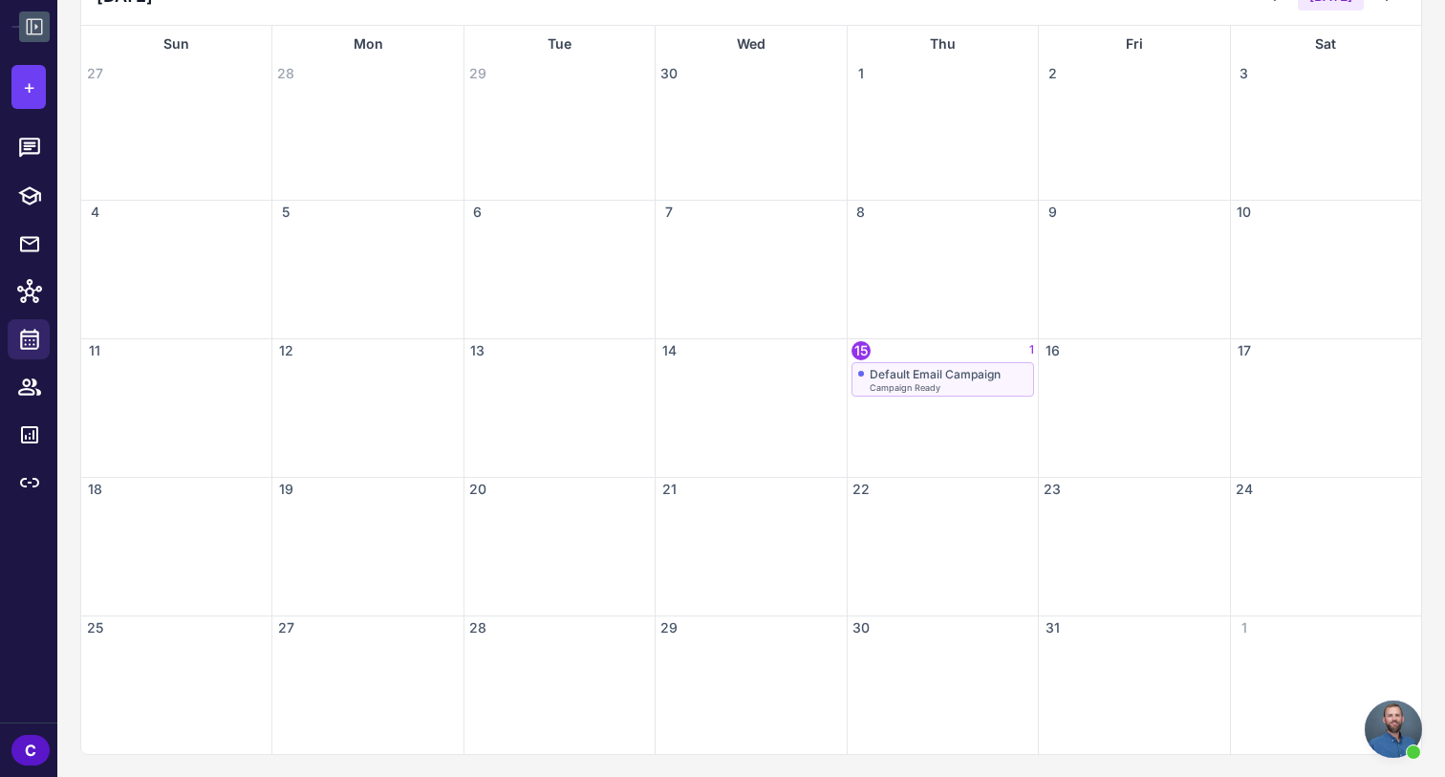
click at [989, 383] on div "Campaign Ready" at bounding box center [949, 387] width 158 height 9
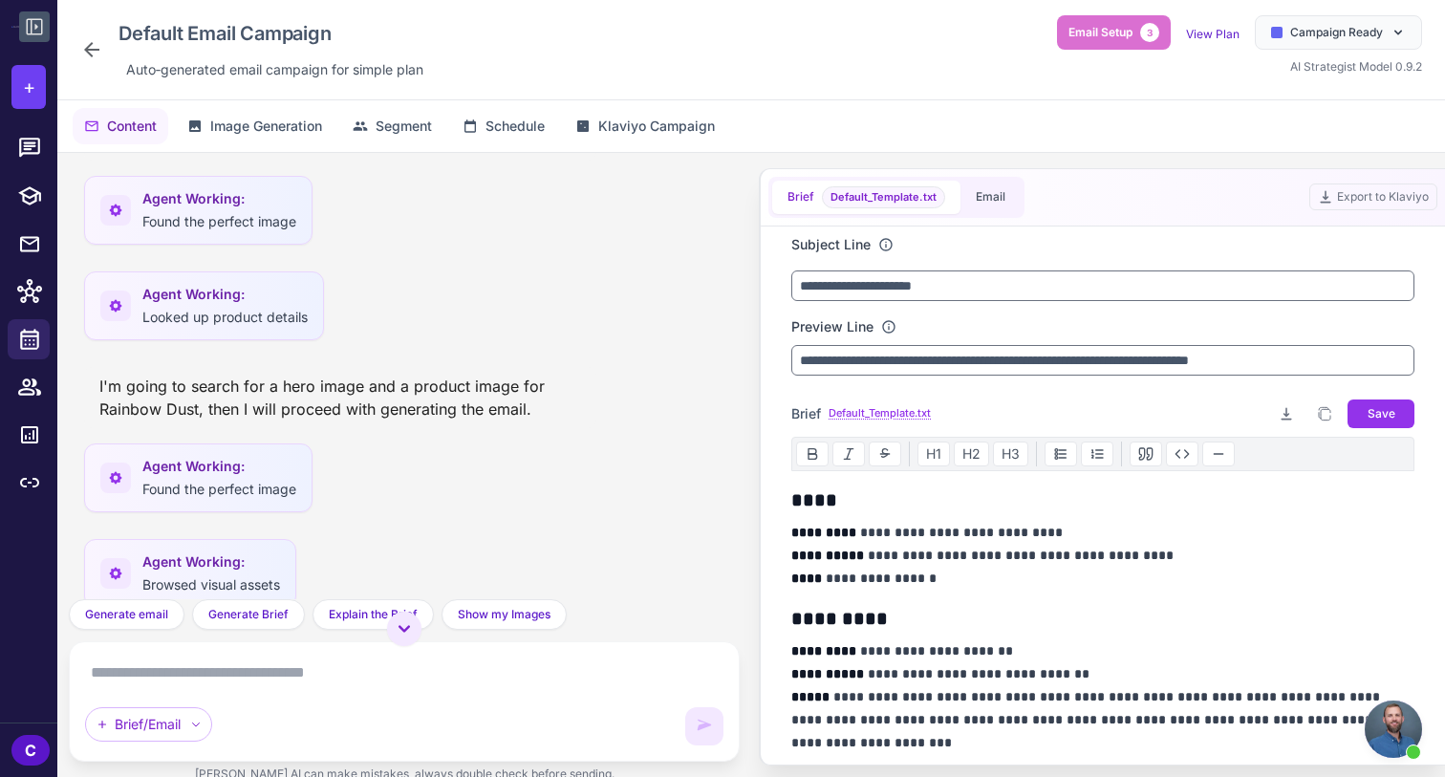
scroll to position [1242, 0]
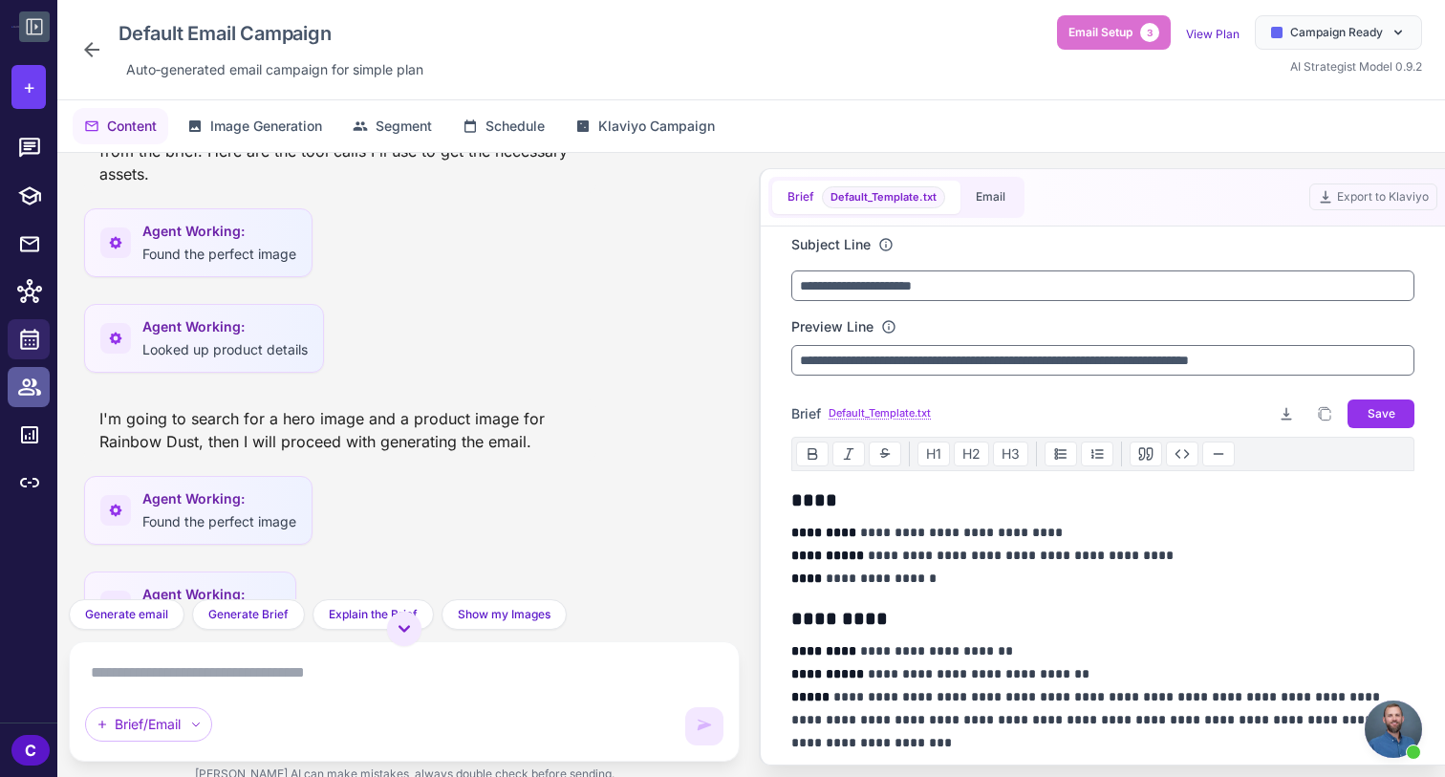
click at [39, 388] on icon at bounding box center [29, 387] width 25 height 25
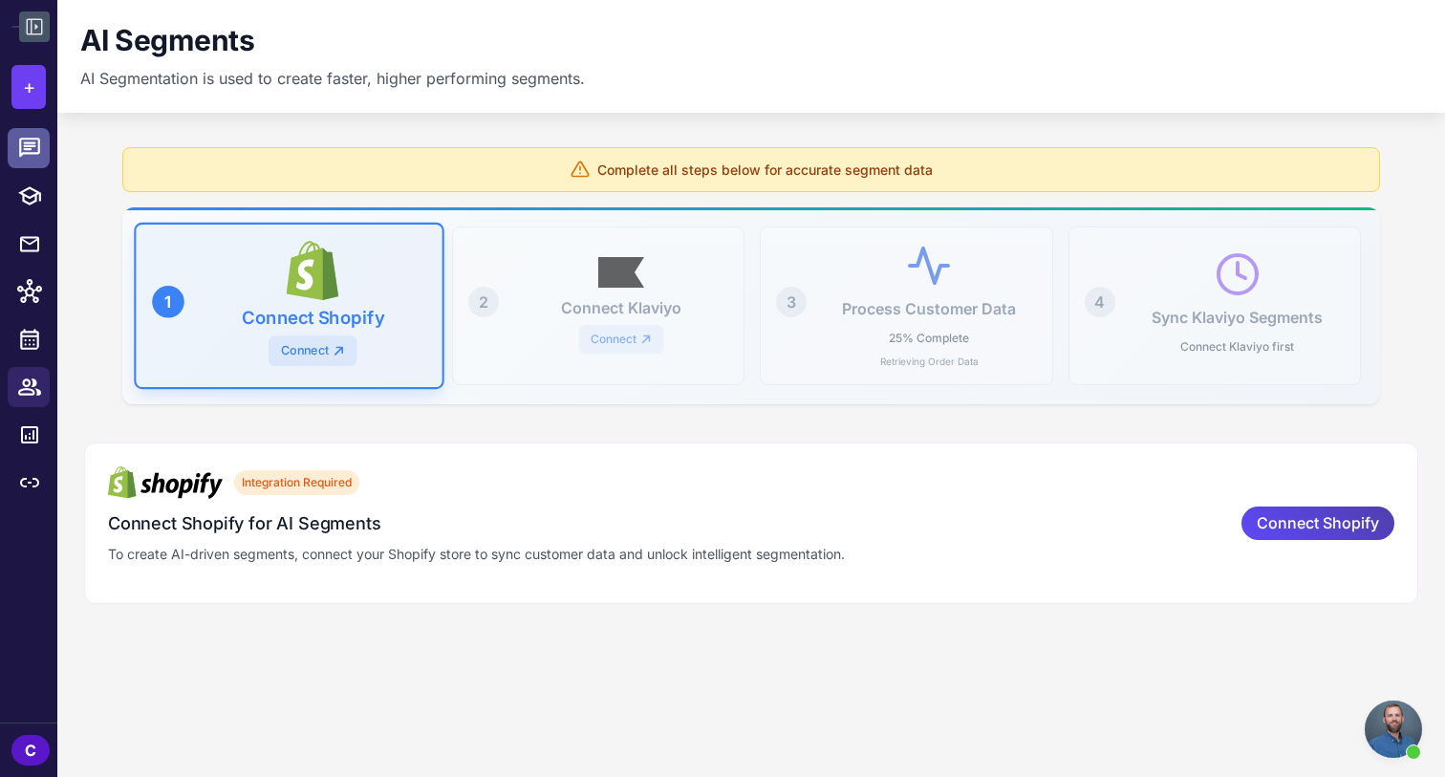
click at [36, 137] on icon at bounding box center [29, 148] width 25 height 25
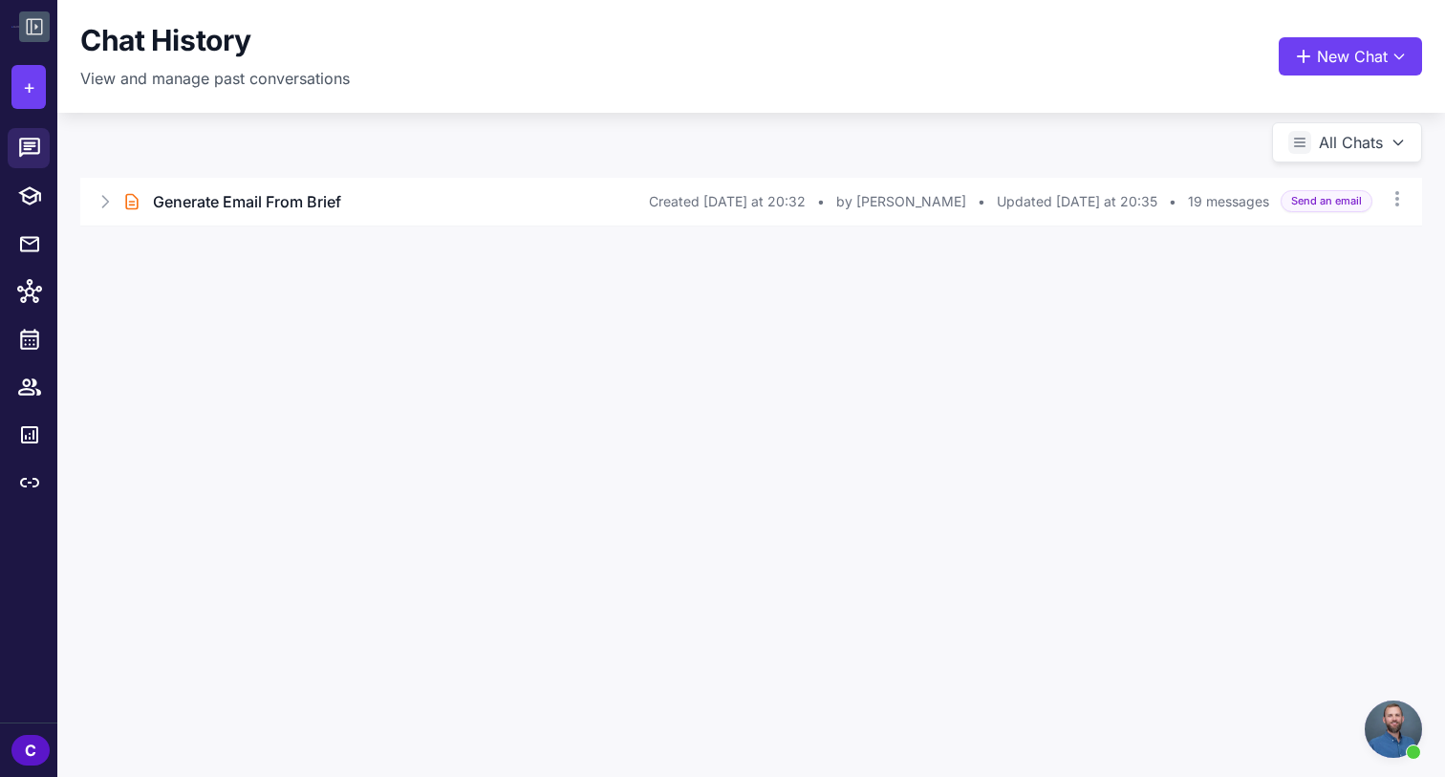
click at [24, 17] on icon at bounding box center [34, 26] width 23 height 23
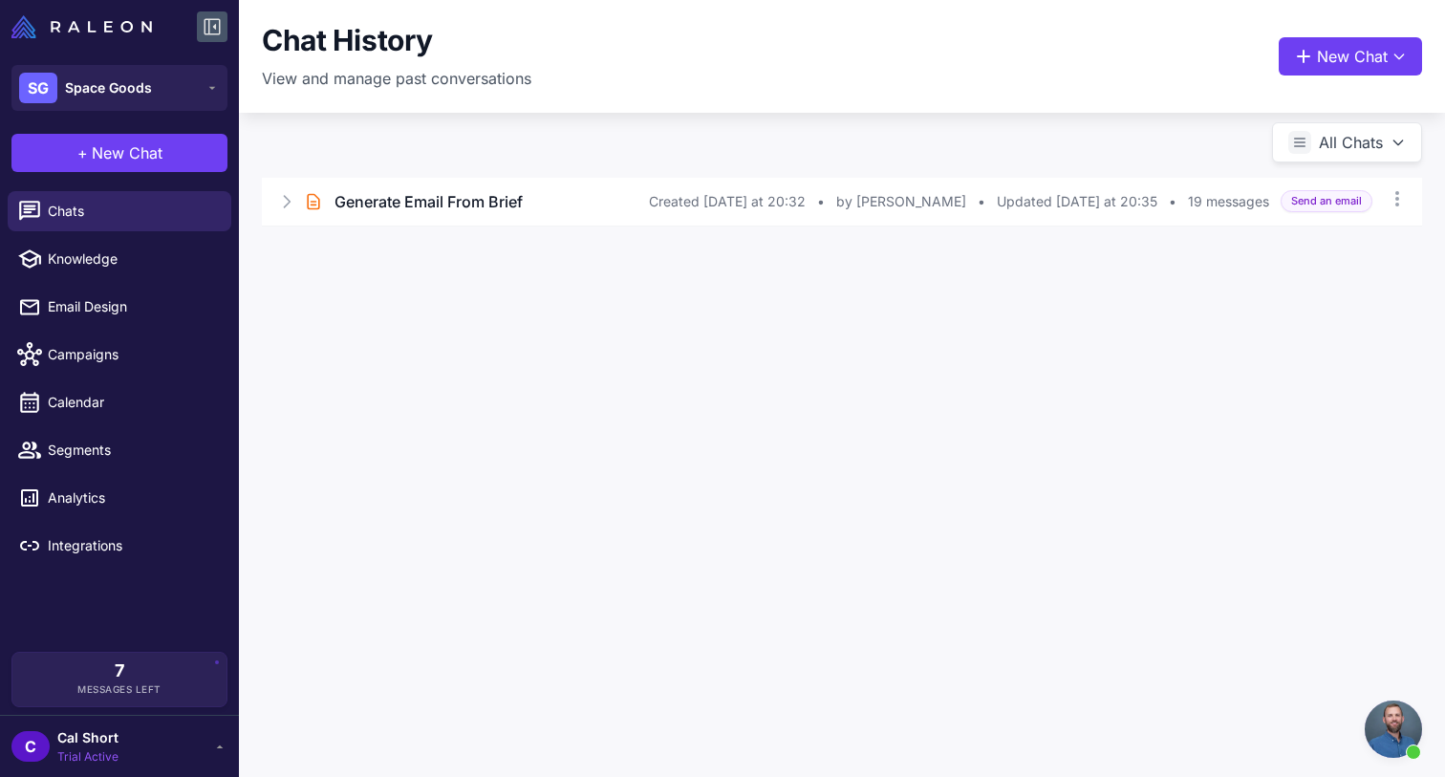
click at [62, 39] on div at bounding box center [119, 27] width 239 height 54
click at [91, 27] on img at bounding box center [81, 26] width 141 height 23
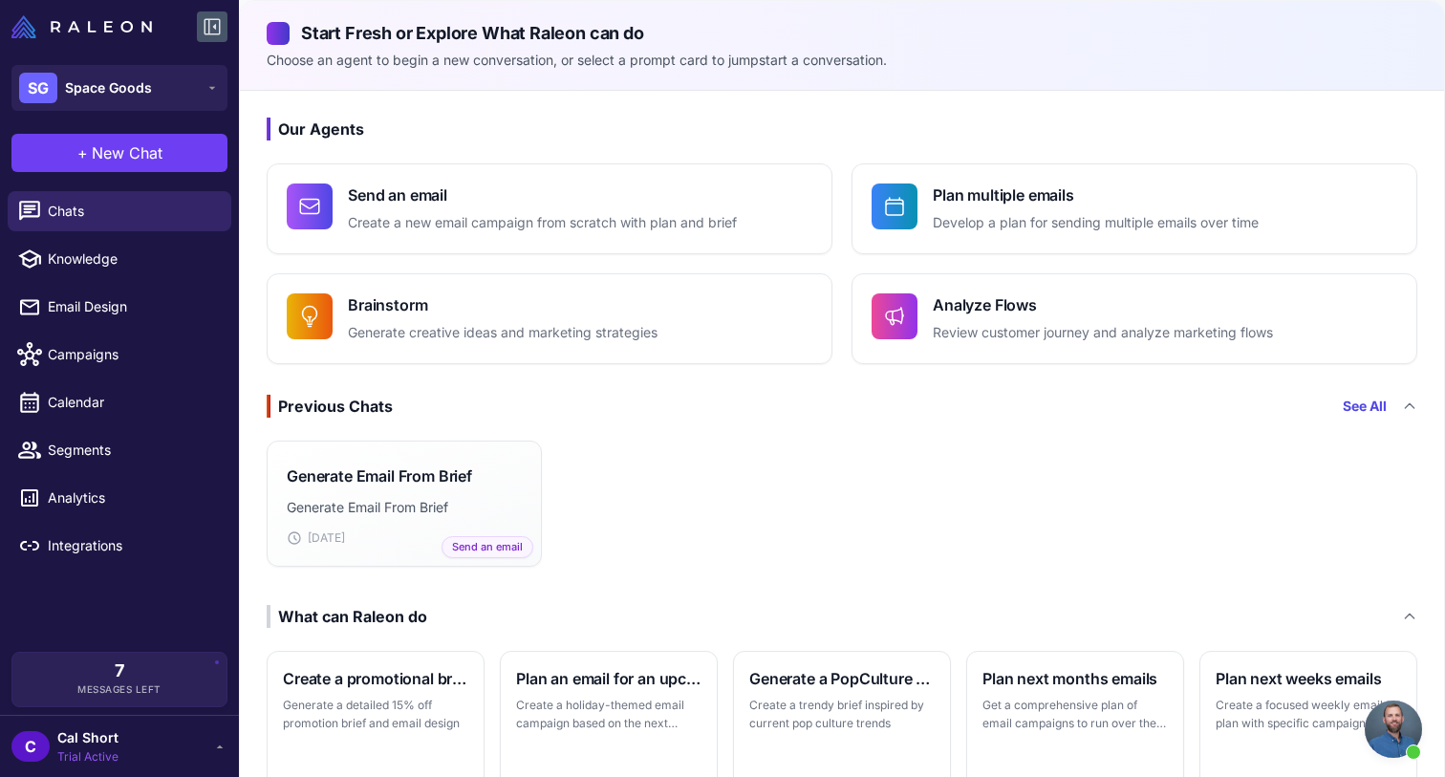
click at [212, 33] on icon at bounding box center [213, 27] width 16 height 16
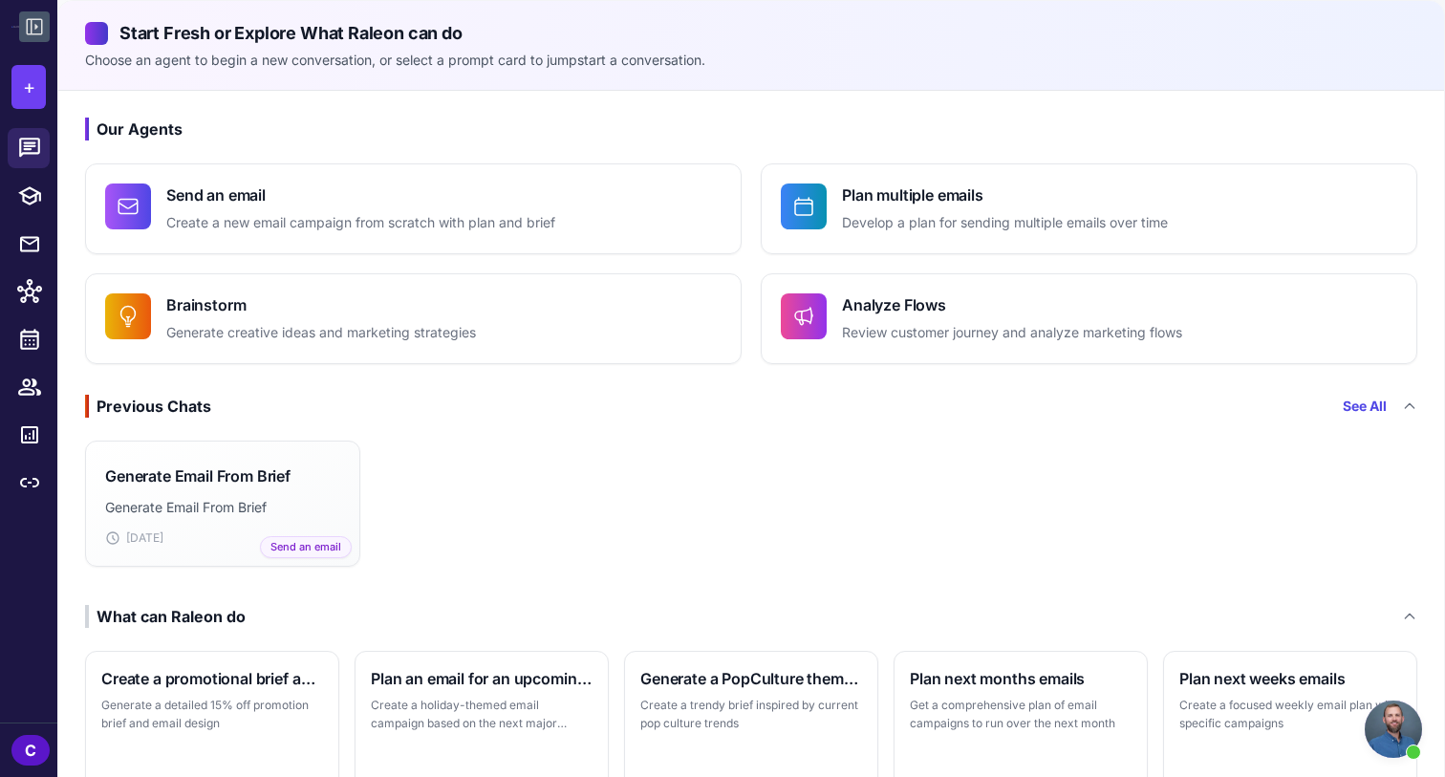
click at [587, 406] on h3 "Previous Chats See All" at bounding box center [751, 406] width 1333 height 23
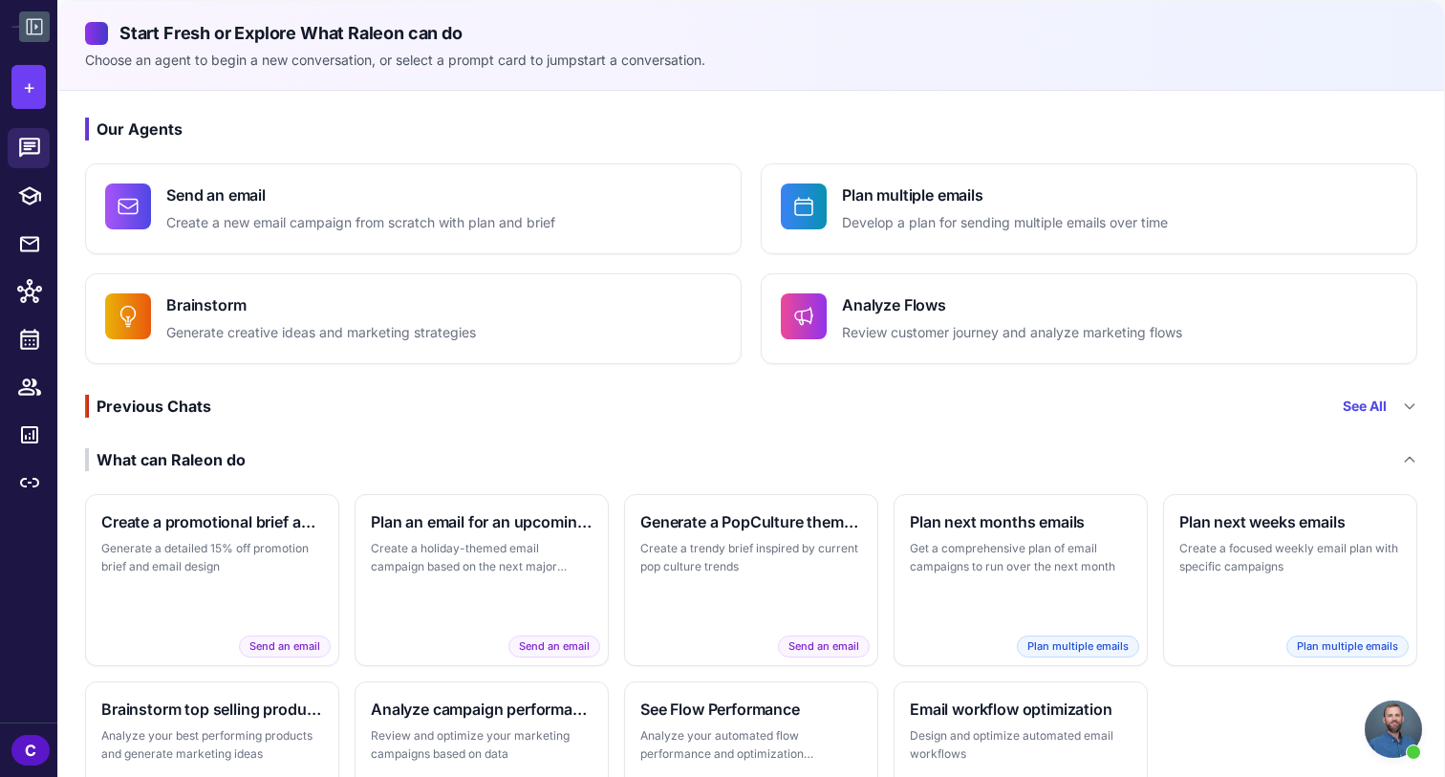
click at [1057, 383] on div "Our Agents Send an email Create a new email campaign from scratch with plan and…" at bounding box center [751, 486] width 1386 height 790
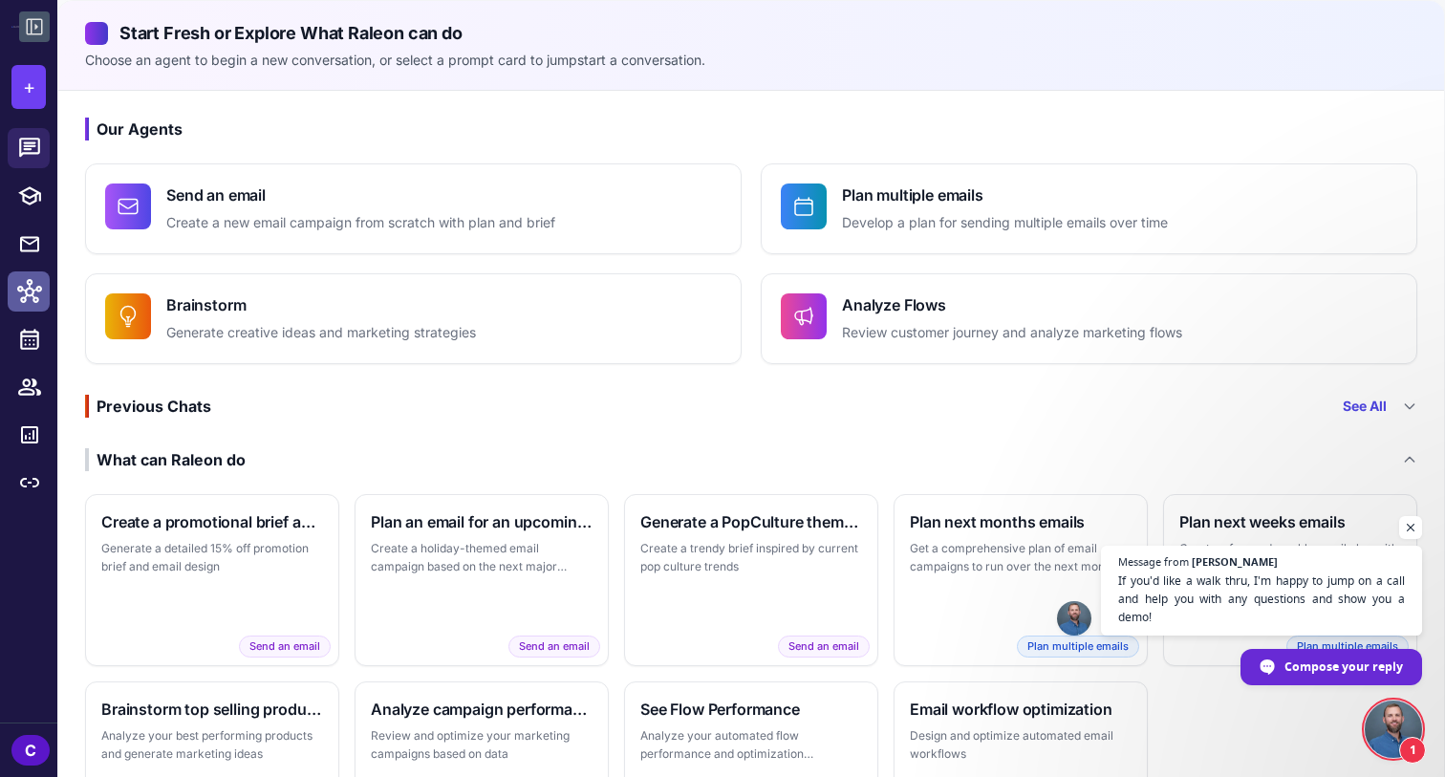
click at [46, 302] on div at bounding box center [35, 291] width 25 height 25
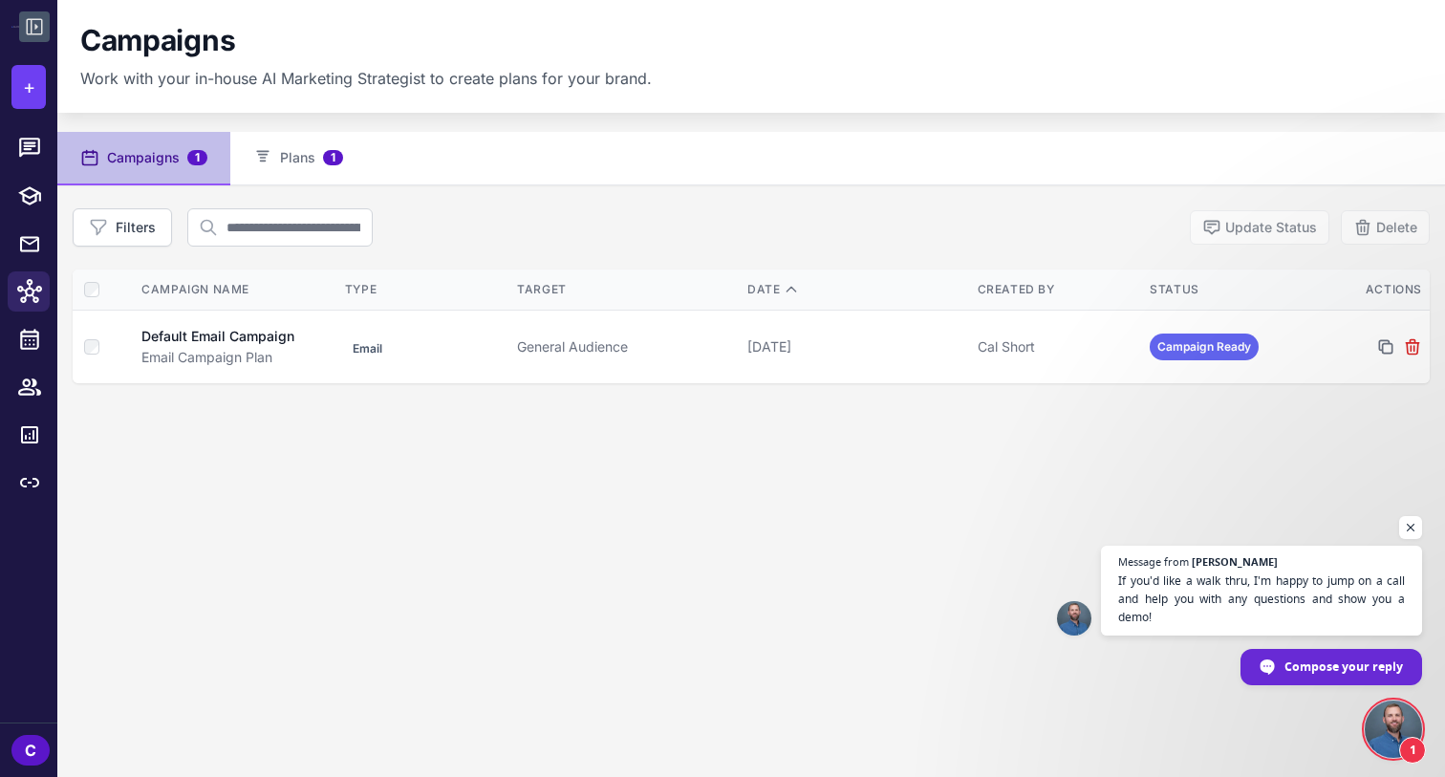
click at [268, 447] on div "Campaigns 1 Plans 1 Filters Update Status Delete Campaign Name Type Target Date…" at bounding box center [751, 520] width 1388 height 777
click at [36, 143] on icon at bounding box center [29, 148] width 25 height 25
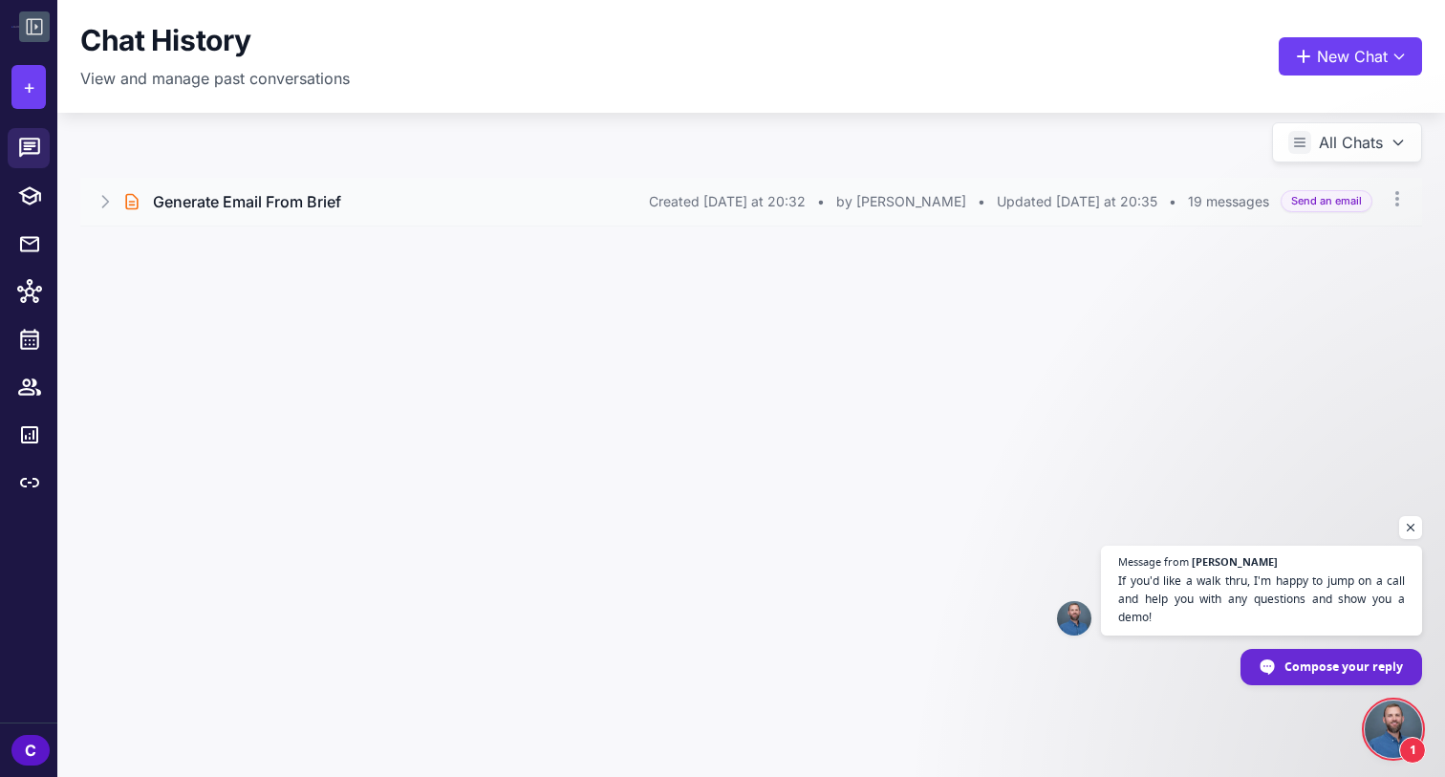
click at [112, 192] on icon at bounding box center [105, 201] width 19 height 19
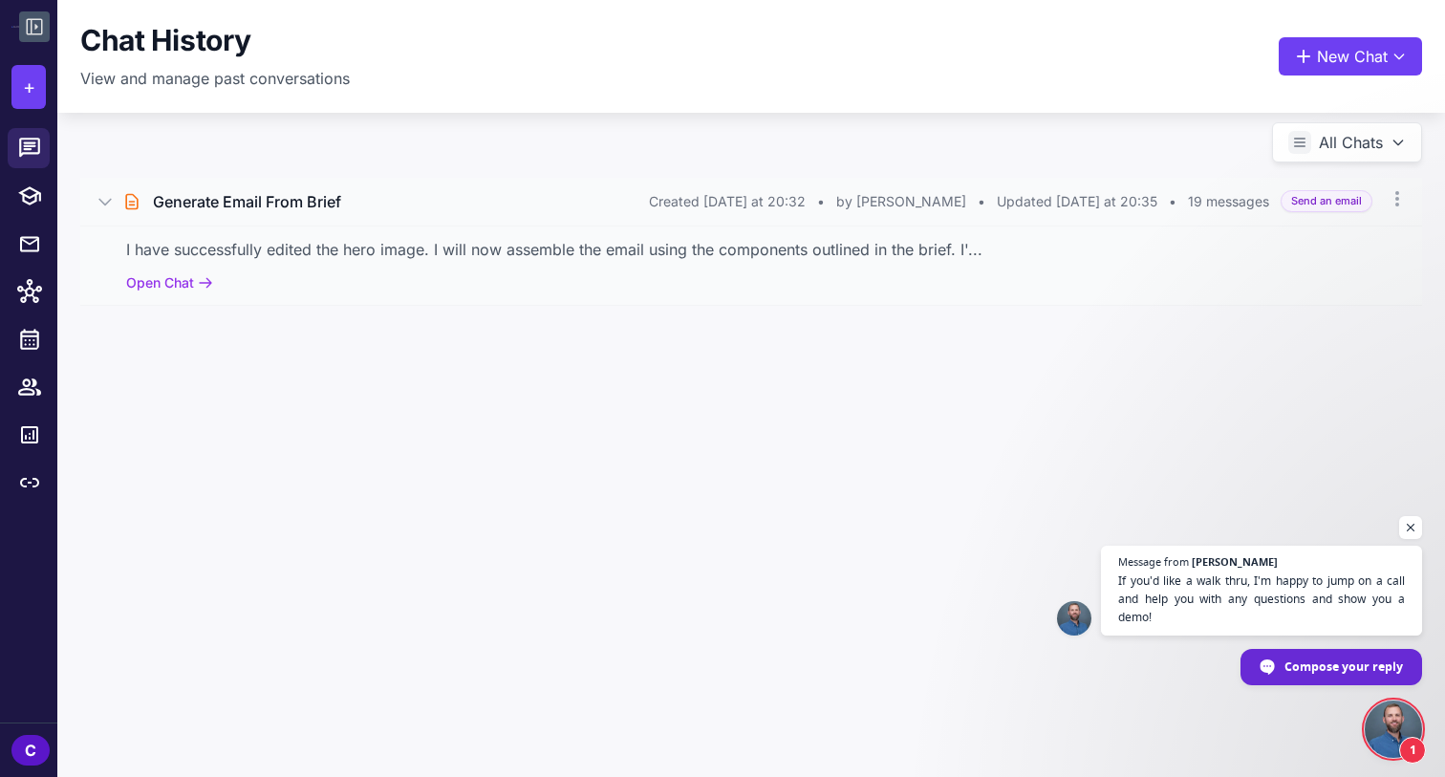
click at [112, 192] on icon at bounding box center [105, 201] width 19 height 19
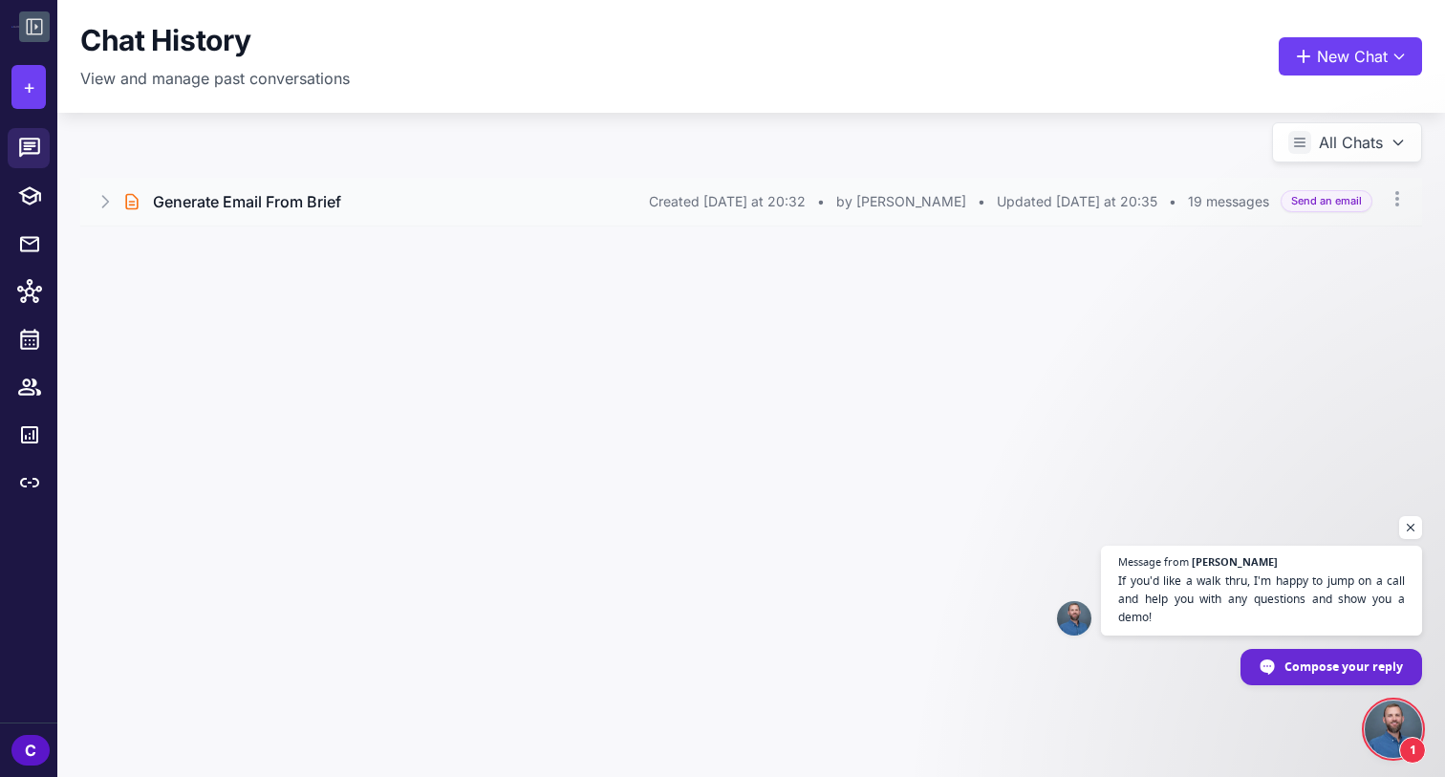
click at [250, 206] on h3 "Generate Email From Brief" at bounding box center [247, 201] width 188 height 23
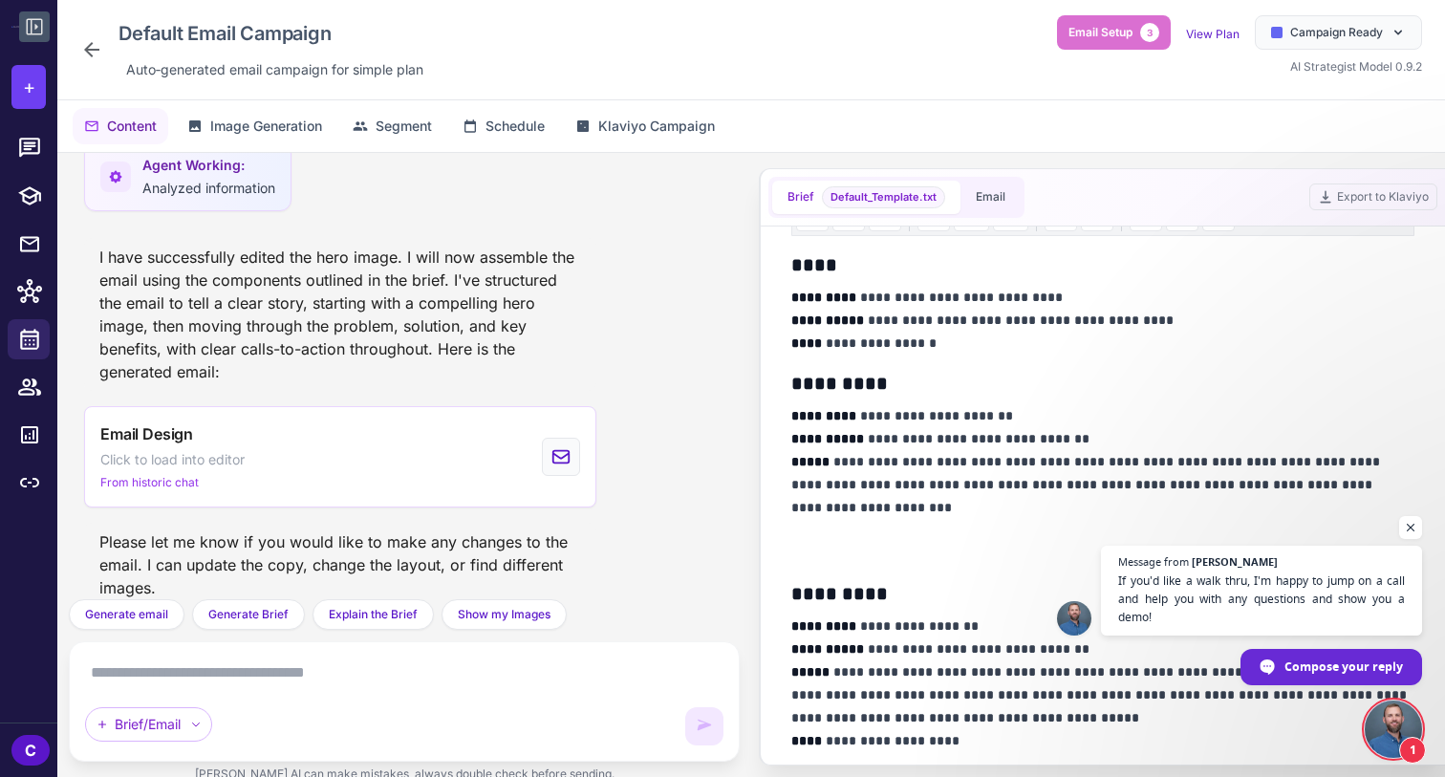
scroll to position [236, 0]
click at [950, 553] on p "**********" at bounding box center [1103, 483] width 623 height 161
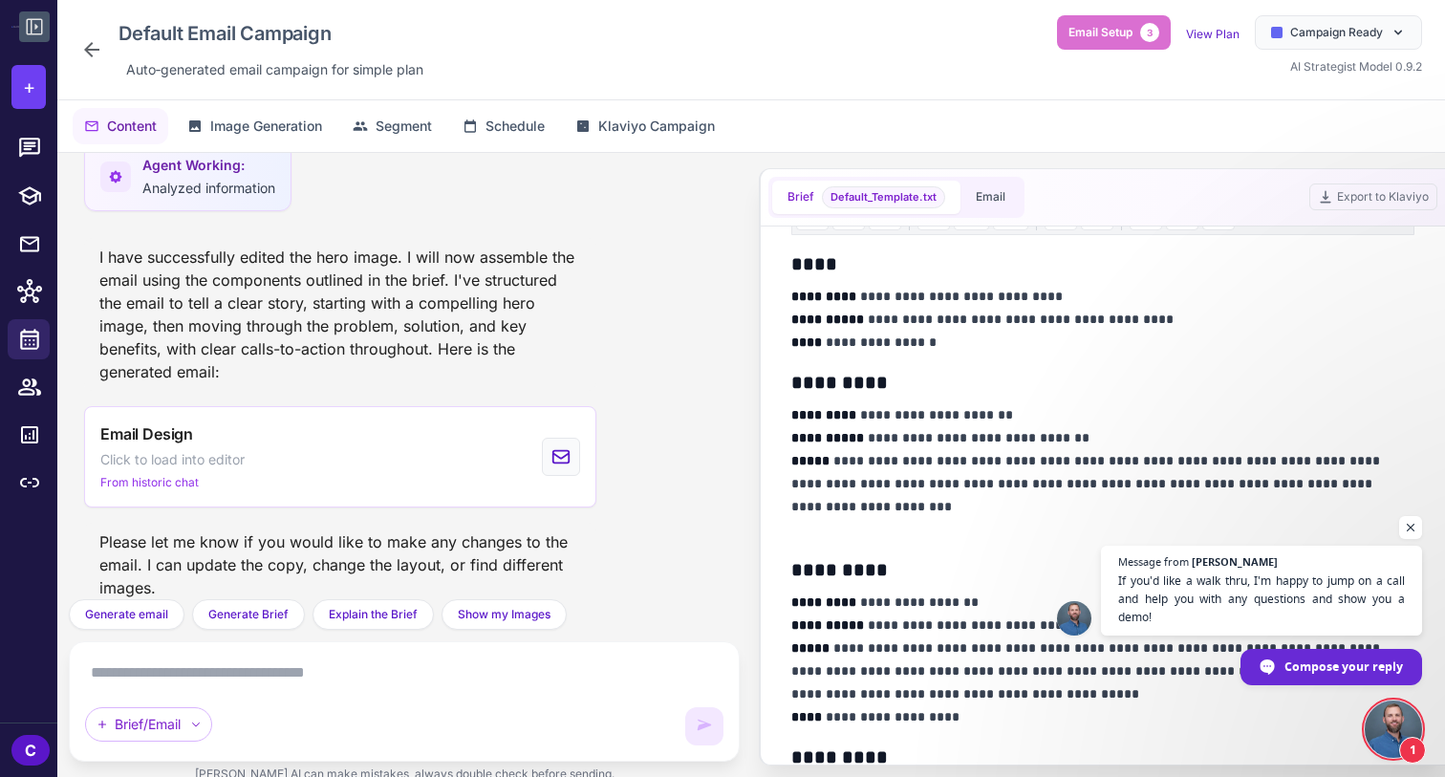
scroll to position [348, 0]
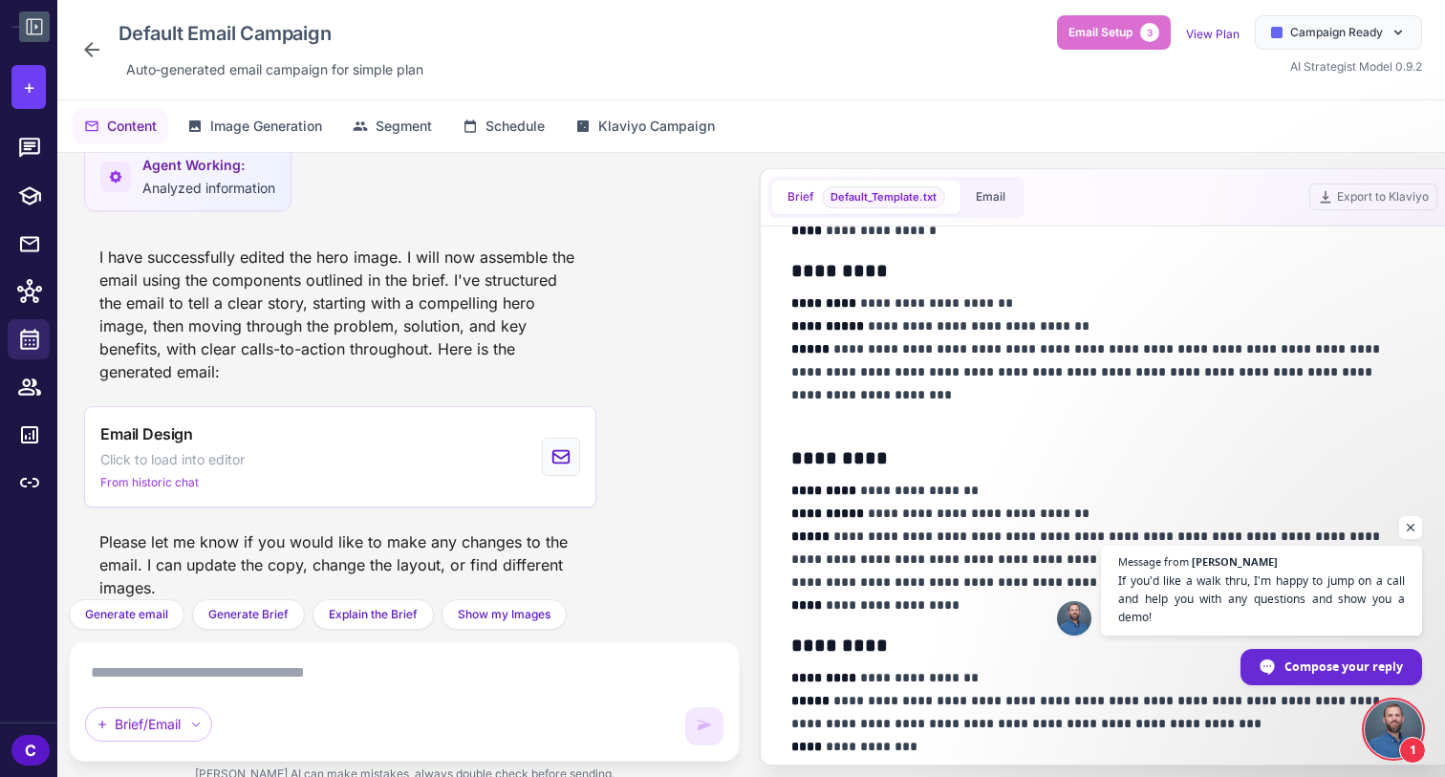
click at [903, 414] on p "**********" at bounding box center [1103, 361] width 623 height 138
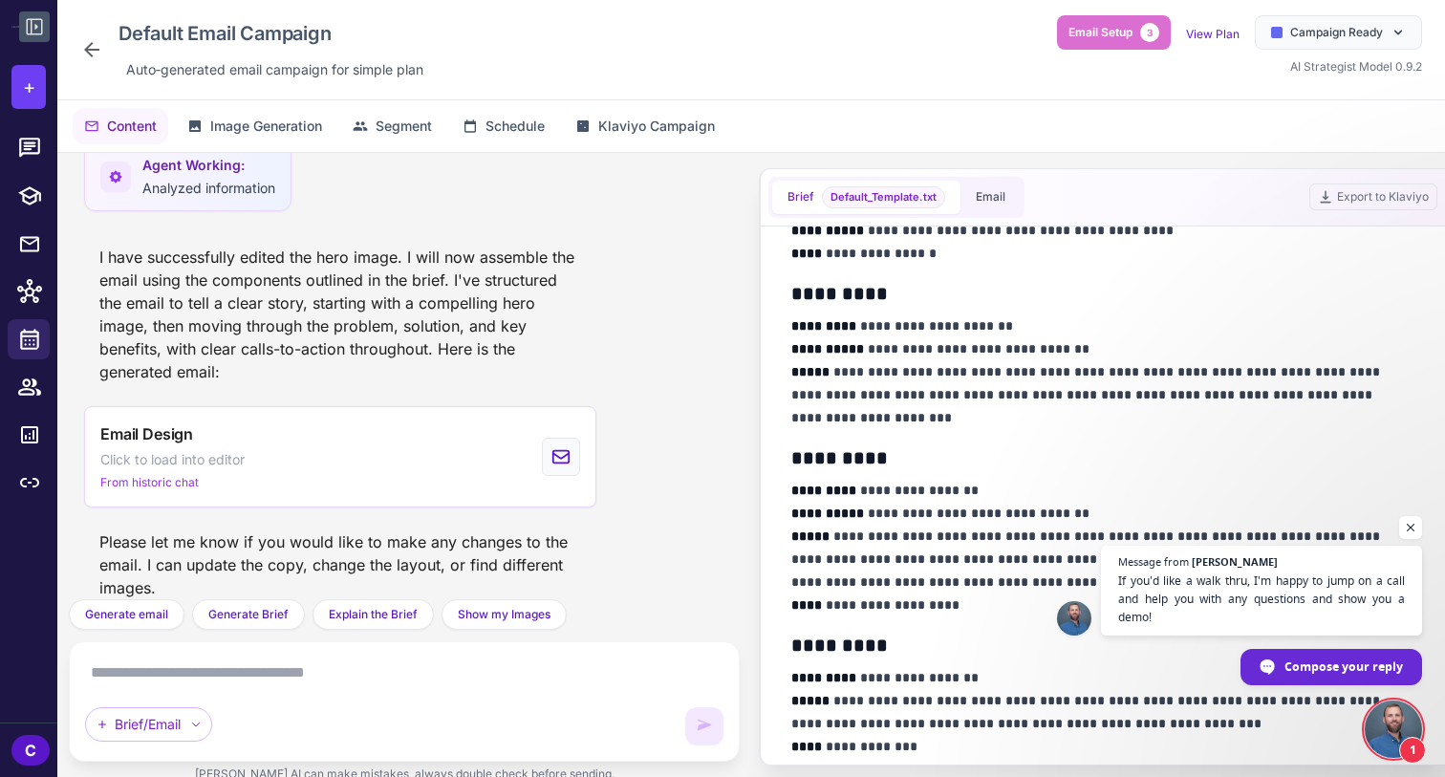
scroll to position [0, 0]
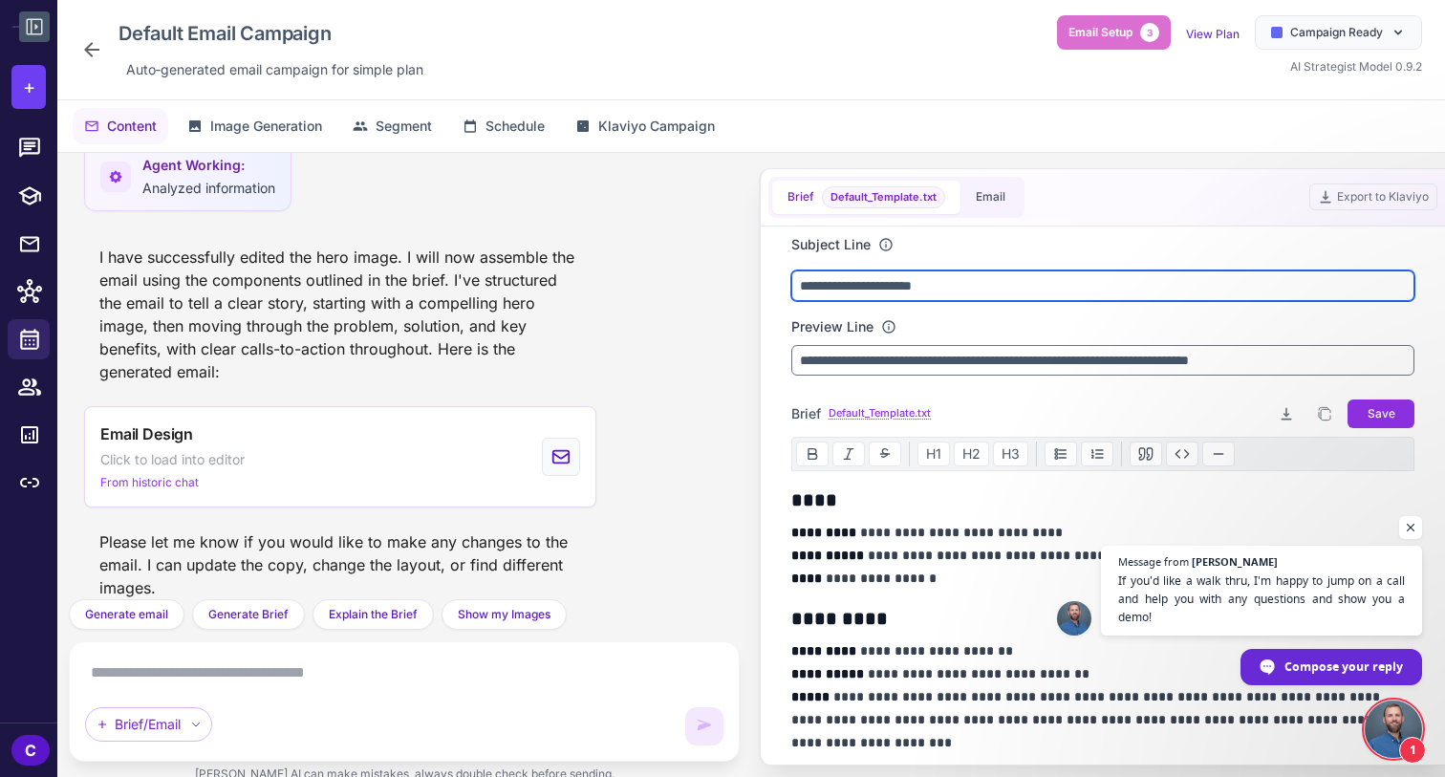
click at [1056, 276] on input "**********" at bounding box center [1103, 286] width 623 height 31
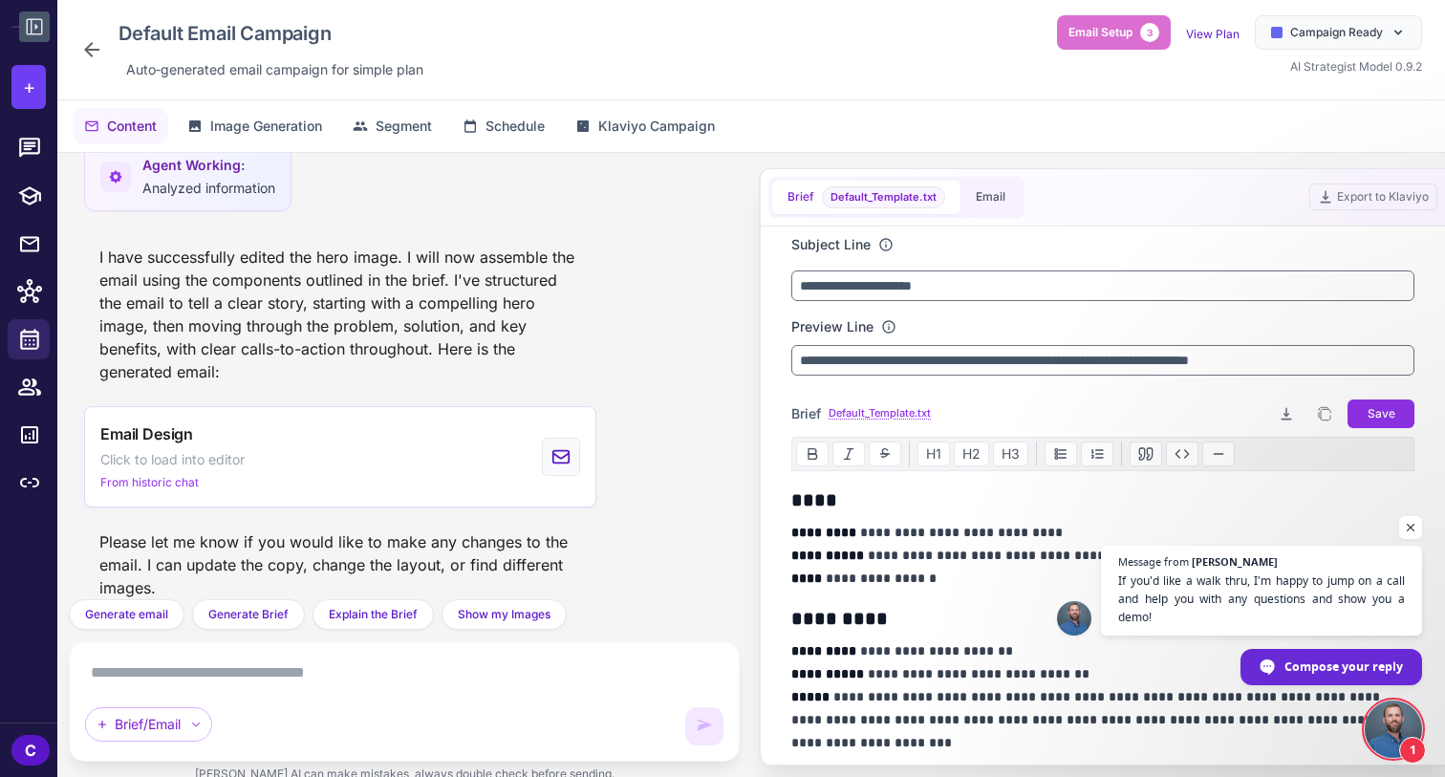
click at [962, 256] on div "**********" at bounding box center [1103, 304] width 623 height 141
click at [1413, 531] on span "Open chat" at bounding box center [1412, 528] width 24 height 24
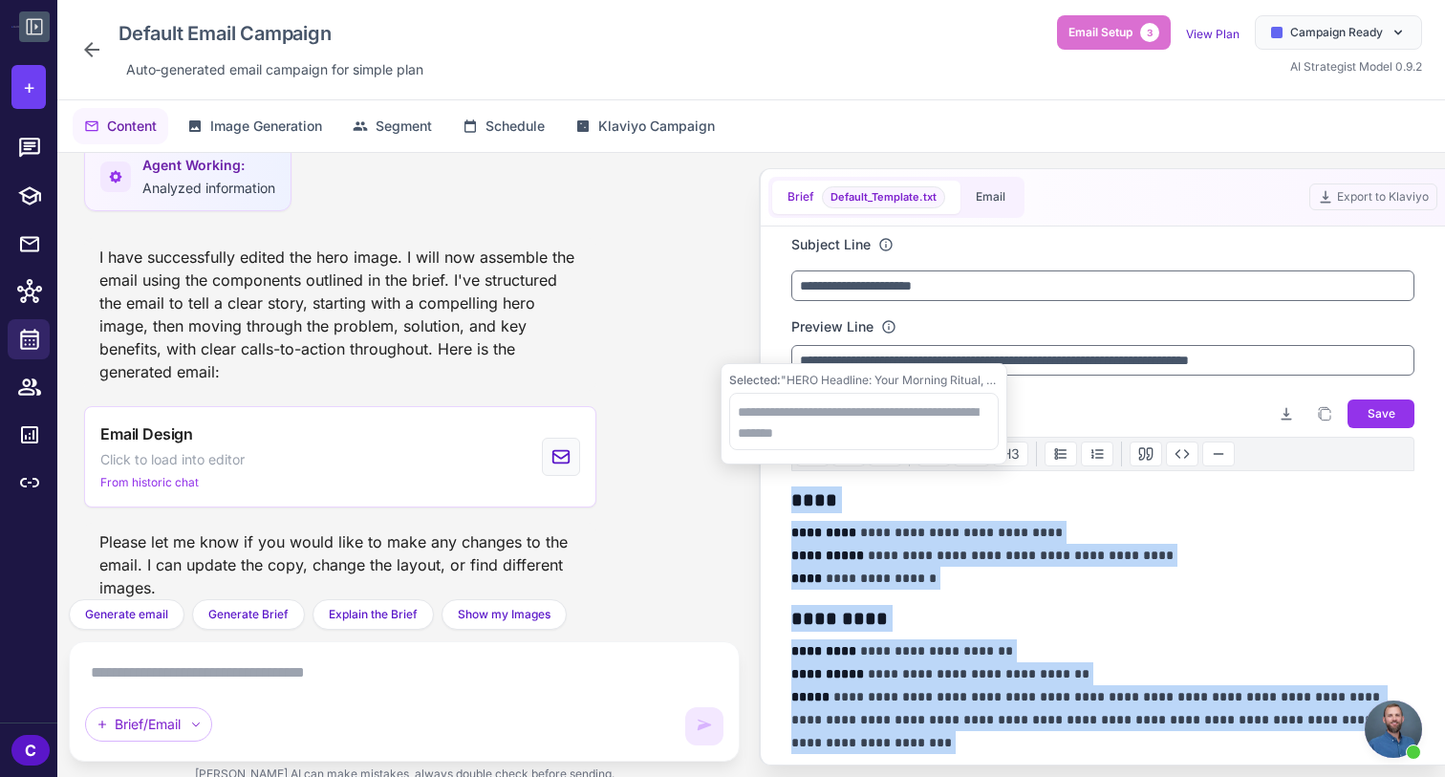
drag, startPoint x: 979, startPoint y: 744, endPoint x: 795, endPoint y: 490, distance: 312.8
click at [795, 490] on div "**********" at bounding box center [1103, 785] width 623 height 597
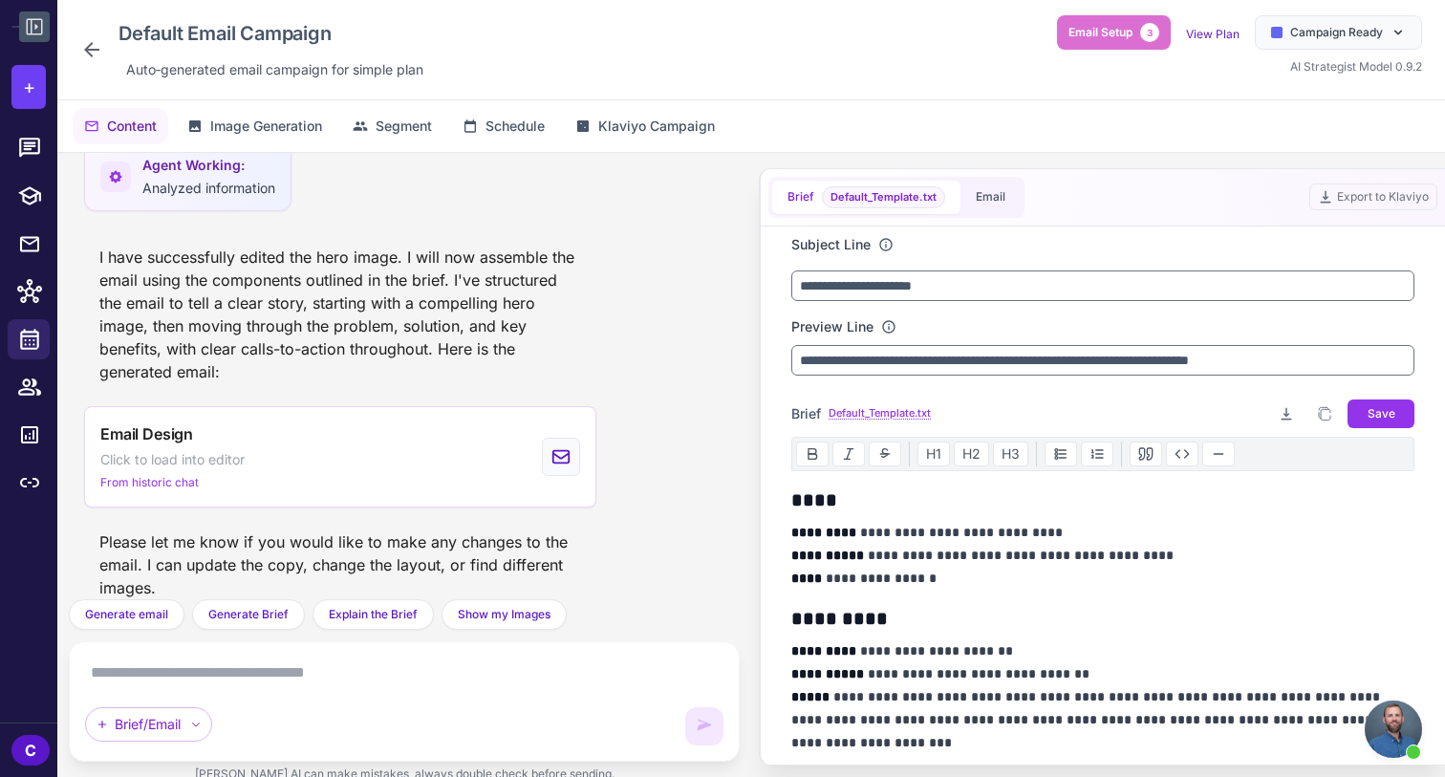
click at [880, 602] on div "**********" at bounding box center [1103, 785] width 623 height 597
click at [657, 432] on div "Email Design Click to load into editor From historic chat" at bounding box center [404, 456] width 641 height 101
click at [646, 336] on div "I have successfully edited the hero image. I will now assemble the email using …" at bounding box center [404, 314] width 641 height 153
click at [1085, 46] on button "Email Setup 3" at bounding box center [1114, 32] width 114 height 34
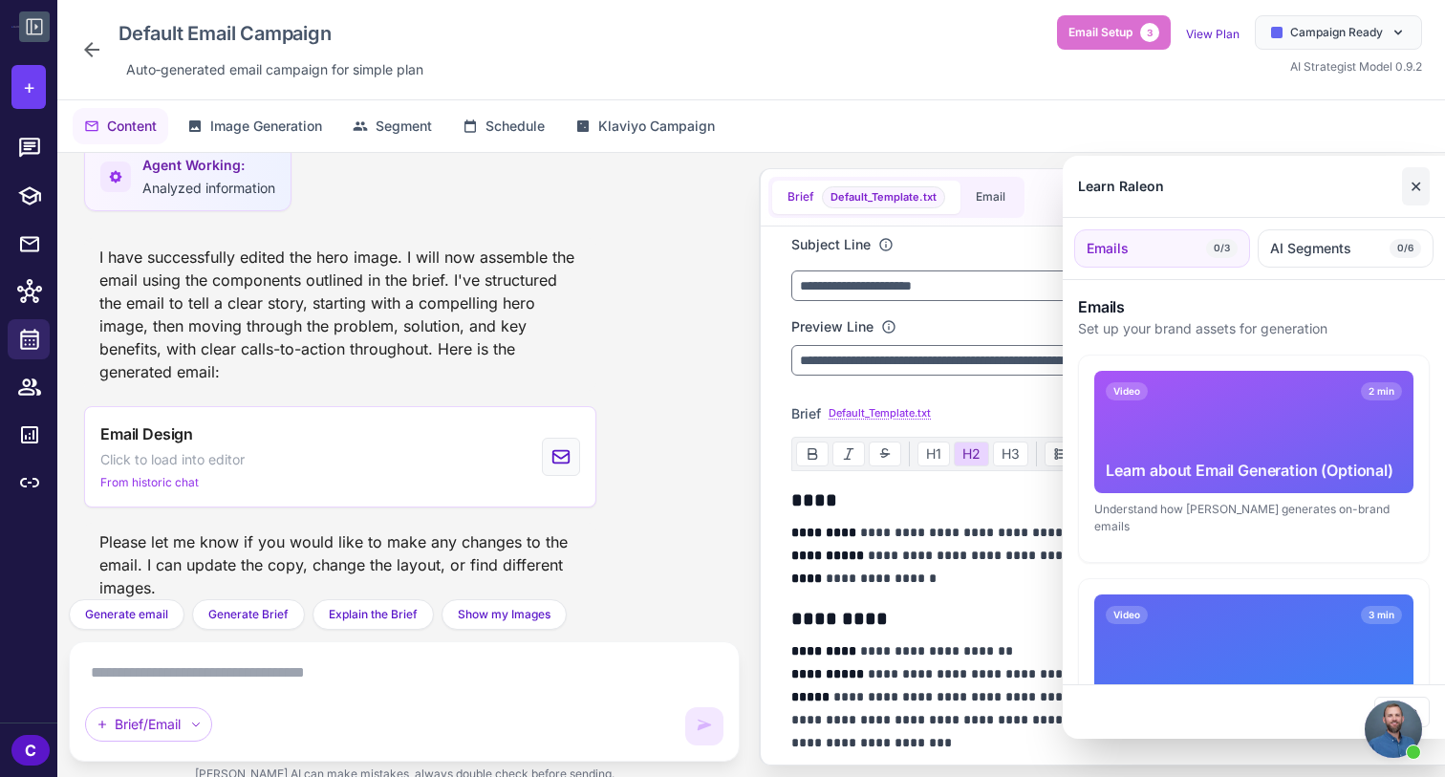
click at [1415, 191] on button "✕" at bounding box center [1416, 186] width 28 height 38
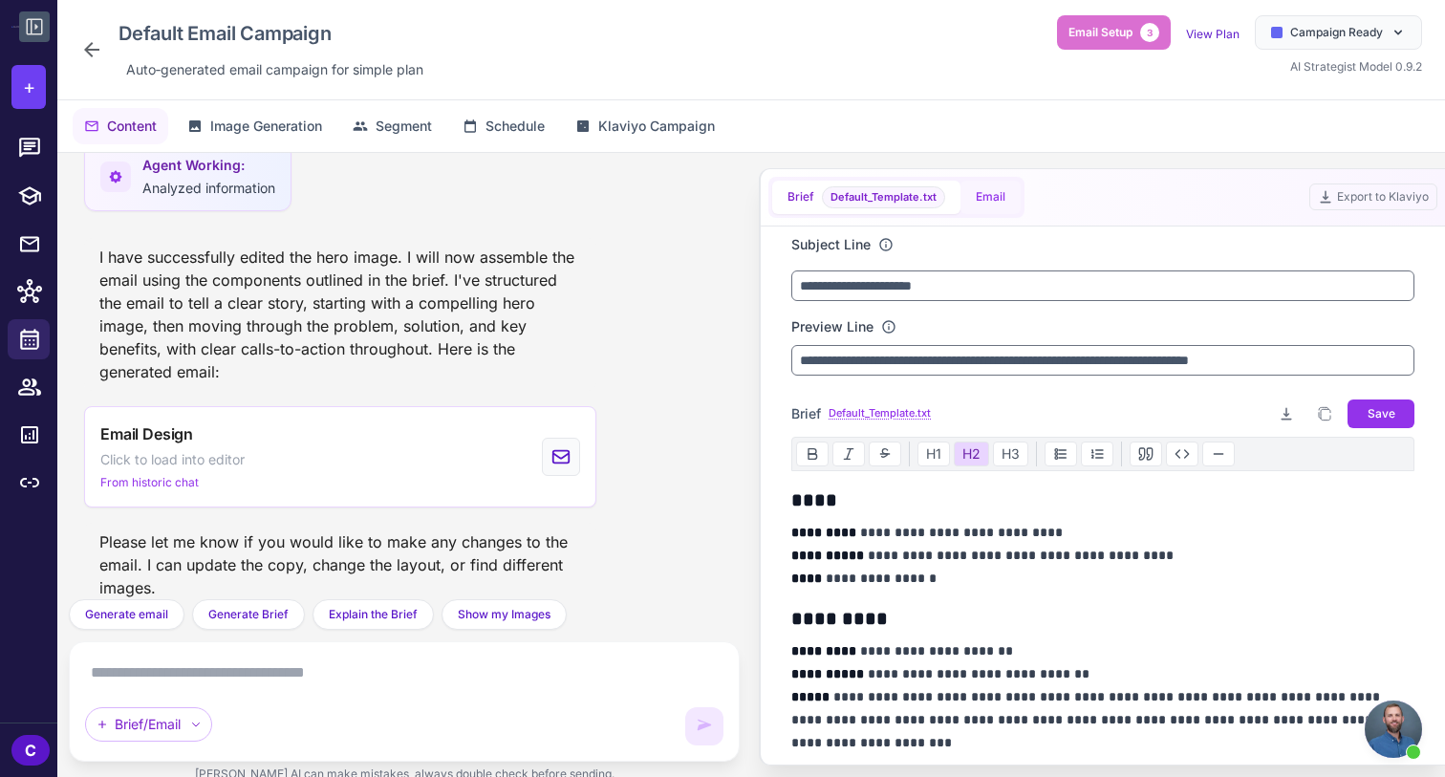
click at [999, 198] on button "Email" at bounding box center [991, 197] width 60 height 33
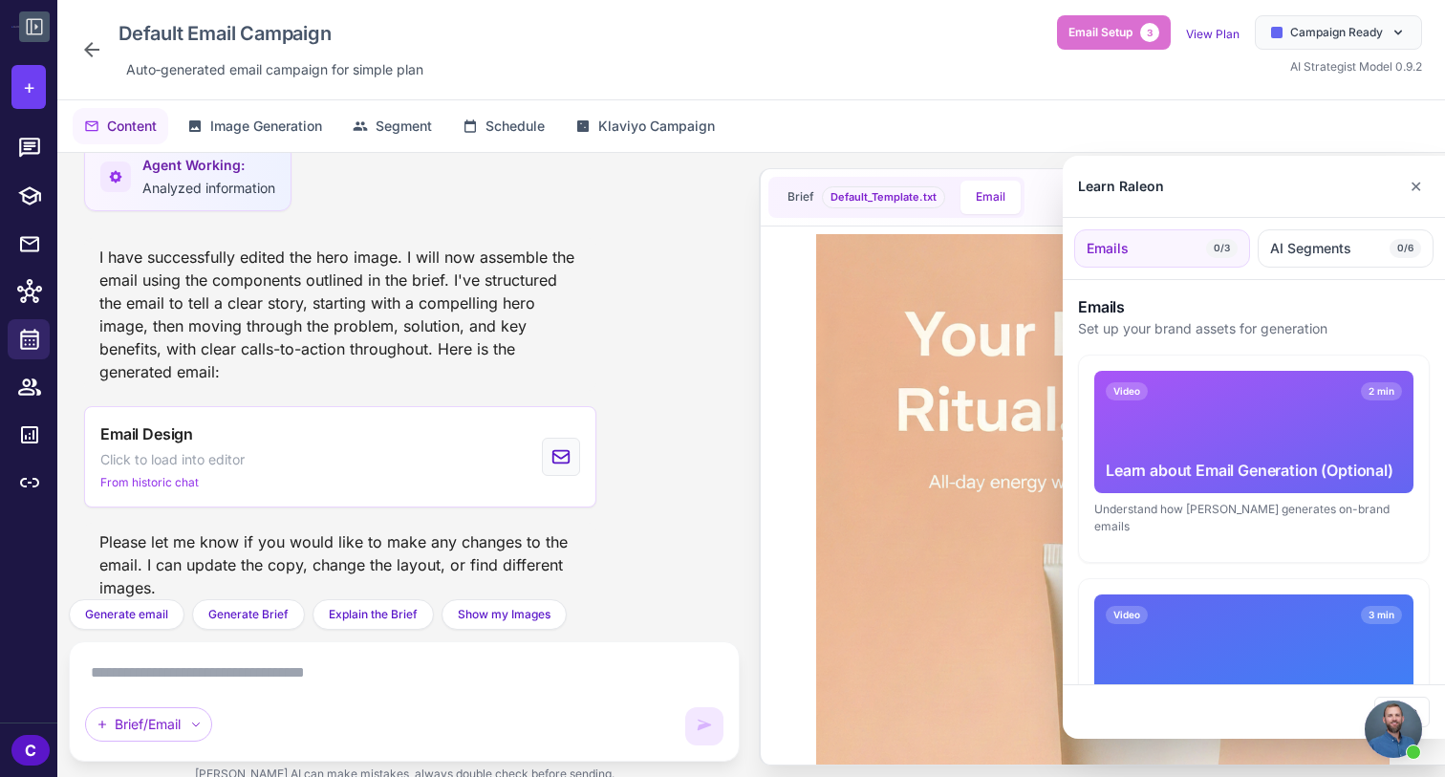
click at [617, 485] on div at bounding box center [722, 388] width 1445 height 777
click at [831, 80] on div at bounding box center [722, 388] width 1445 height 777
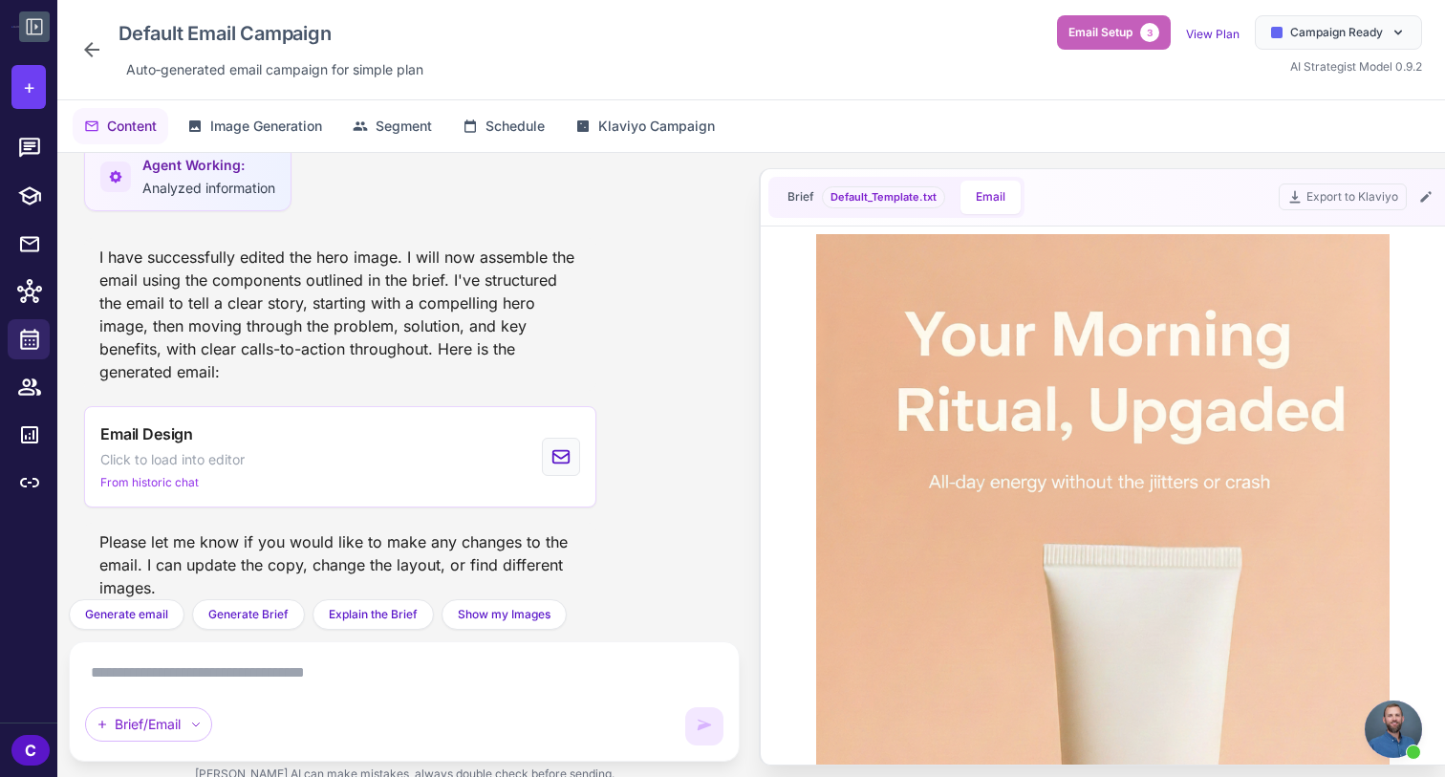
click at [1138, 29] on button "Email Setup 3" at bounding box center [1114, 32] width 114 height 34
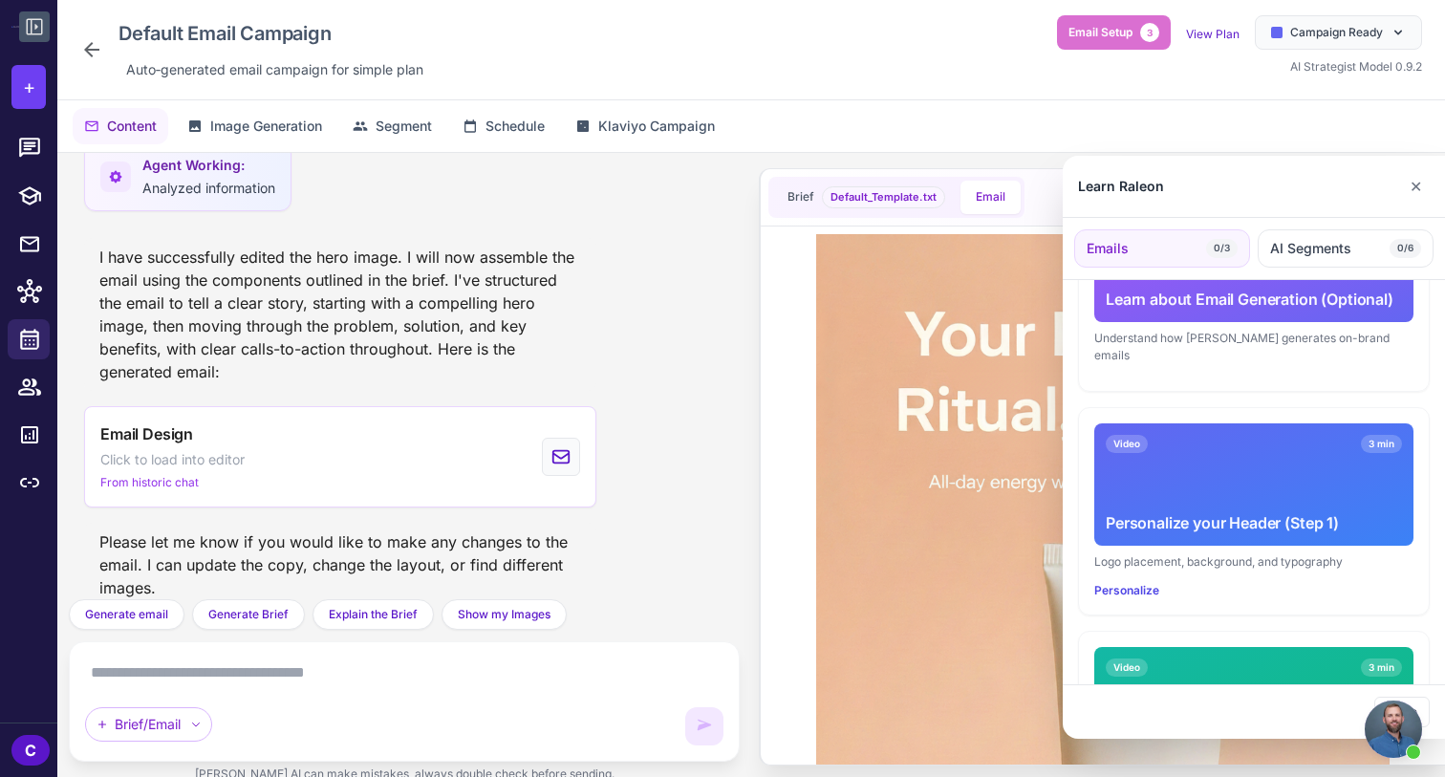
scroll to position [178, 0]
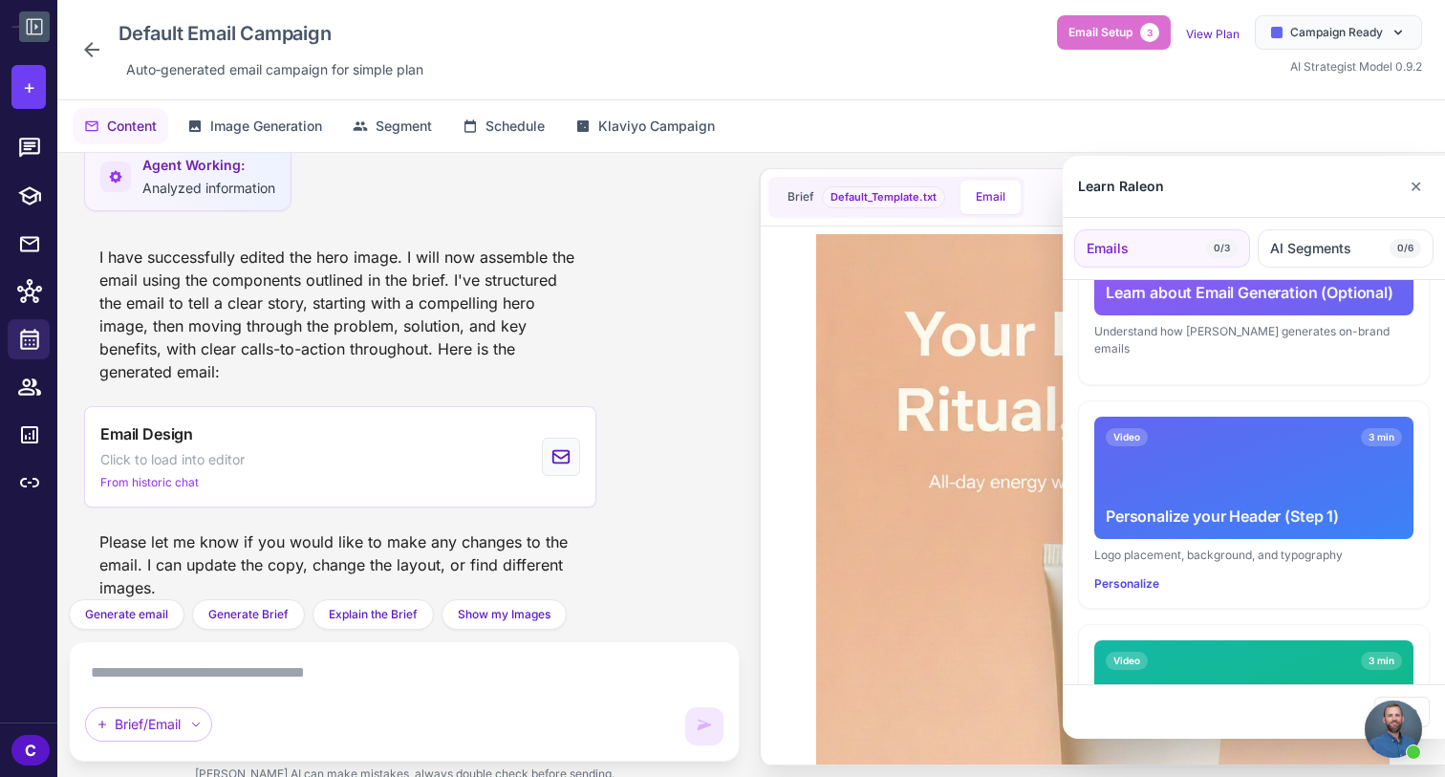
click at [1256, 524] on div "Video 3 min Personalize your Header (Step 1) Logo placement, background, and ty…" at bounding box center [1254, 505] width 350 height 206
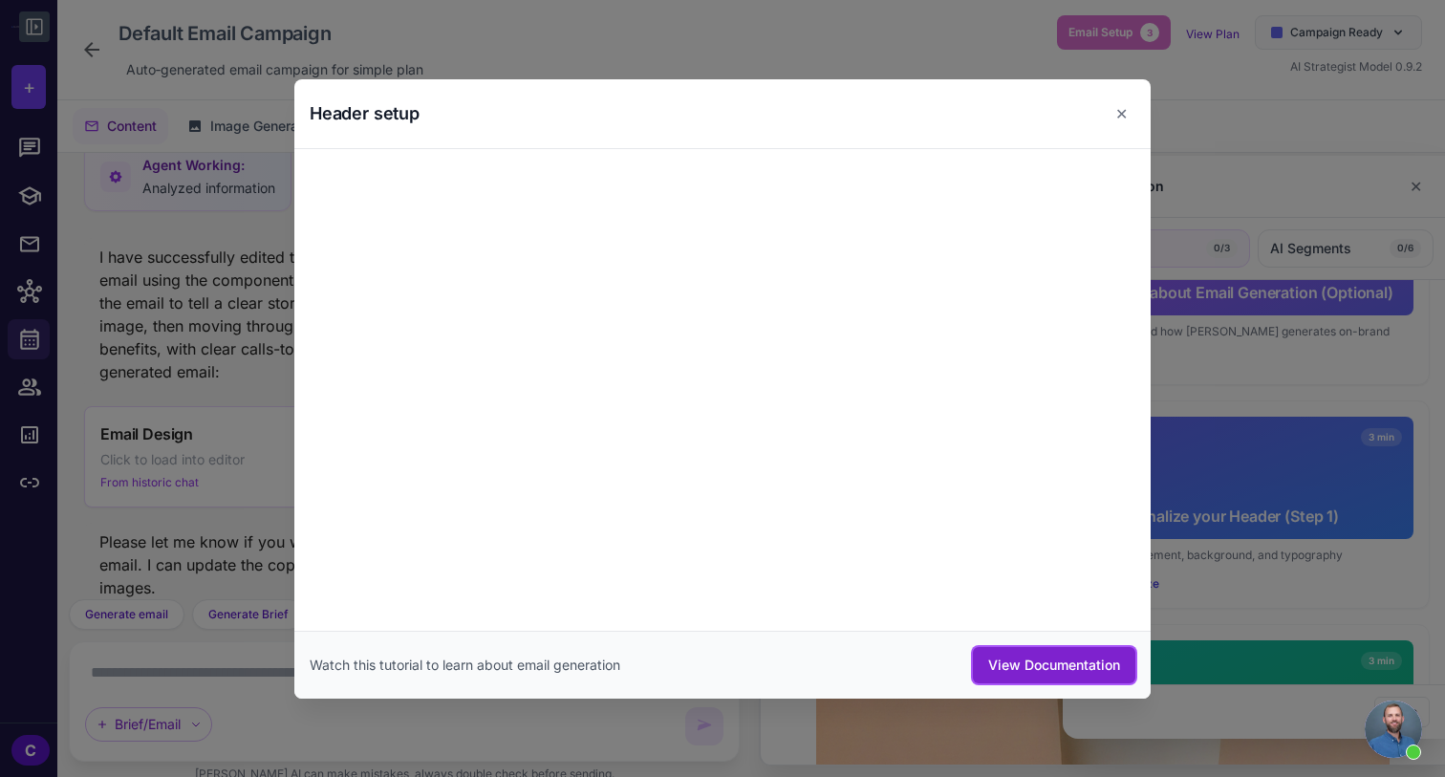
click at [1029, 670] on button "View Documentation" at bounding box center [1054, 665] width 163 height 36
click at [123, 310] on div at bounding box center [722, 388] width 1445 height 777
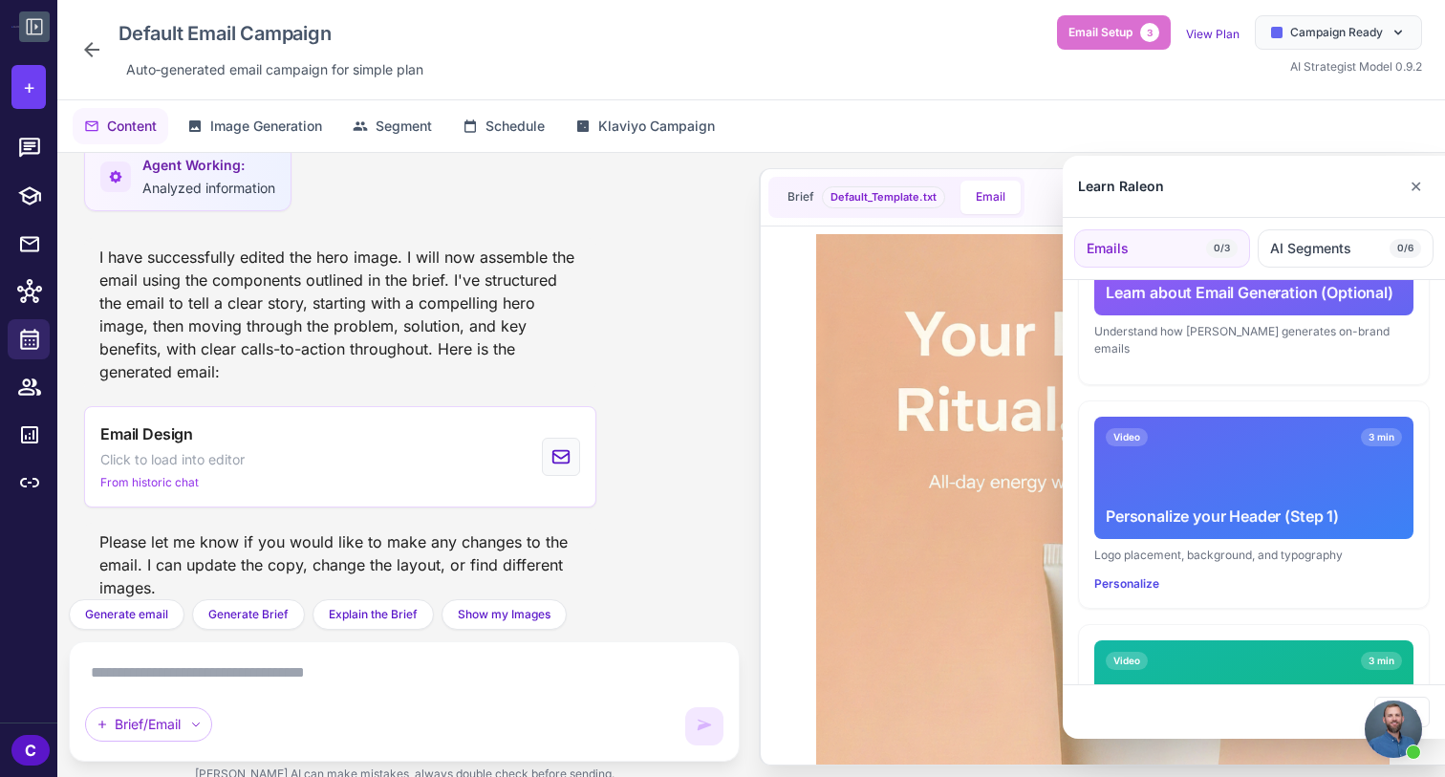
click at [27, 297] on div at bounding box center [722, 388] width 1445 height 777
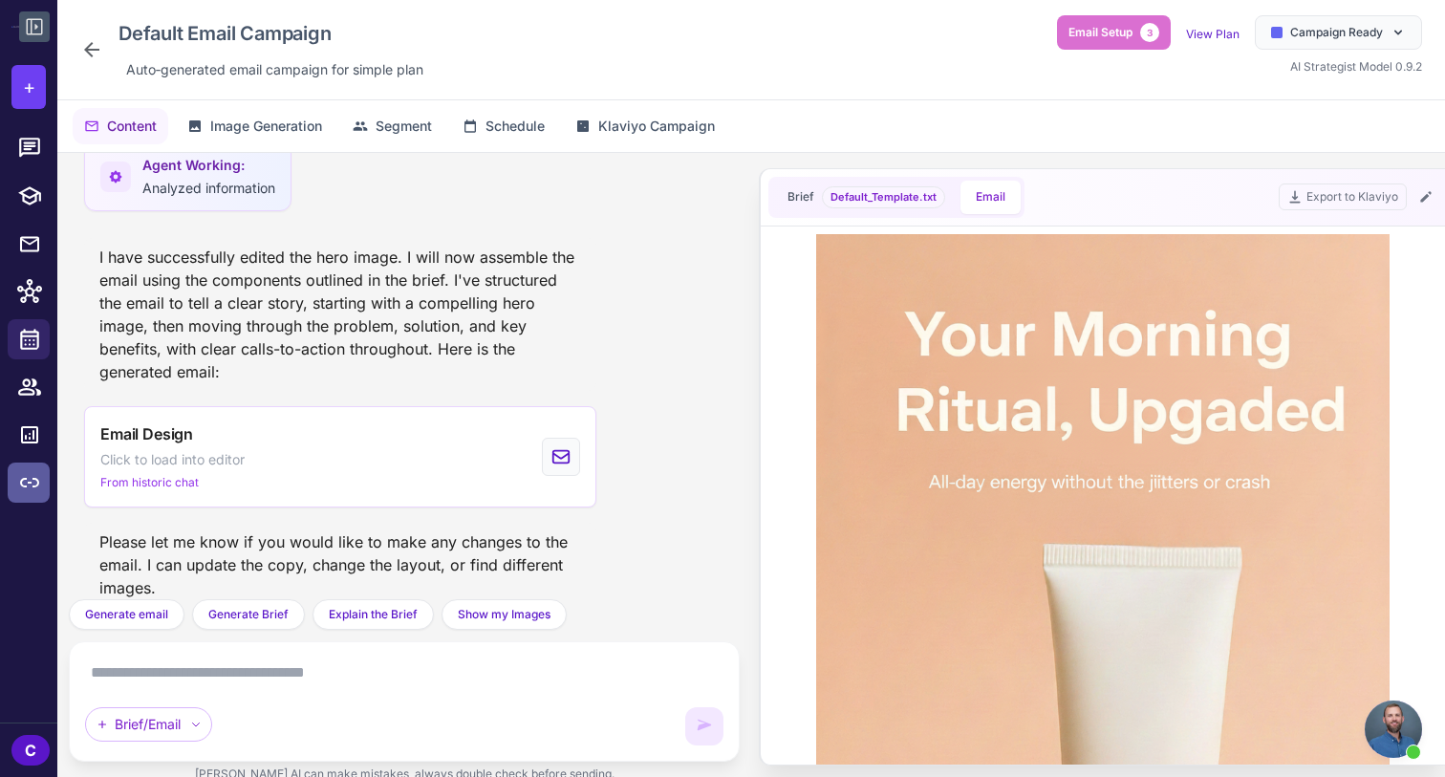
click at [28, 489] on icon at bounding box center [29, 482] width 23 height 23
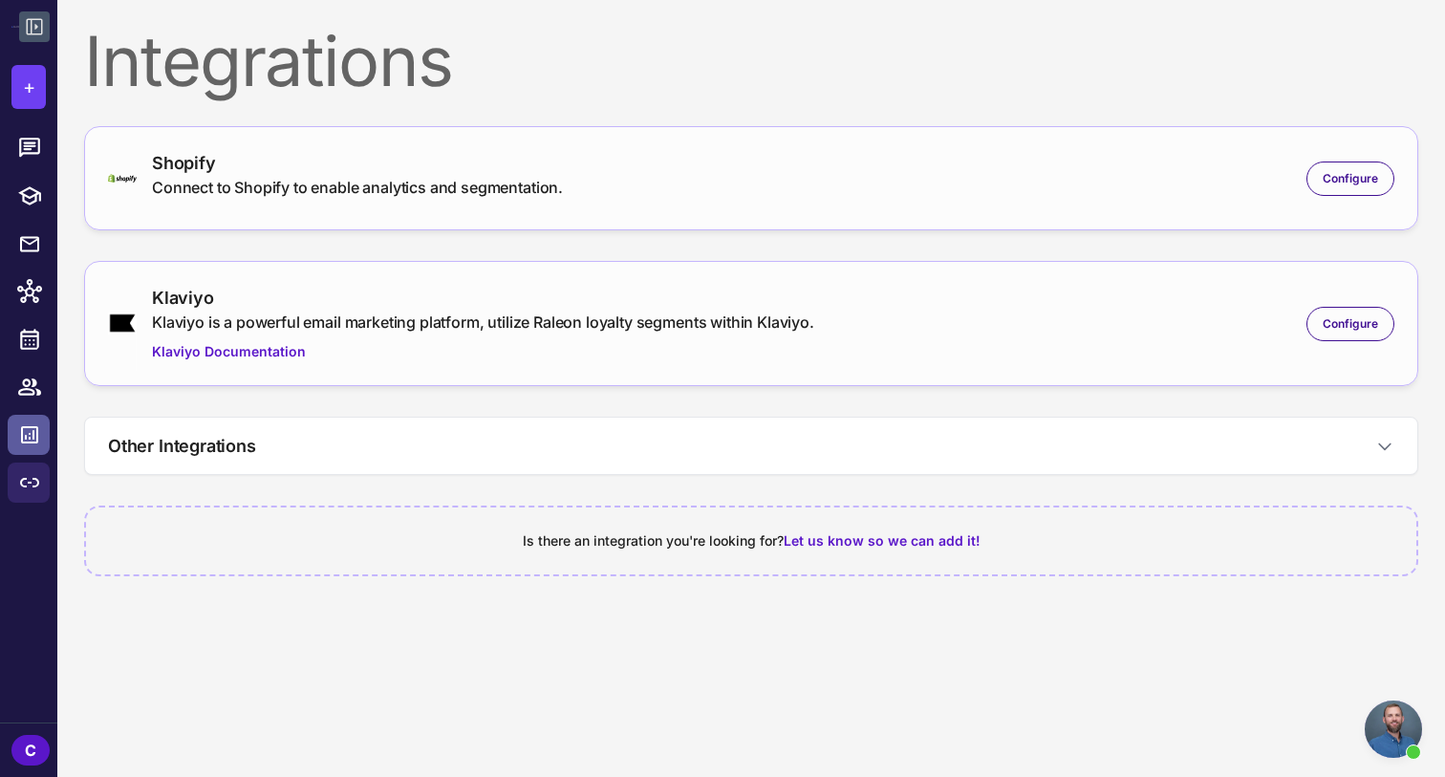
click at [33, 430] on icon at bounding box center [29, 434] width 17 height 17
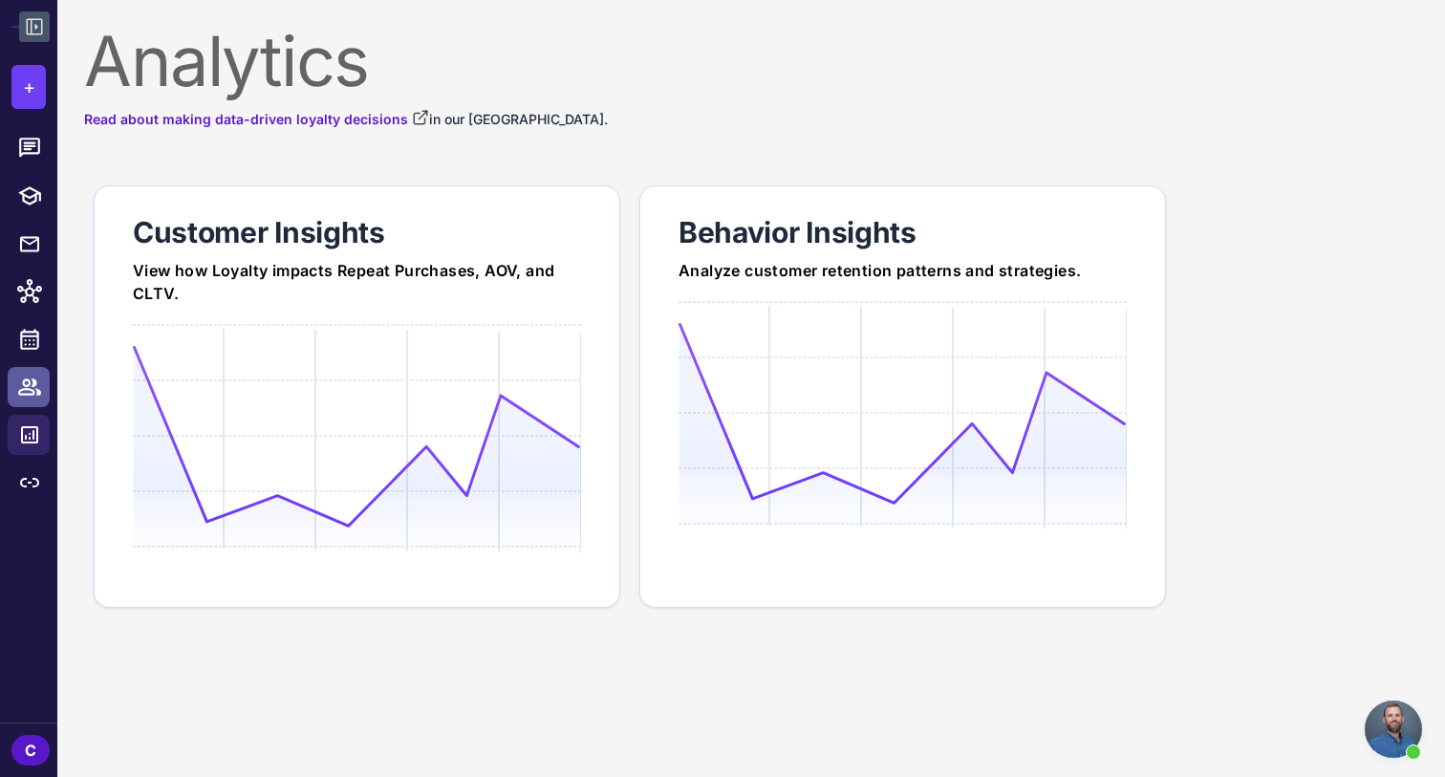
click at [34, 396] on icon at bounding box center [29, 387] width 25 height 25
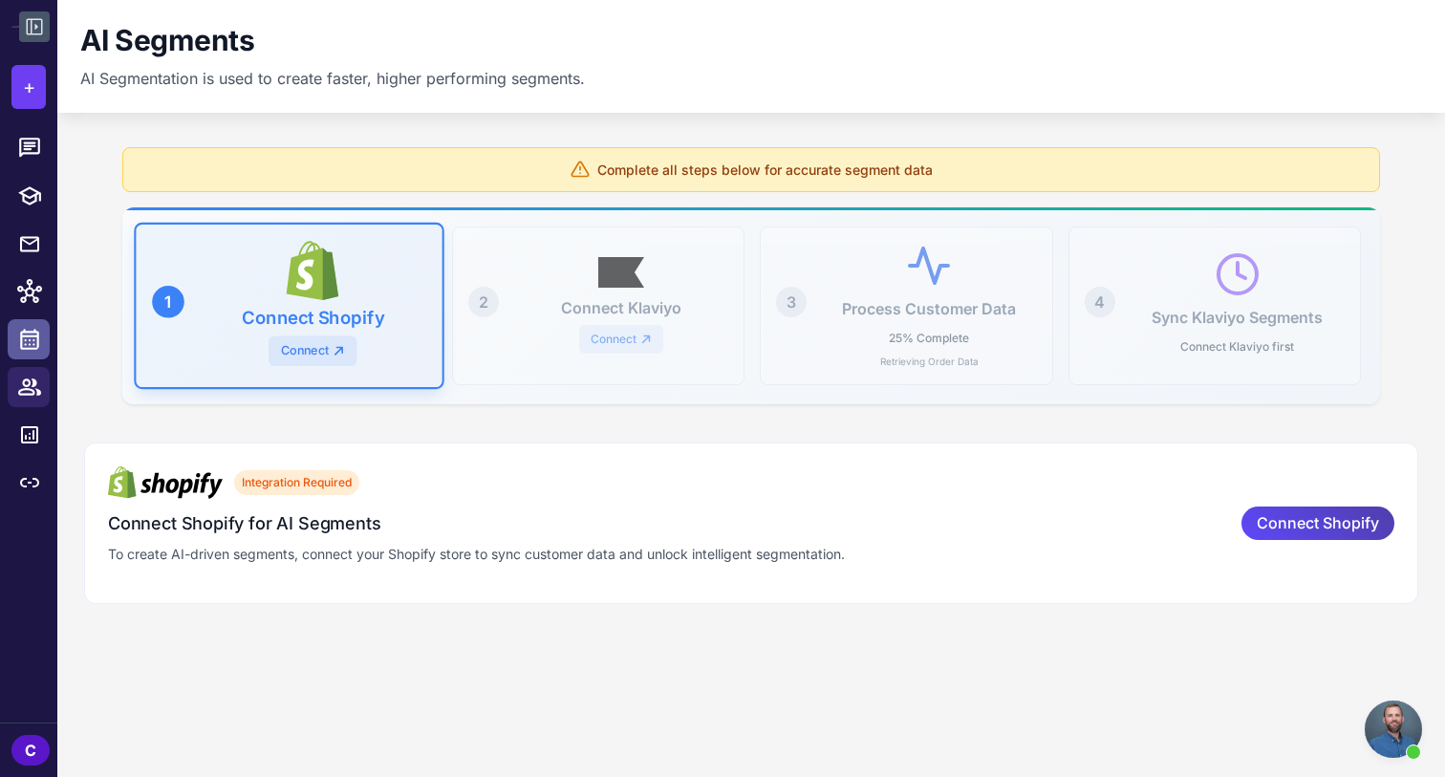
click at [35, 350] on icon at bounding box center [29, 339] width 25 height 25
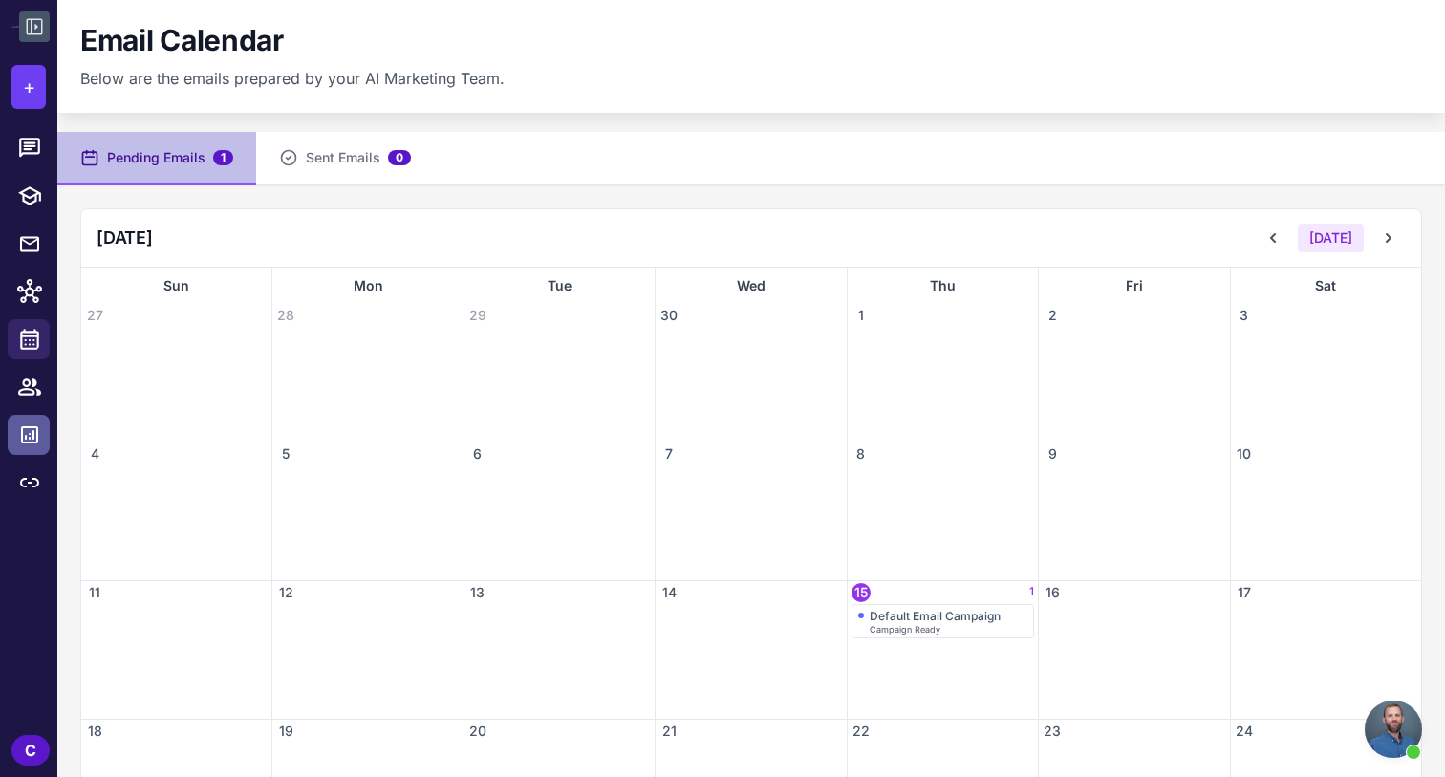
click at [27, 418] on link at bounding box center [29, 435] width 42 height 40
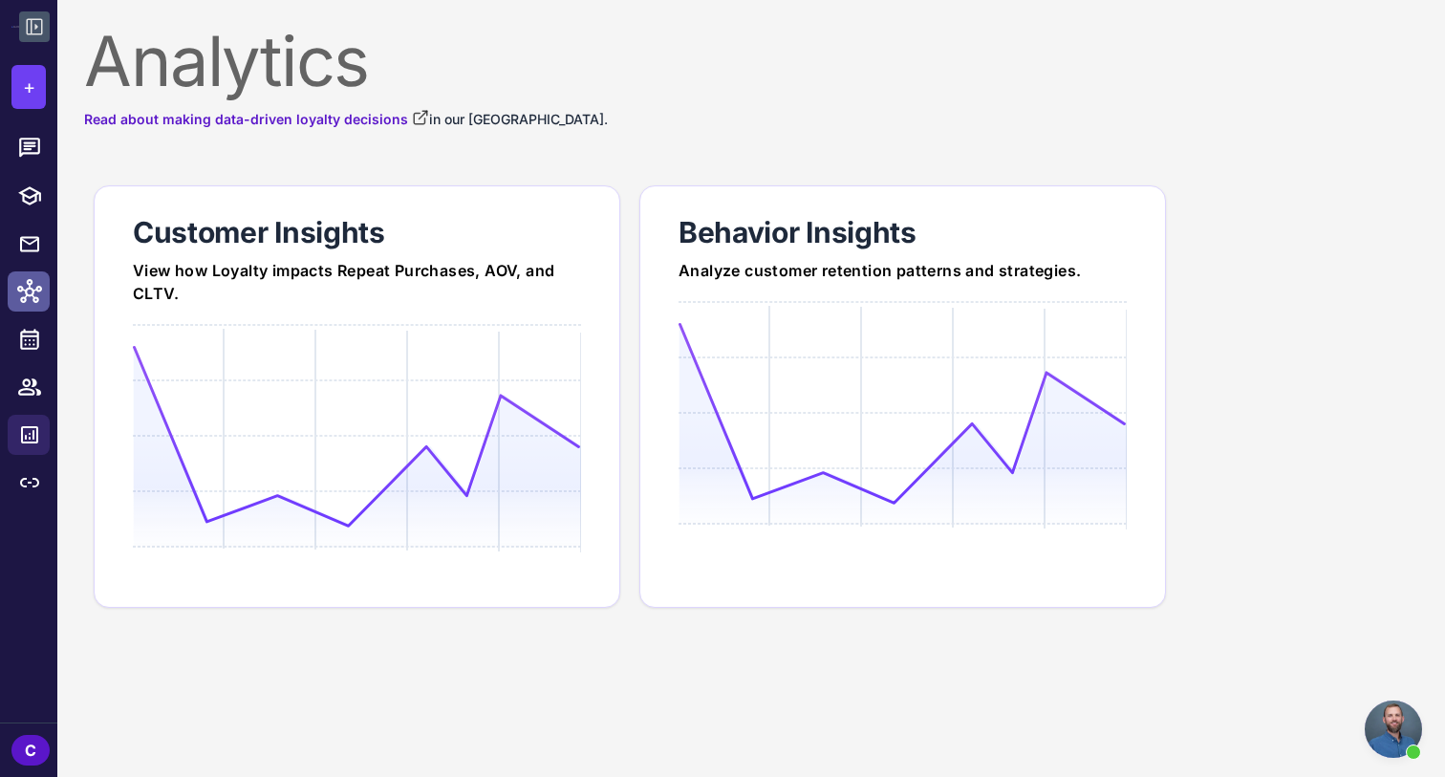
click at [27, 287] on icon at bounding box center [29, 291] width 25 height 25
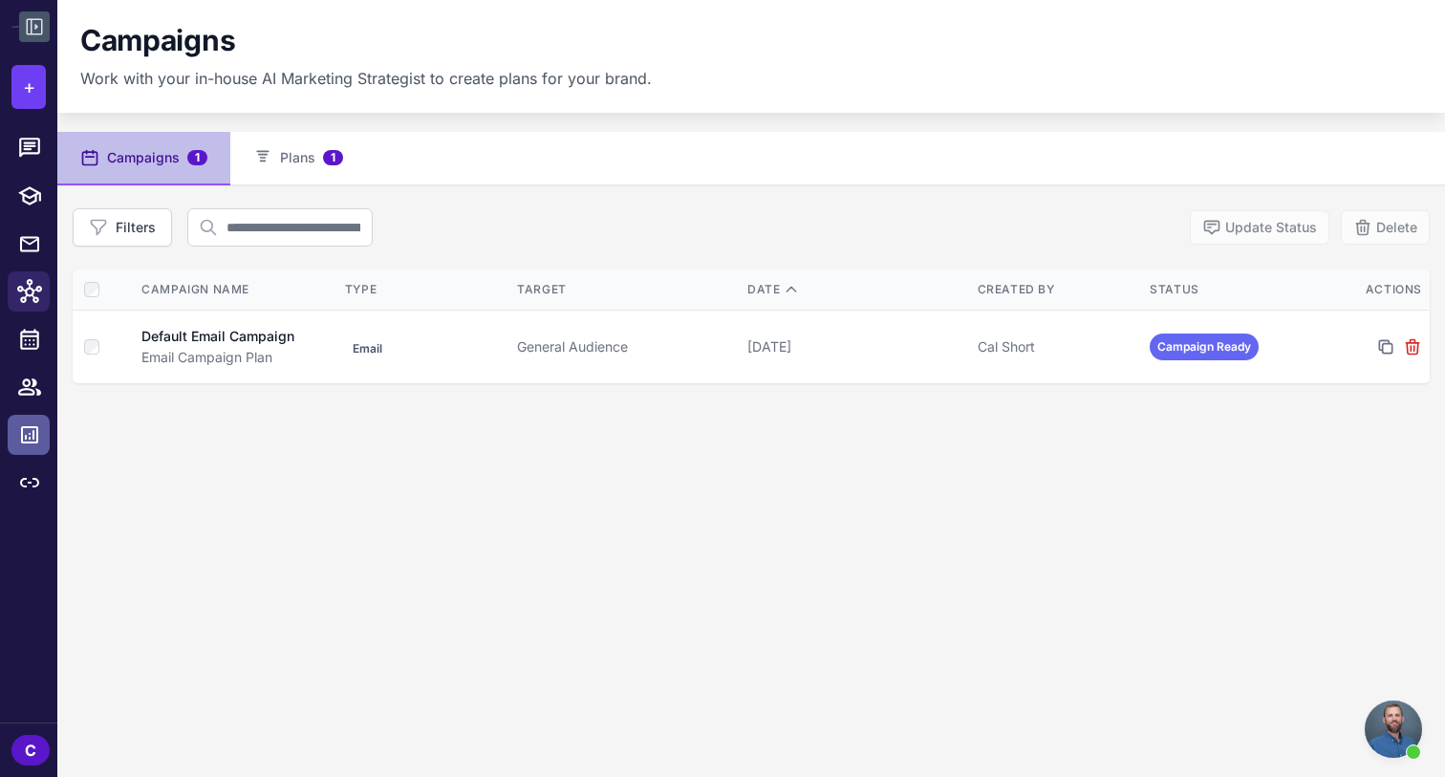
click at [33, 424] on icon at bounding box center [29, 435] width 23 height 23
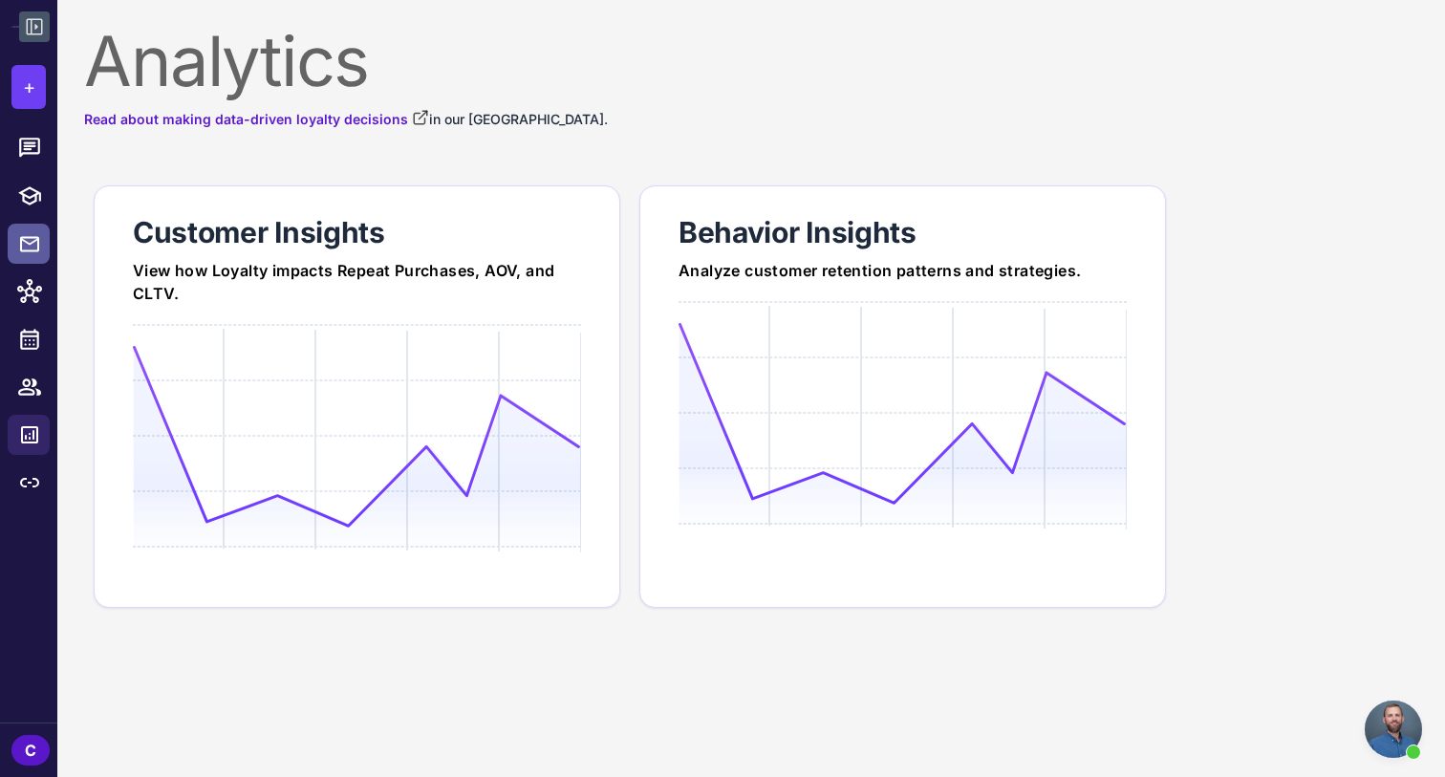
click at [38, 253] on icon at bounding box center [29, 244] width 23 height 24
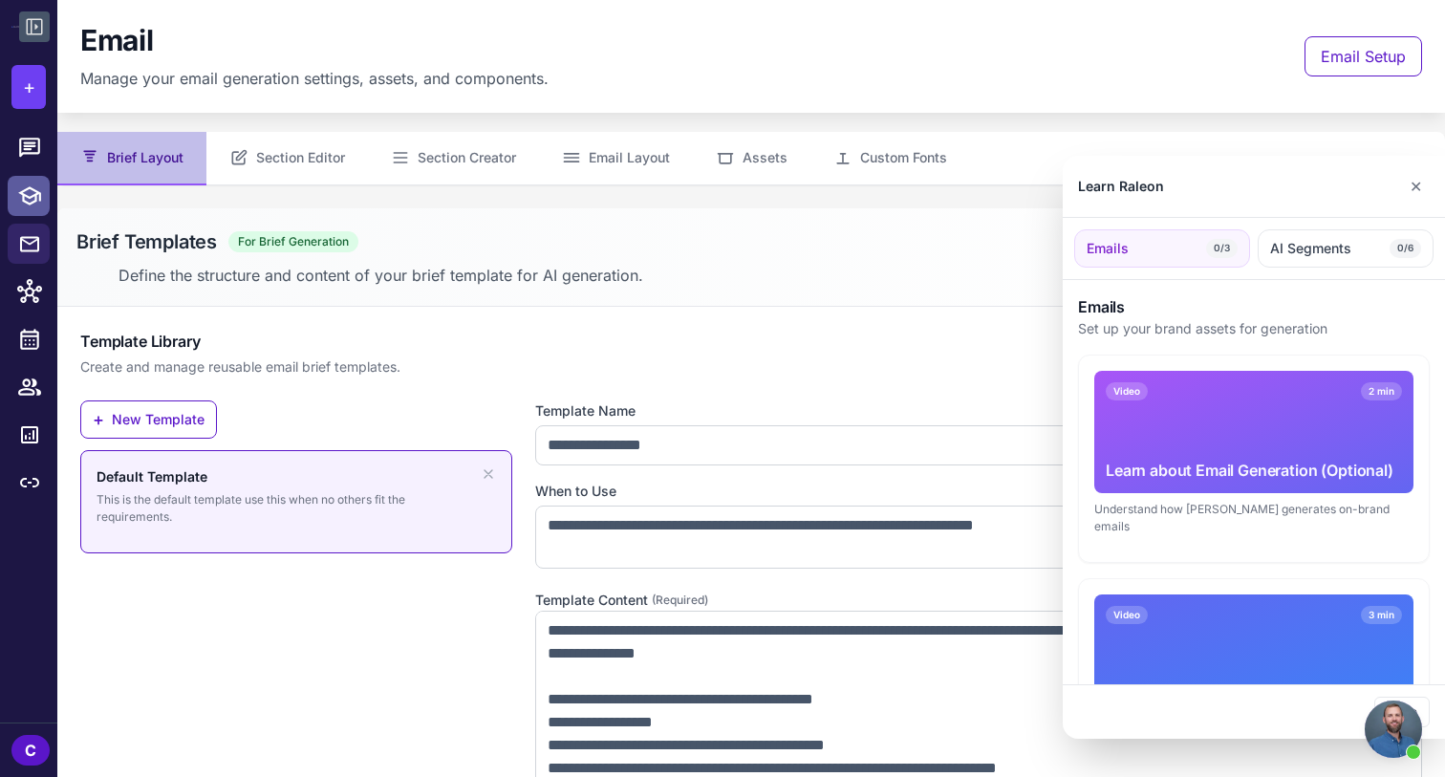
click at [44, 193] on div at bounding box center [722, 388] width 1445 height 777
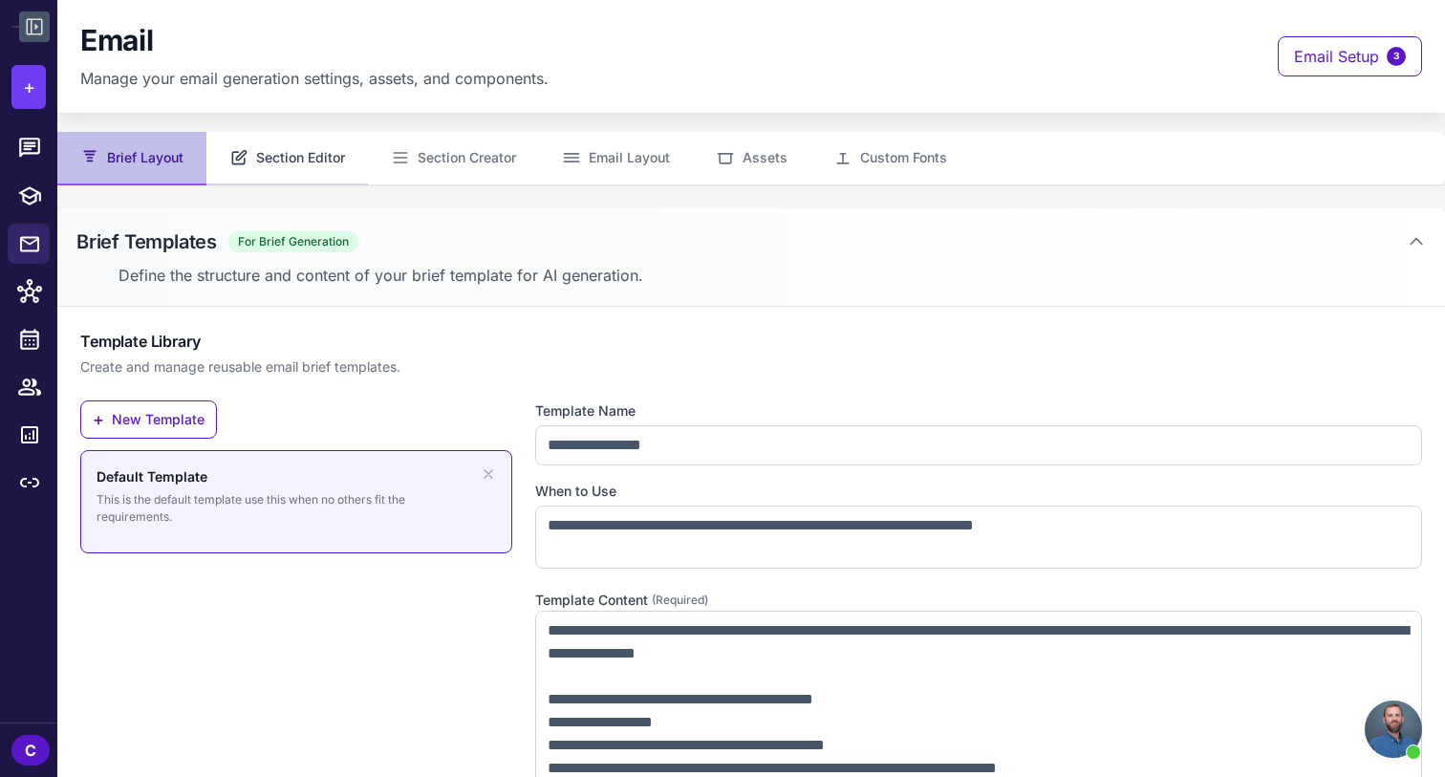
click at [330, 140] on button "Section Editor" at bounding box center [287, 159] width 162 height 54
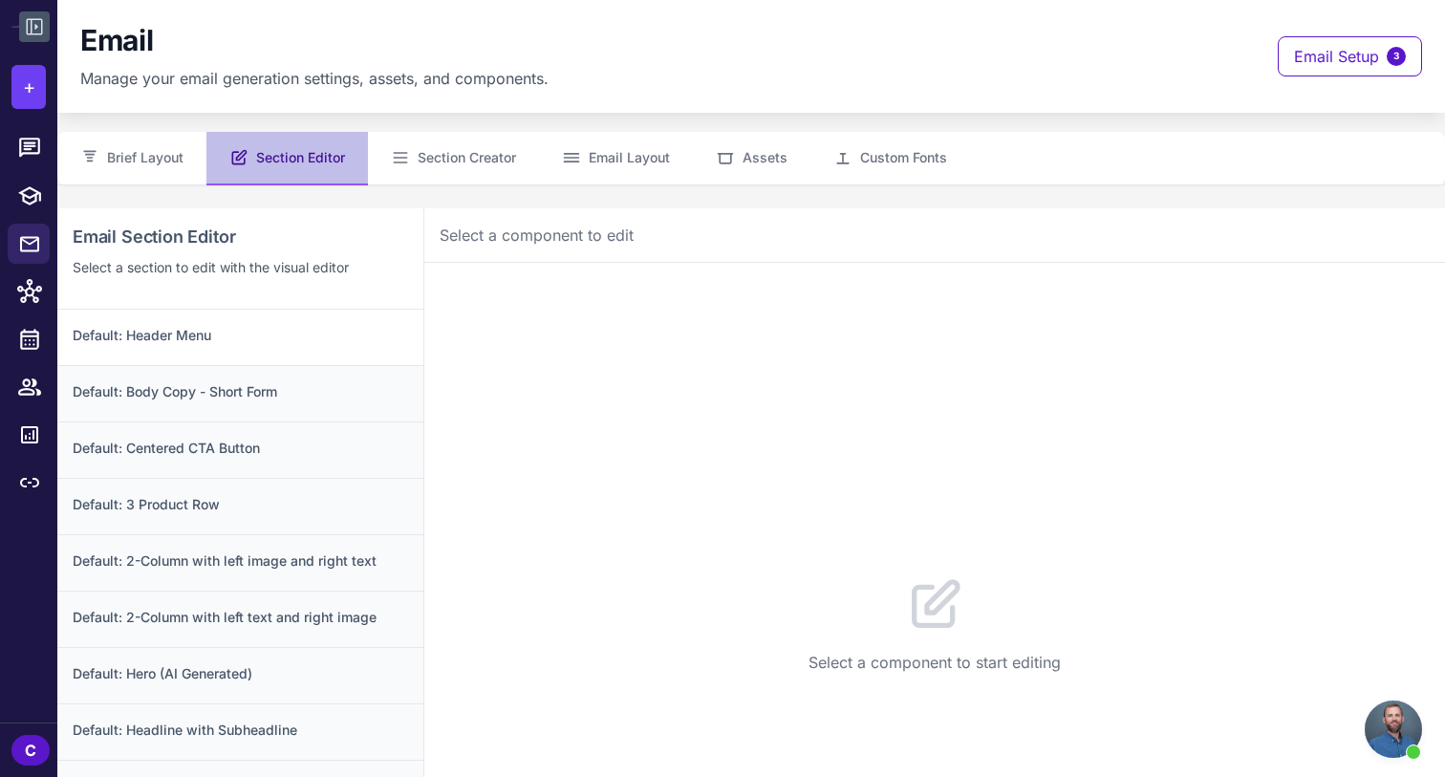
click at [289, 343] on h3 "Default: Header Menu" at bounding box center [241, 335] width 336 height 21
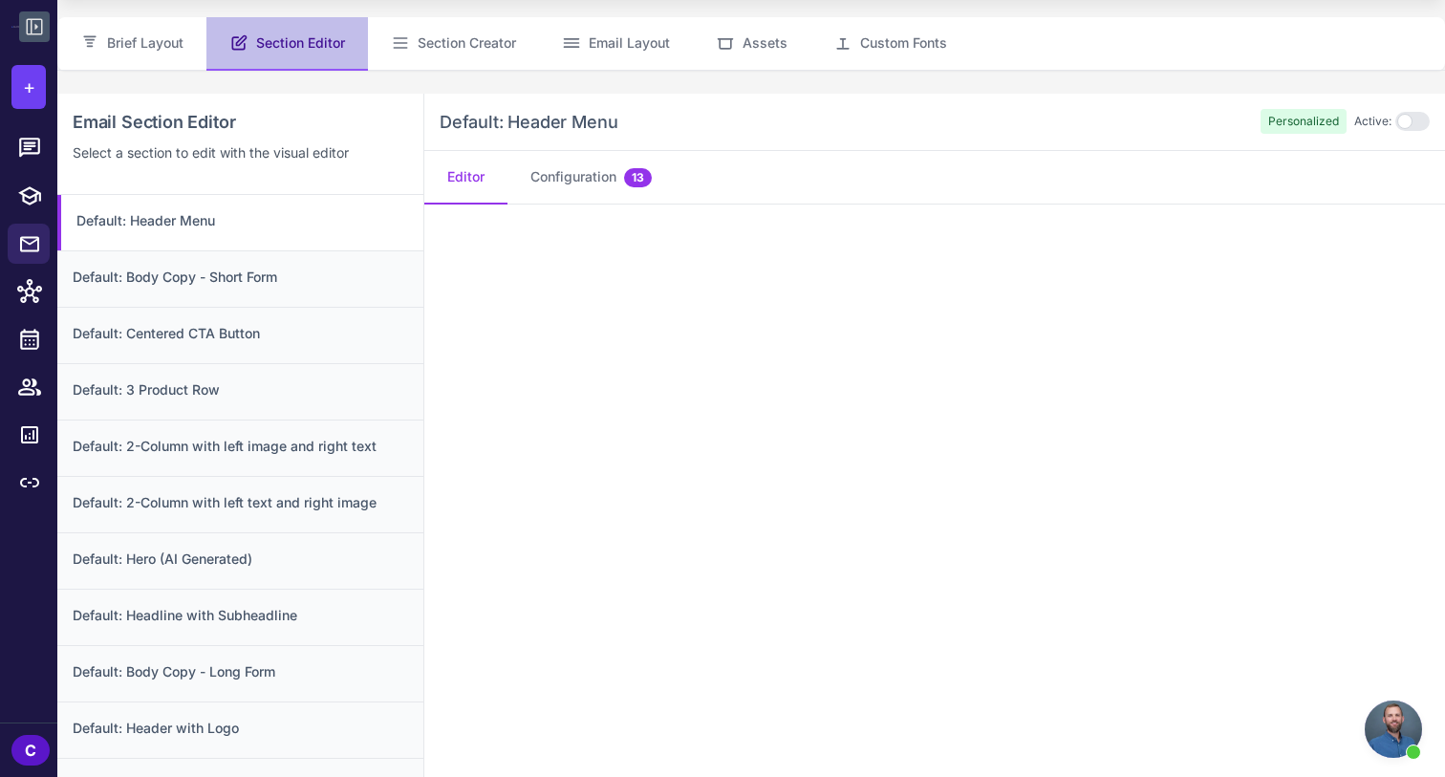
scroll to position [108, 0]
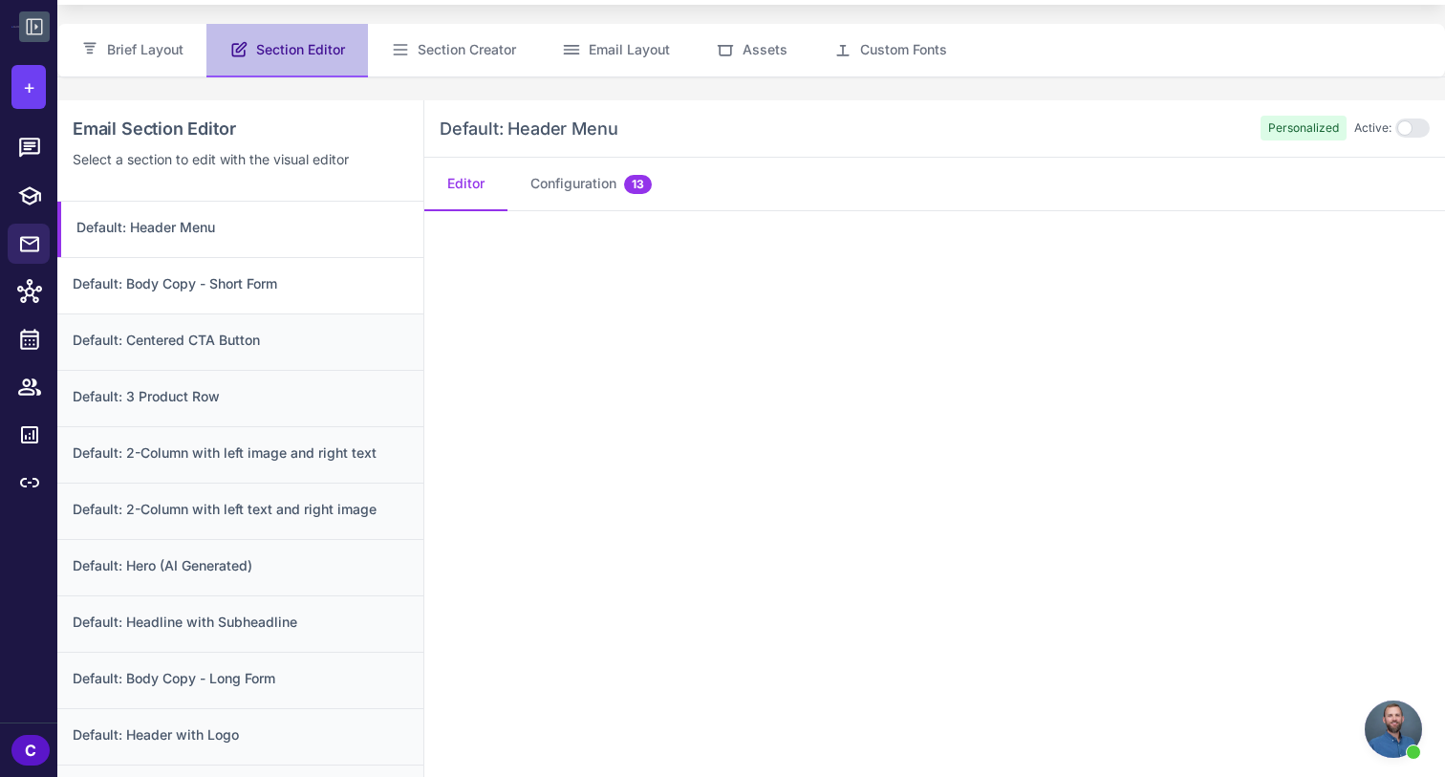
click at [322, 298] on div "Default: Body Copy - Short Form" at bounding box center [240, 285] width 366 height 56
click at [315, 347] on h3 "Default: Centered CTA Button" at bounding box center [241, 340] width 336 height 21
click at [321, 424] on div "Default: 3 Product Row" at bounding box center [240, 398] width 366 height 56
click at [317, 457] on h3 "Default: 2-Column with left image and right text" at bounding box center [241, 453] width 336 height 21
click at [293, 390] on h3 "Default: 3 Product Row" at bounding box center [241, 396] width 336 height 21
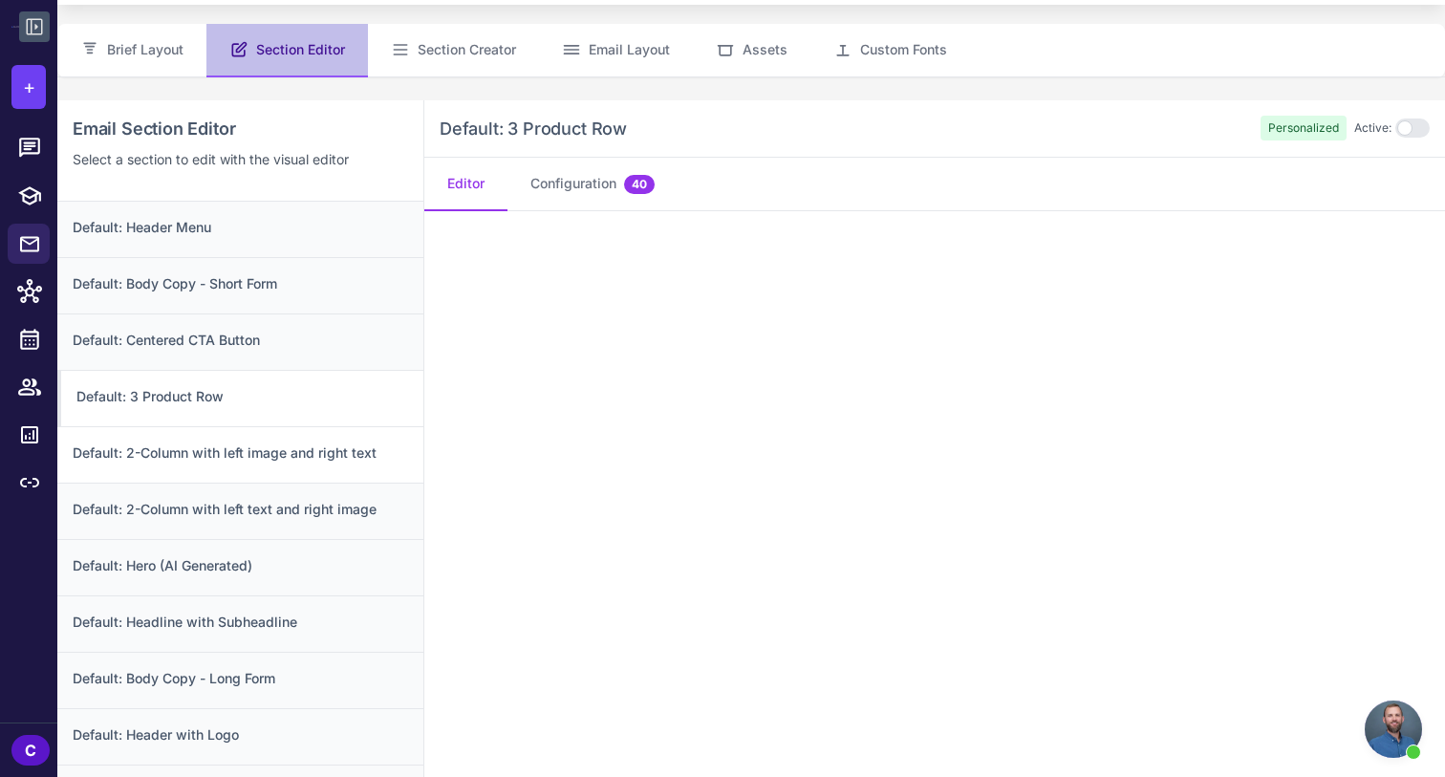
click at [248, 459] on h3 "Default: 2-Column with left image and right text" at bounding box center [241, 453] width 336 height 21
click at [264, 502] on h3 "Default: 2-Column with left text and right image" at bounding box center [241, 509] width 336 height 21
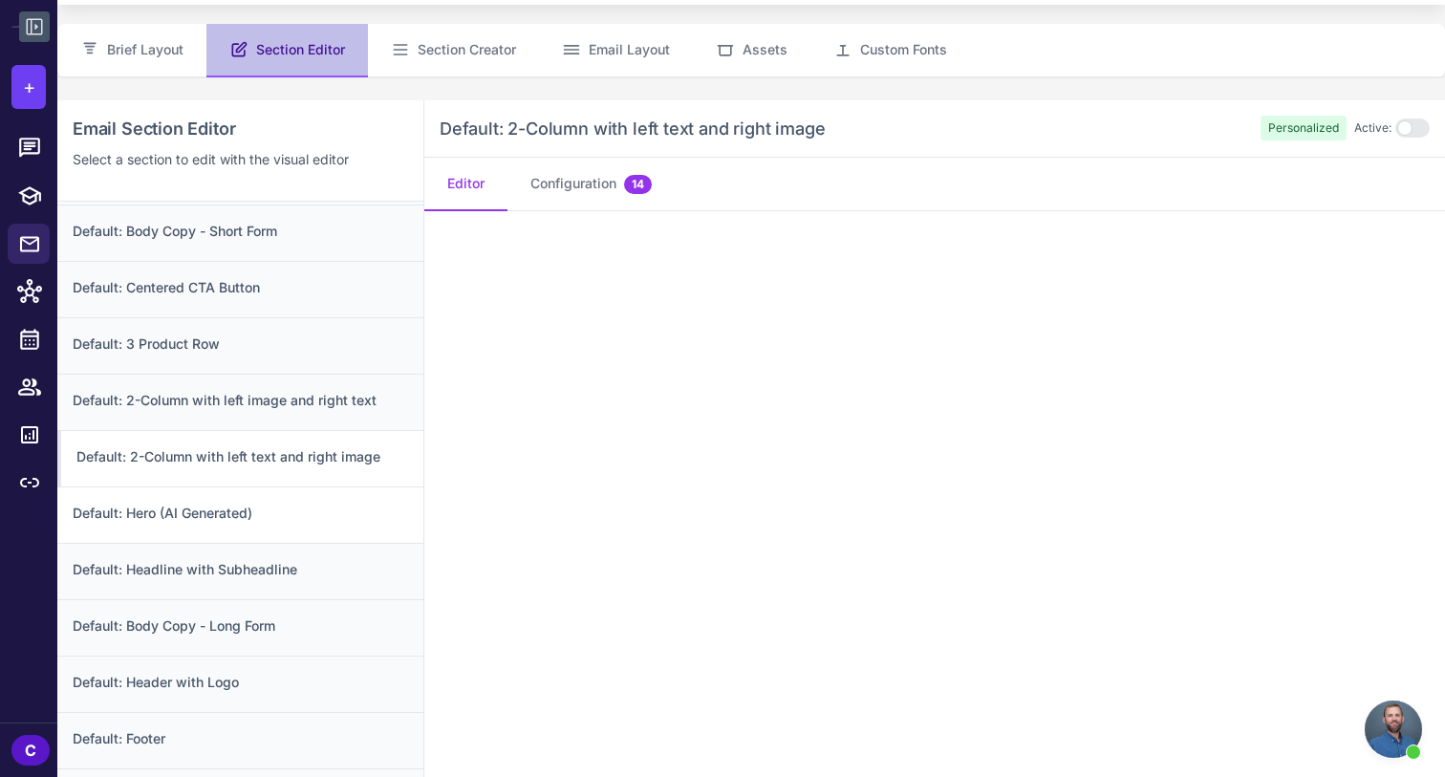
click at [287, 522] on h3 "Default: Hero (AI Generated)" at bounding box center [241, 513] width 336 height 21
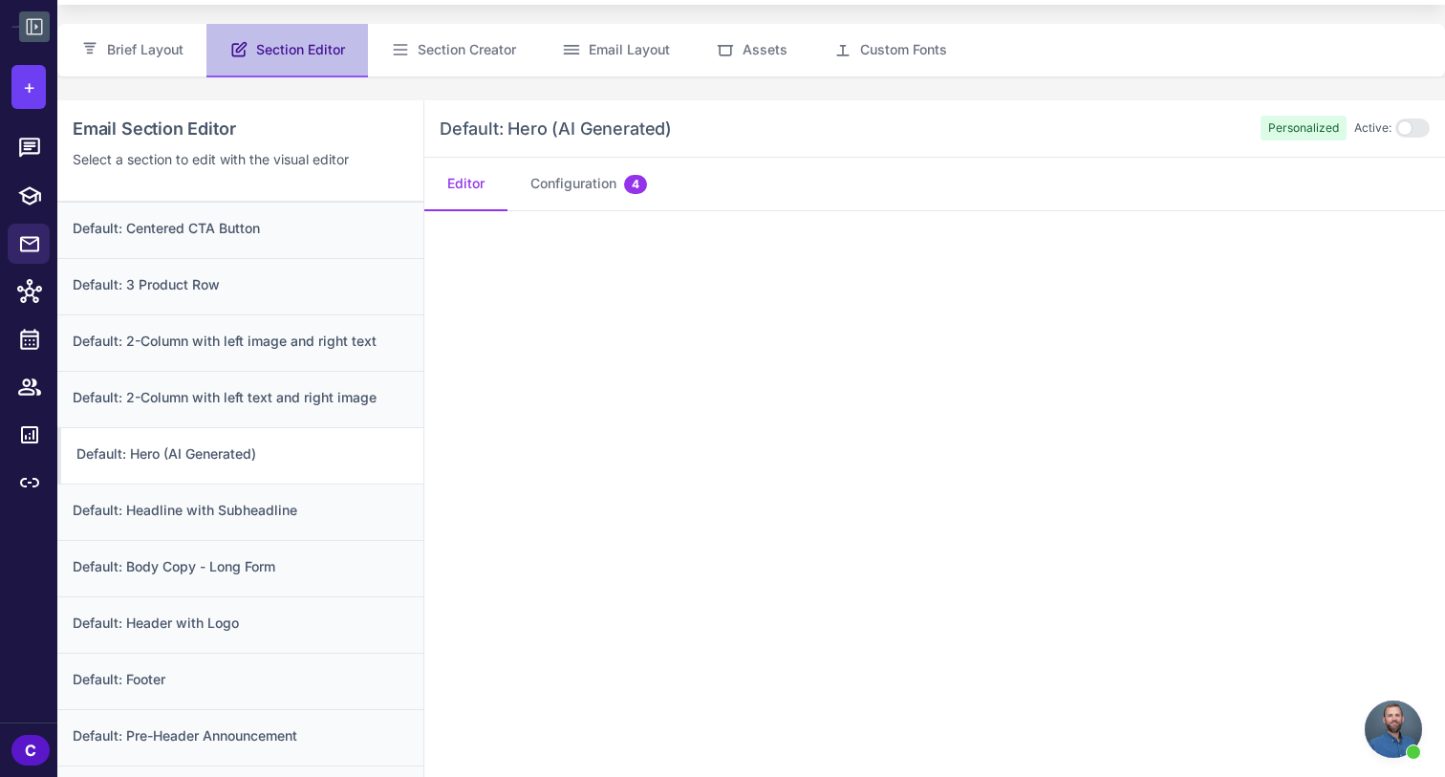
scroll to position [138, 0]
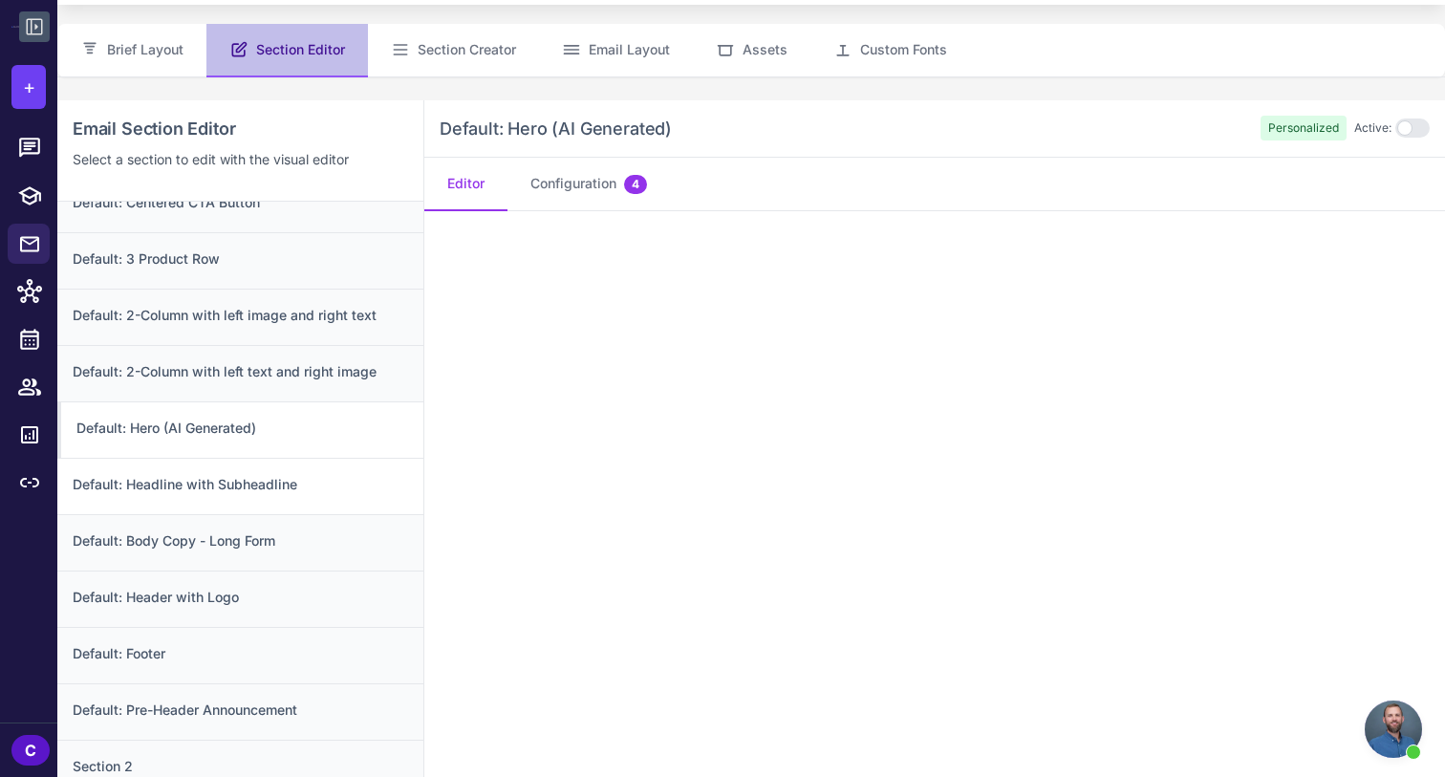
click at [279, 478] on h3 "Default: Headline with Subheadline" at bounding box center [241, 484] width 336 height 21
click at [256, 528] on div "Default: Body Copy - Long Form" at bounding box center [240, 542] width 366 height 56
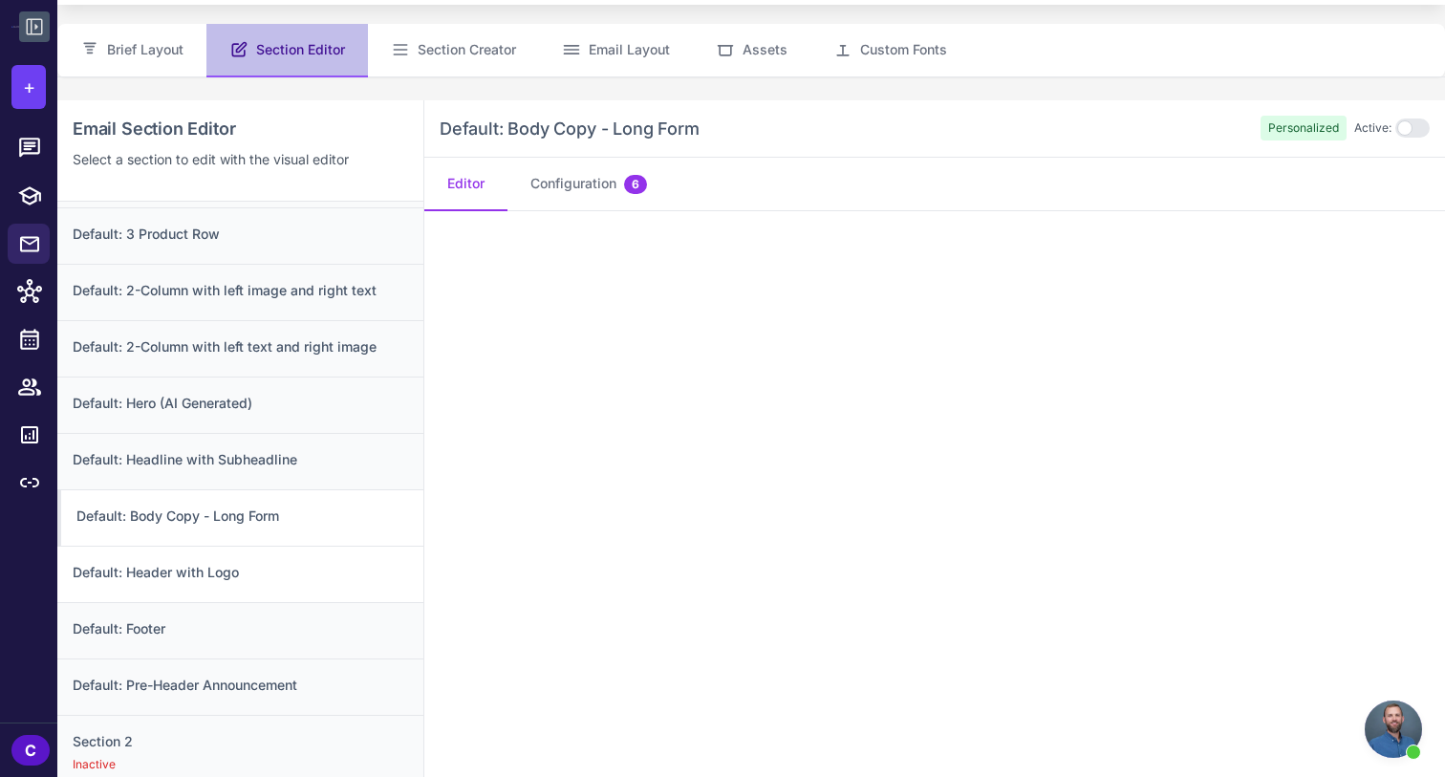
click at [274, 574] on h3 "Default: Header with Logo" at bounding box center [241, 572] width 336 height 21
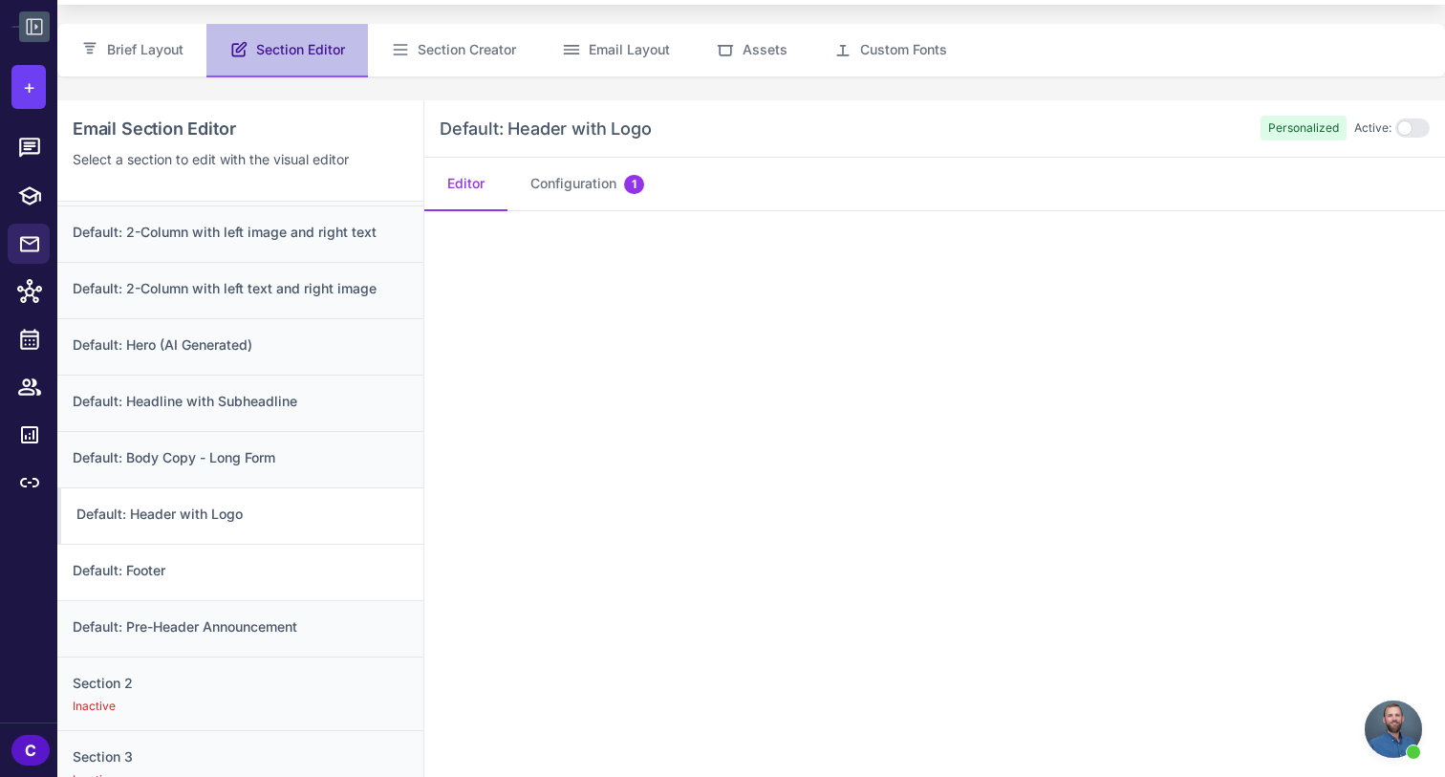
click at [257, 565] on h3 "Default: Footer" at bounding box center [241, 570] width 336 height 21
click at [257, 630] on h3 "Default: Pre-Header Announcement" at bounding box center [241, 627] width 336 height 21
click at [218, 692] on h3 "Section 2" at bounding box center [241, 683] width 336 height 21
click at [235, 753] on h3 "Section 3" at bounding box center [241, 757] width 336 height 21
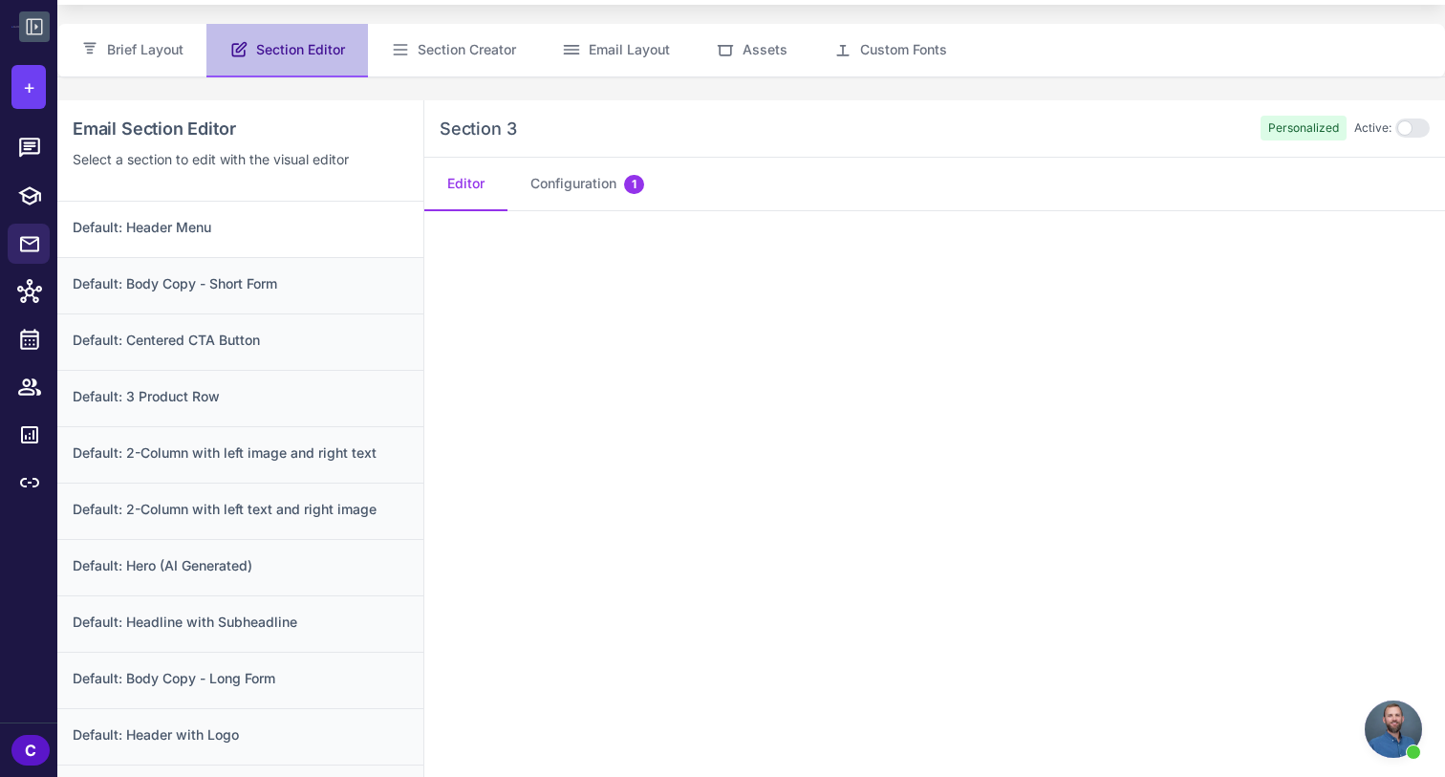
click at [204, 231] on h3 "Default: Header Menu" at bounding box center [241, 227] width 336 height 21
